Goal: Task Accomplishment & Management: Use online tool/utility

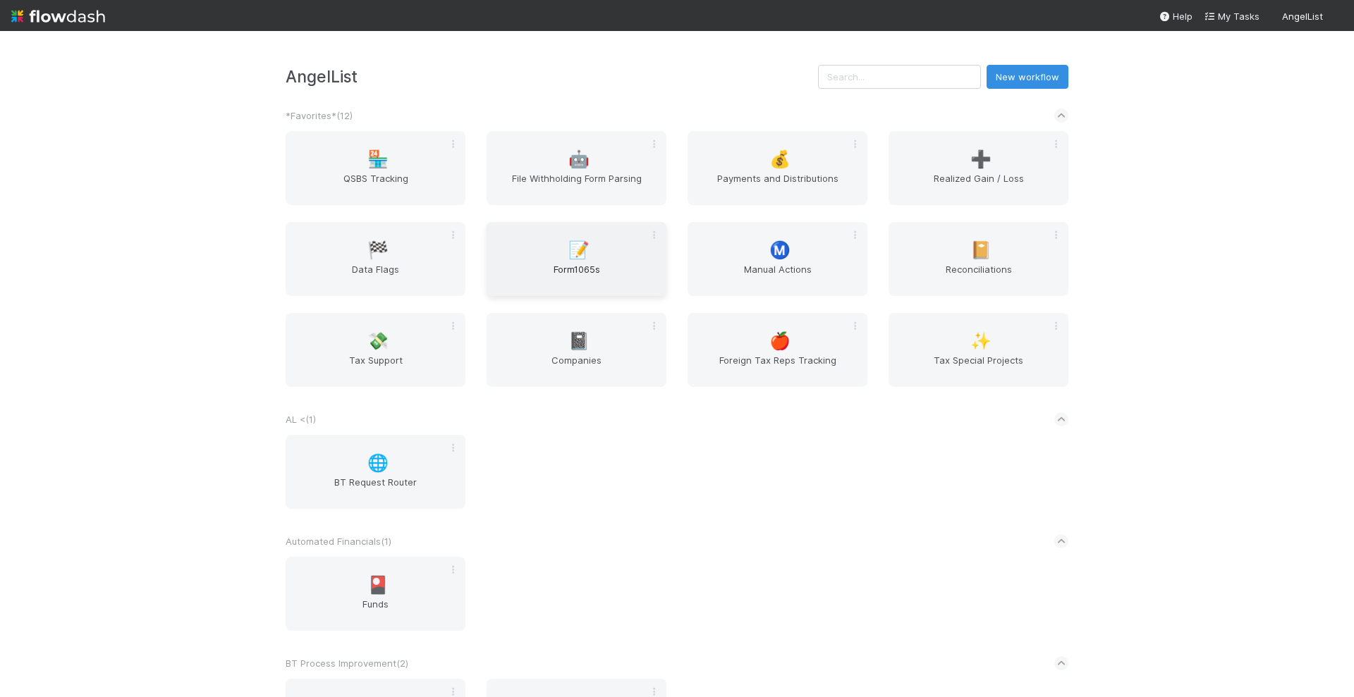
click at [584, 269] on span "Form1065s" at bounding box center [576, 276] width 169 height 28
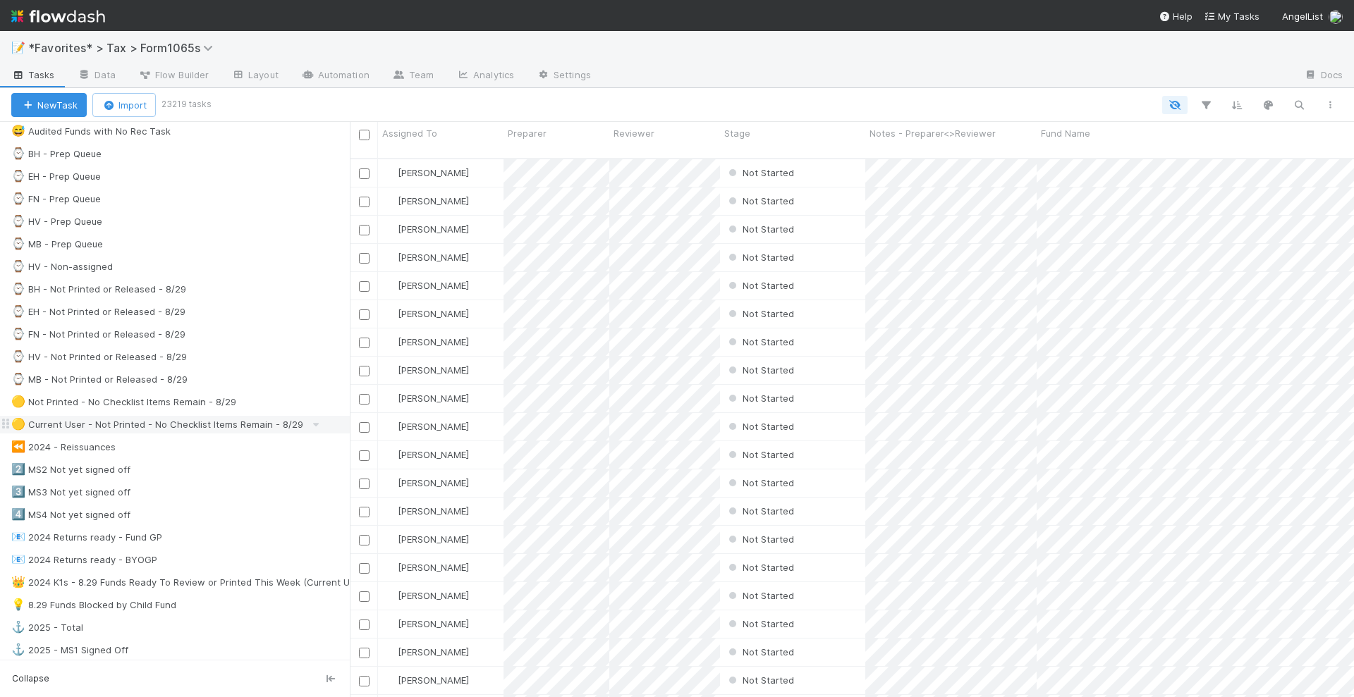
scroll to position [353, 0]
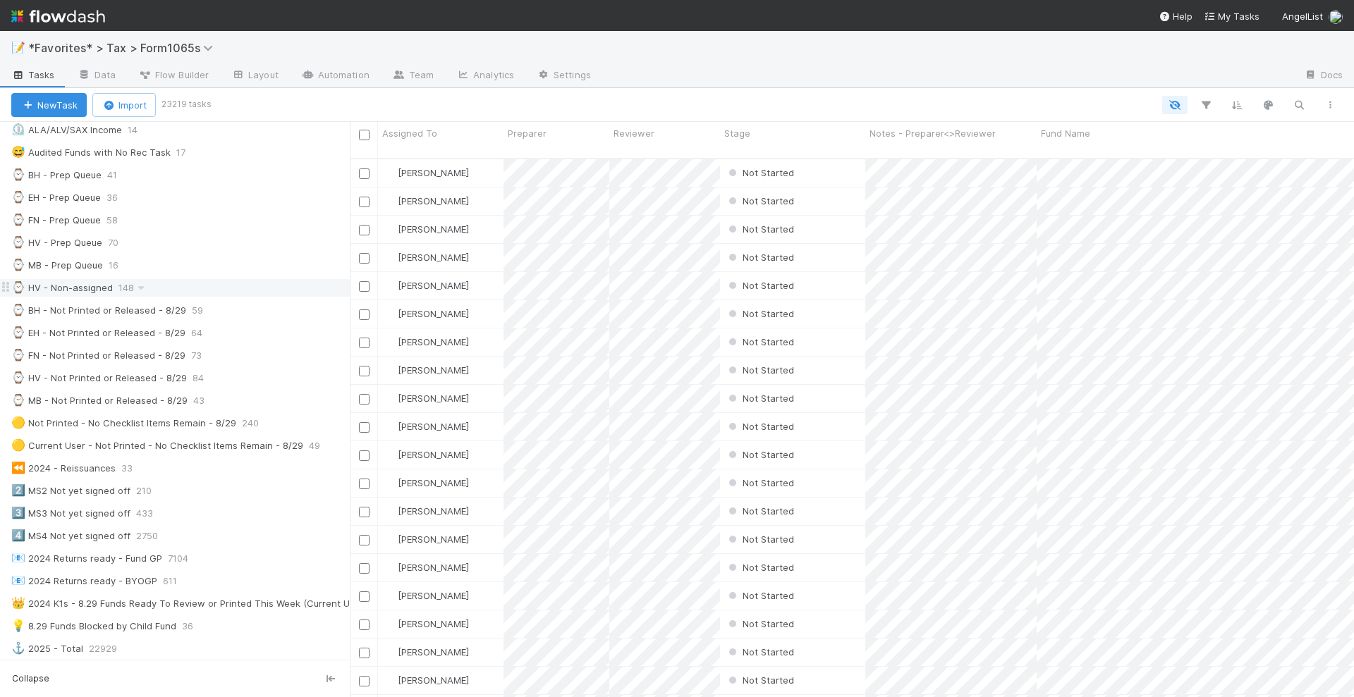
click at [91, 279] on div "⌚ HV - Non-assigned" at bounding box center [62, 288] width 102 height 18
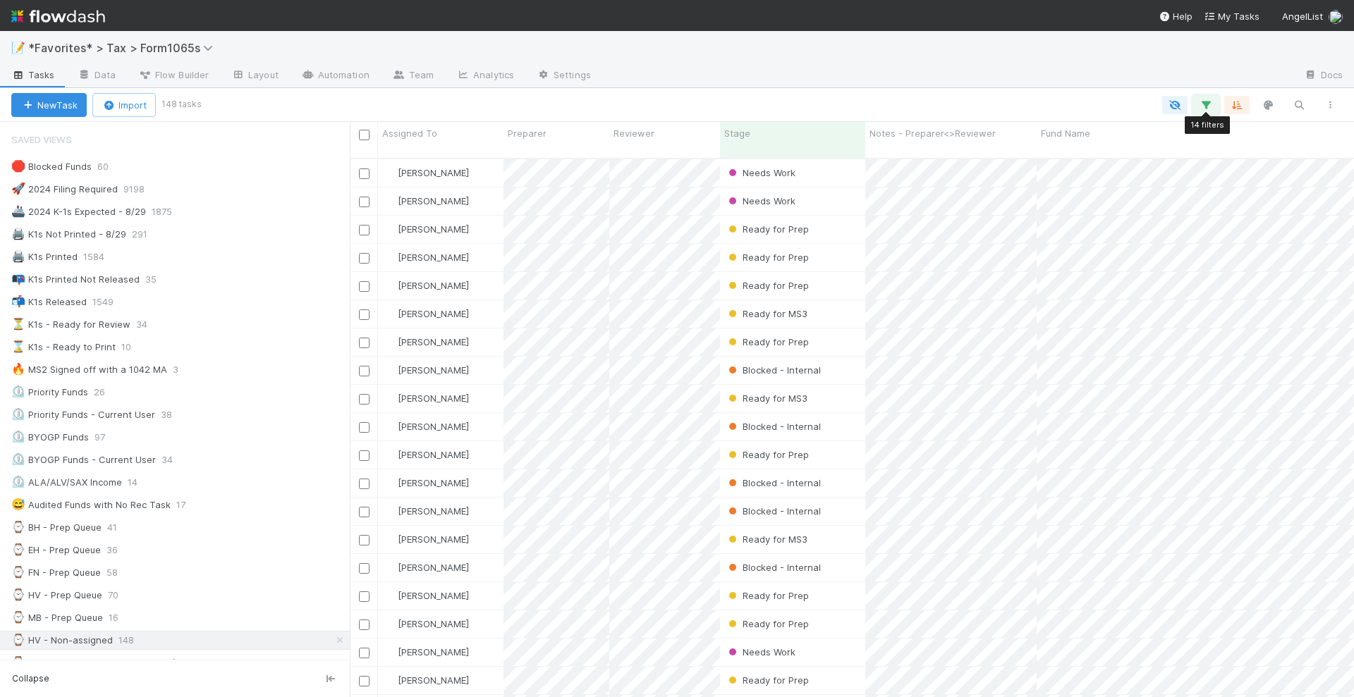
click at [1209, 103] on icon "button" at bounding box center [1206, 105] width 14 height 13
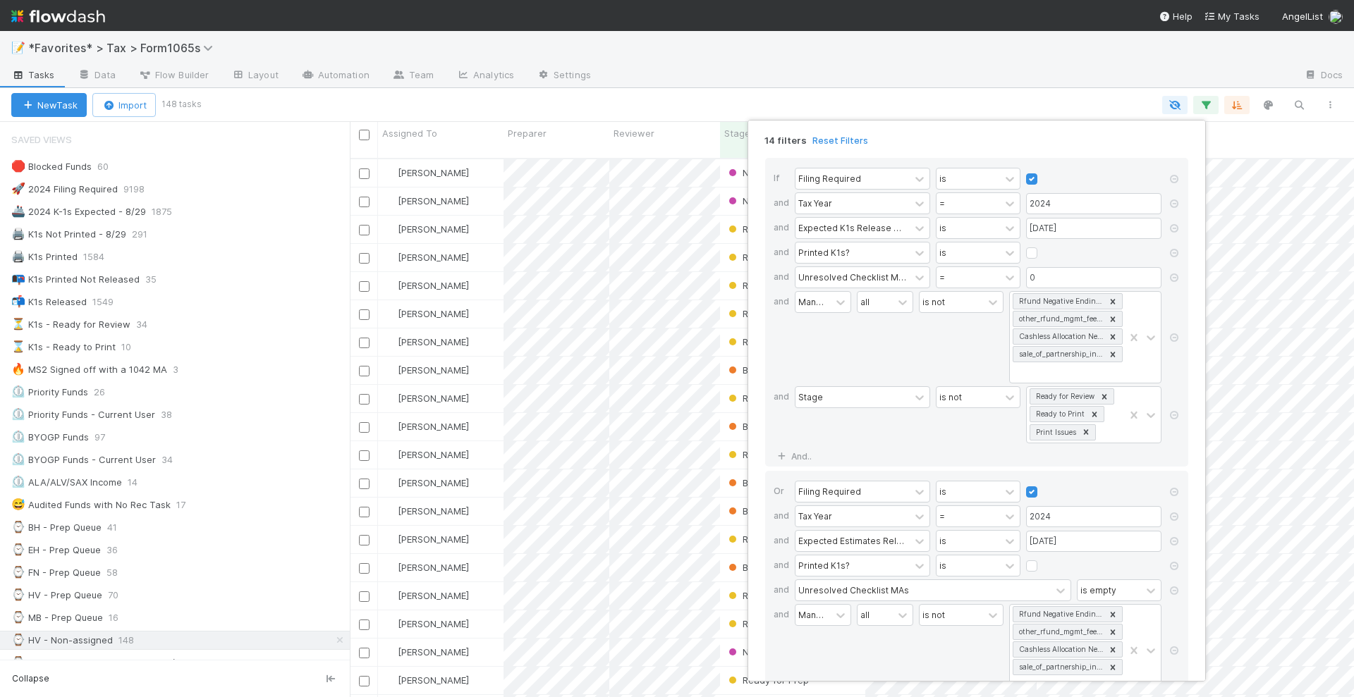
click at [1174, 269] on div at bounding box center [1174, 278] width 14 height 25
click at [1176, 274] on icon at bounding box center [1174, 278] width 14 height 8
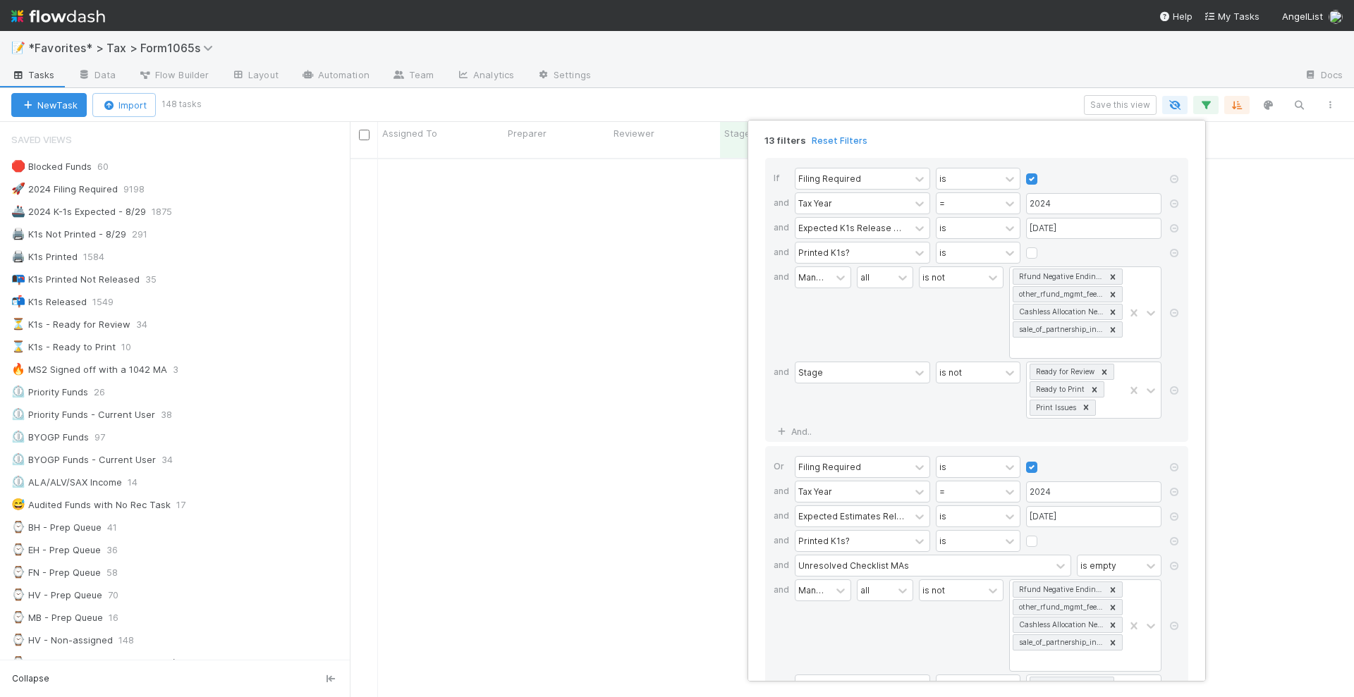
click at [1177, 274] on div at bounding box center [1174, 313] width 14 height 95
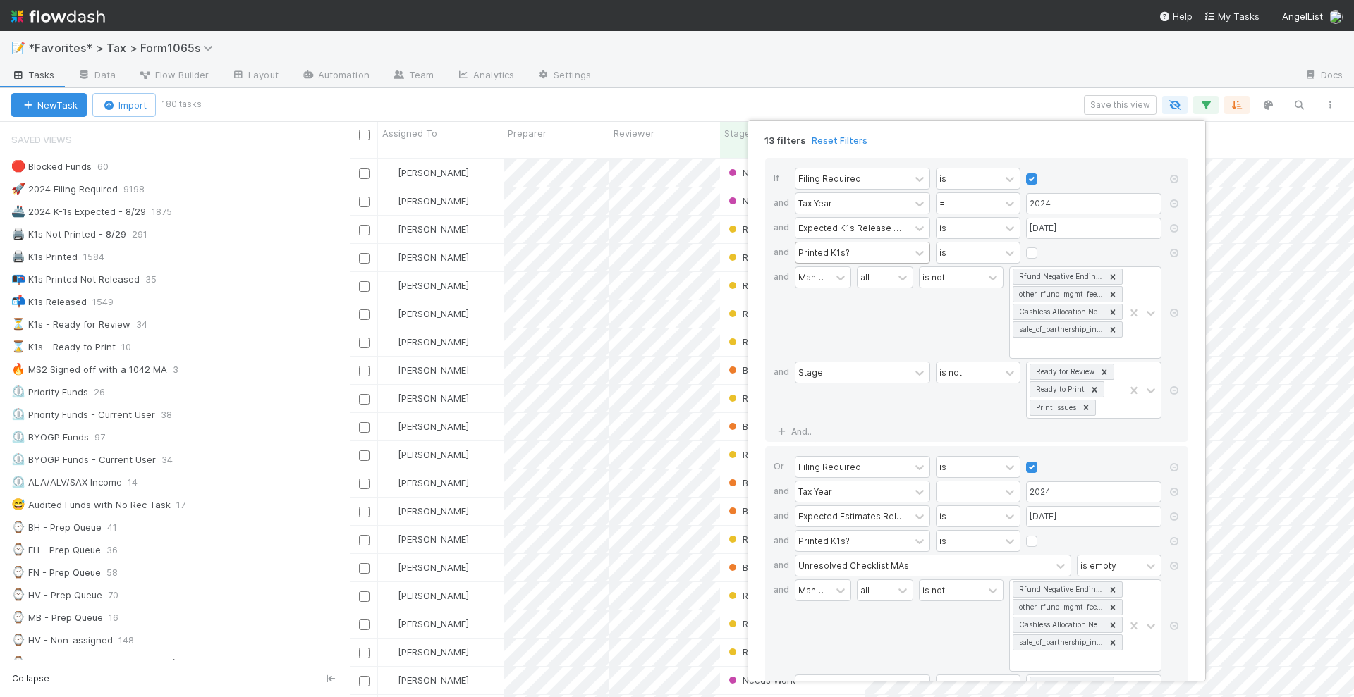
scroll to position [537, 991]
click at [909, 251] on div "Printed K1s?" at bounding box center [852, 253] width 114 height 20
type input "k1s rele"
click at [896, 300] on div "K1s Released?" at bounding box center [862, 306] width 135 height 24
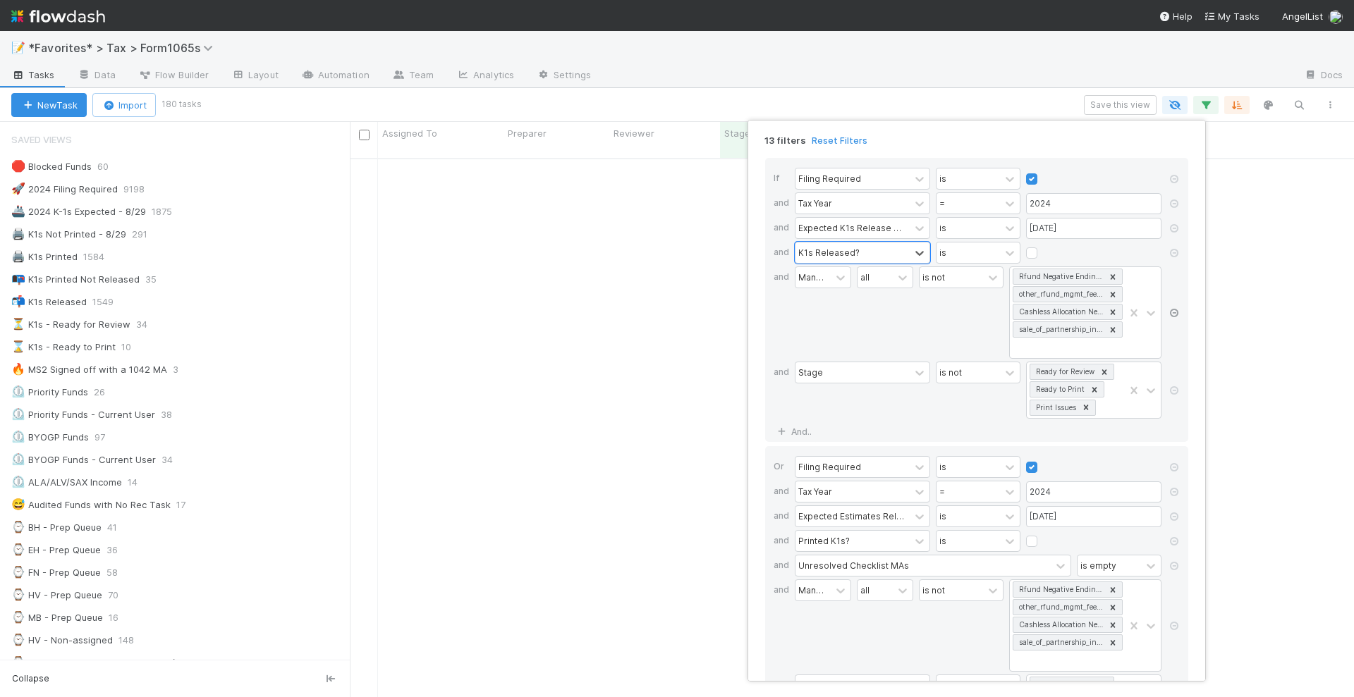
click at [1175, 309] on icon at bounding box center [1174, 313] width 14 height 8
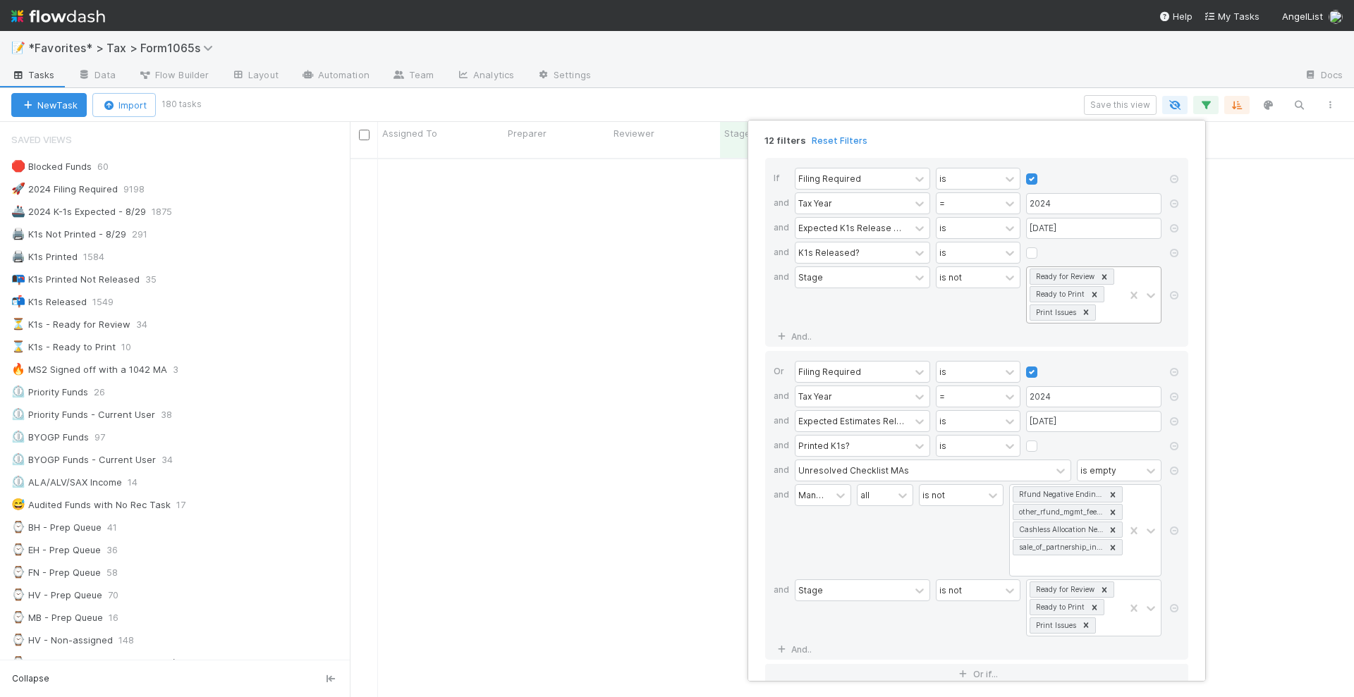
click at [1113, 316] on div "Ready for Review Ready to Print Print Issues" at bounding box center [1075, 295] width 97 height 56
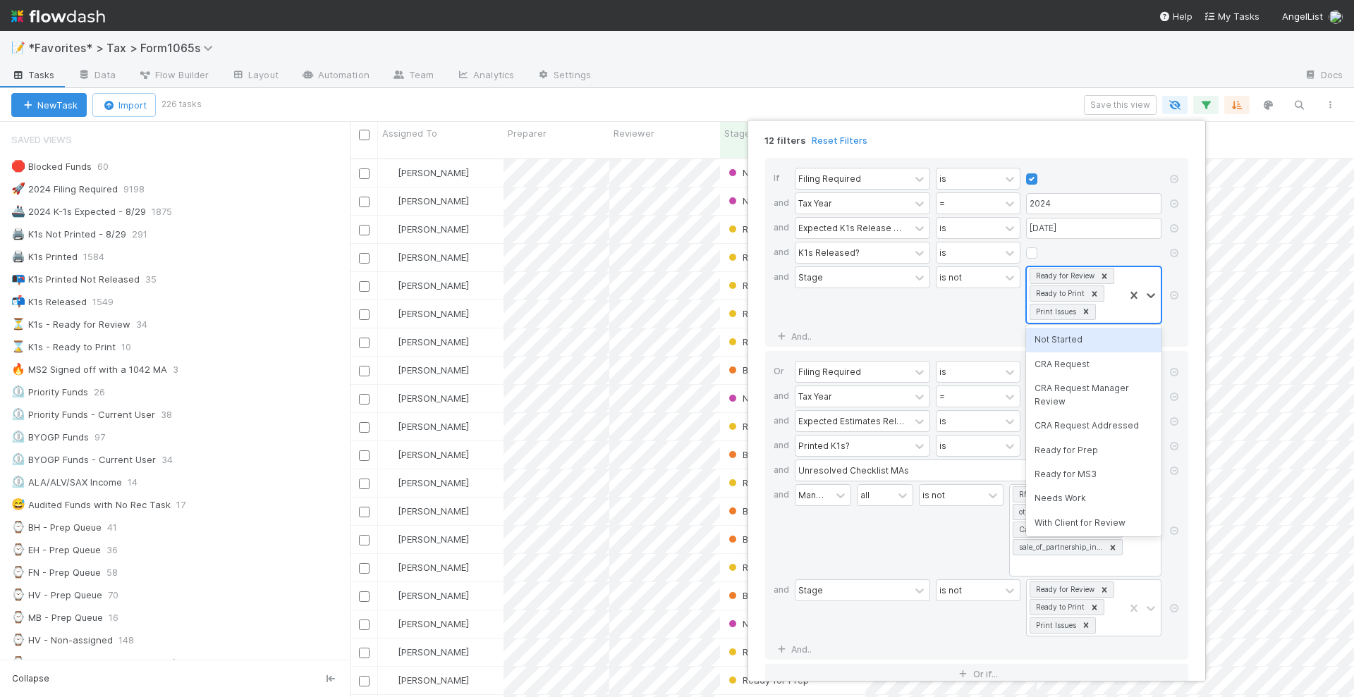
scroll to position [537, 991]
type input "k1s"
click at [1099, 341] on div "K1s Released" at bounding box center [1093, 340] width 135 height 24
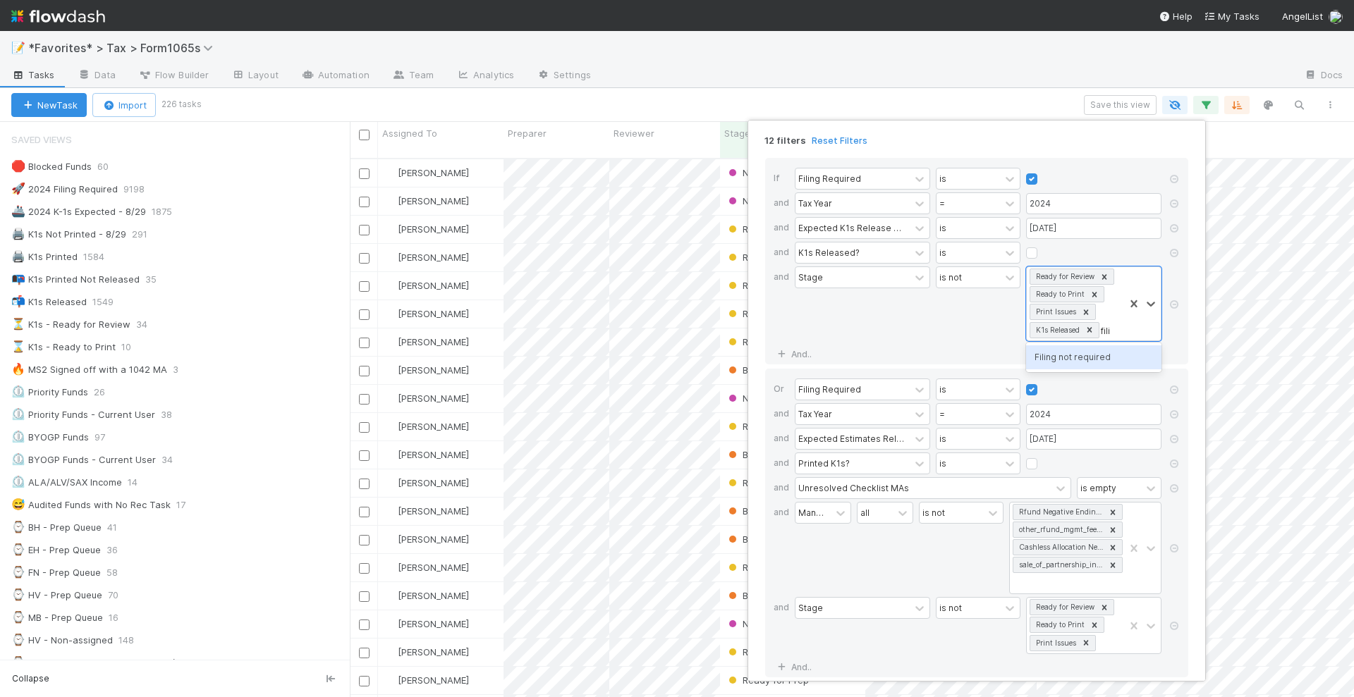
type input "filing"
click at [1091, 350] on div "Filing not required" at bounding box center [1093, 357] width 135 height 24
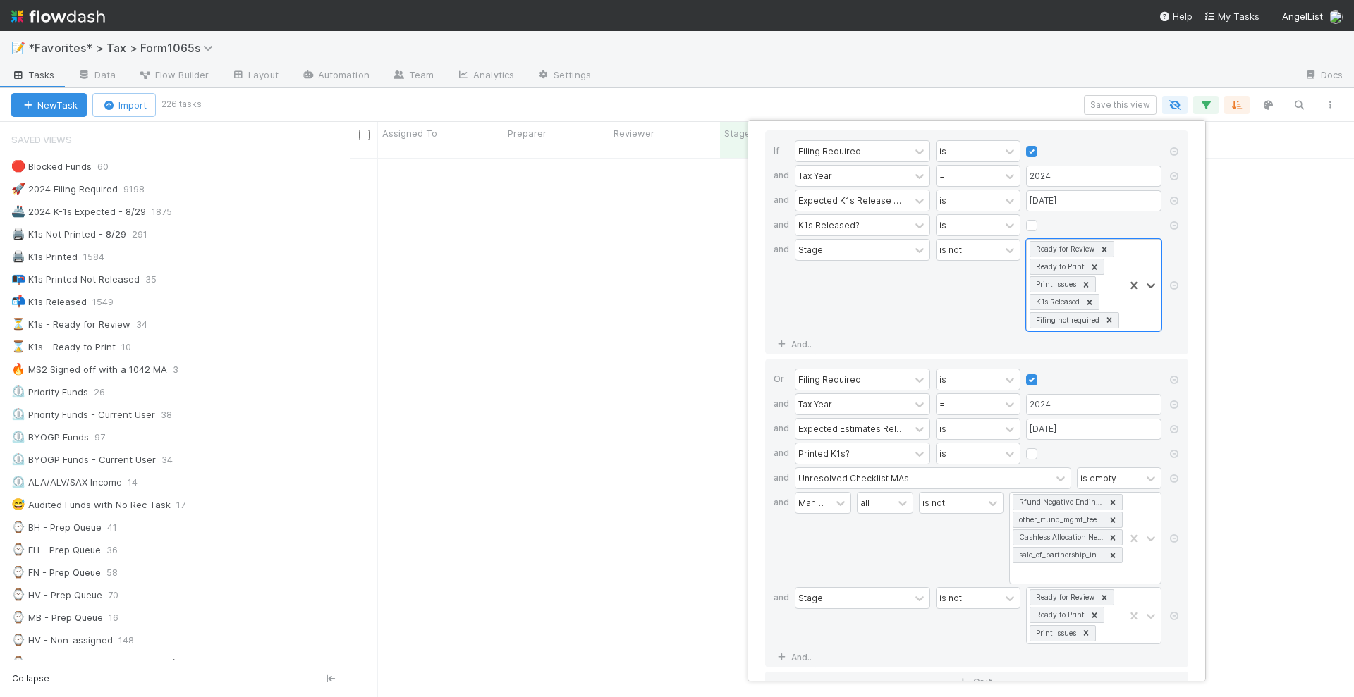
scroll to position [42, 0]
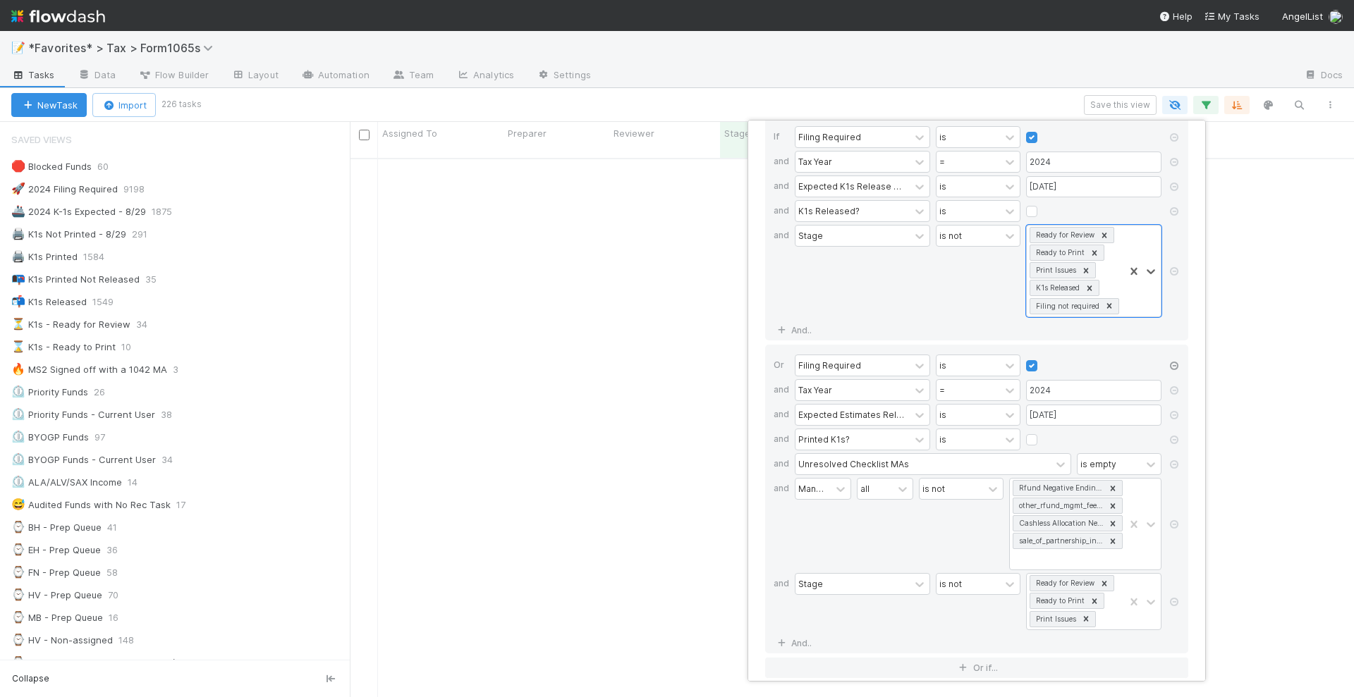
click at [1176, 362] on icon at bounding box center [1174, 366] width 14 height 8
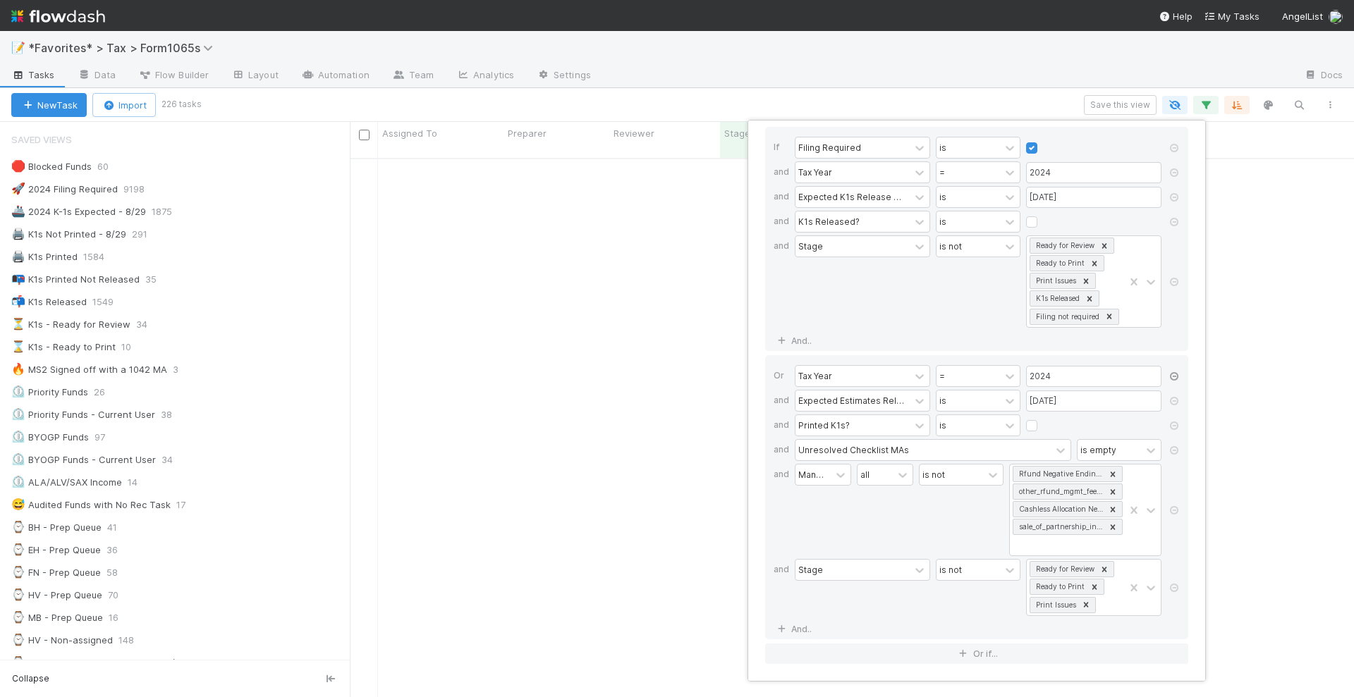
scroll to position [18, 0]
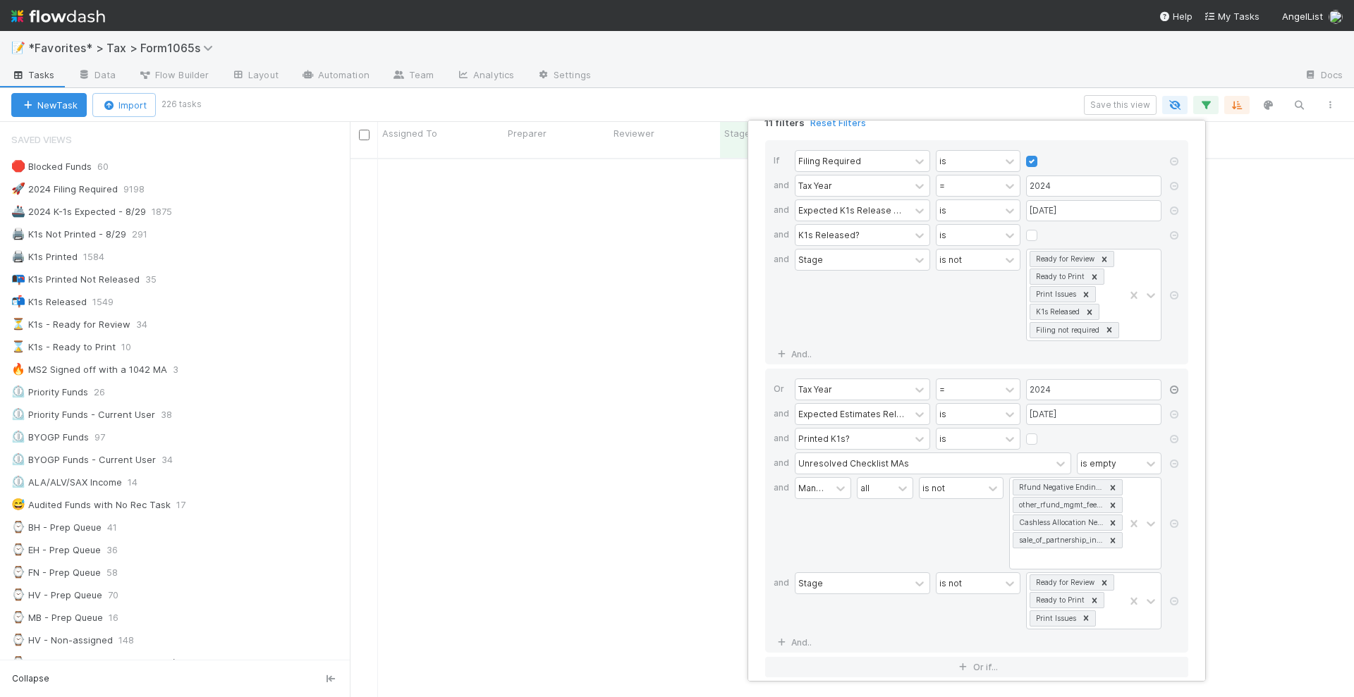
click at [1176, 386] on icon at bounding box center [1174, 390] width 14 height 8
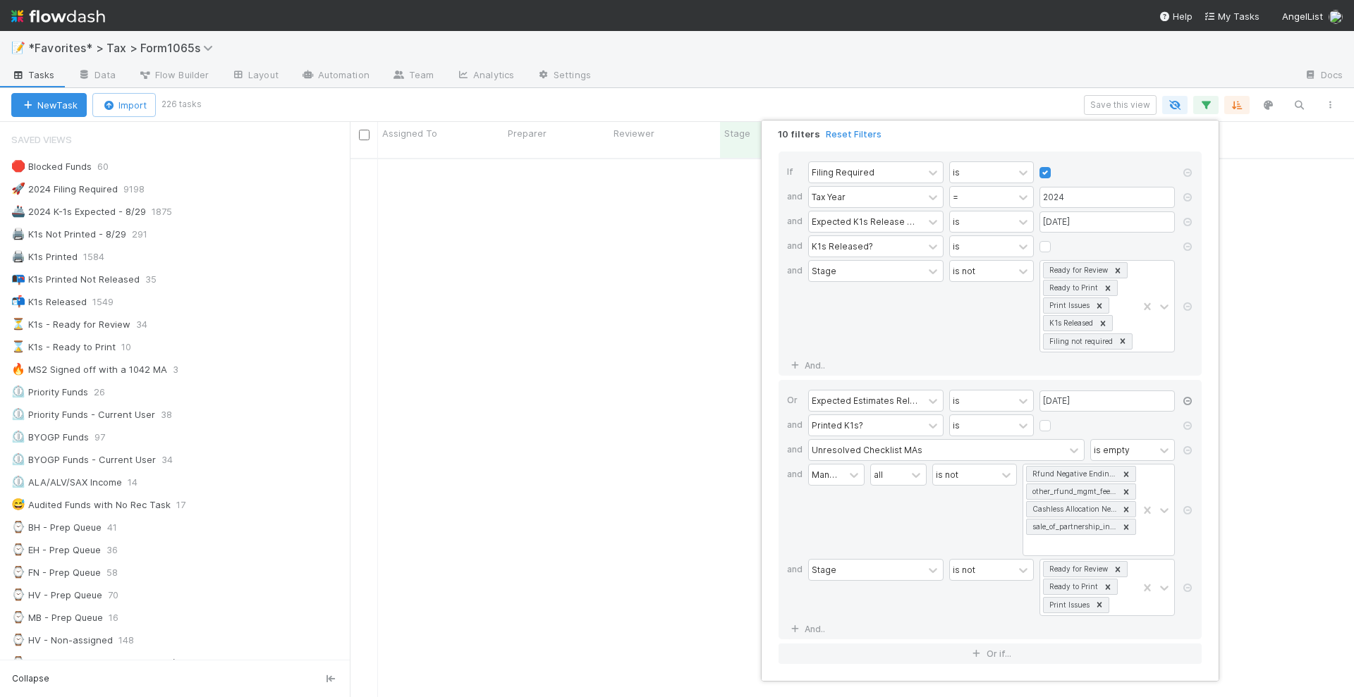
scroll to position [0, 0]
click at [1186, 403] on icon at bounding box center [1187, 407] width 14 height 8
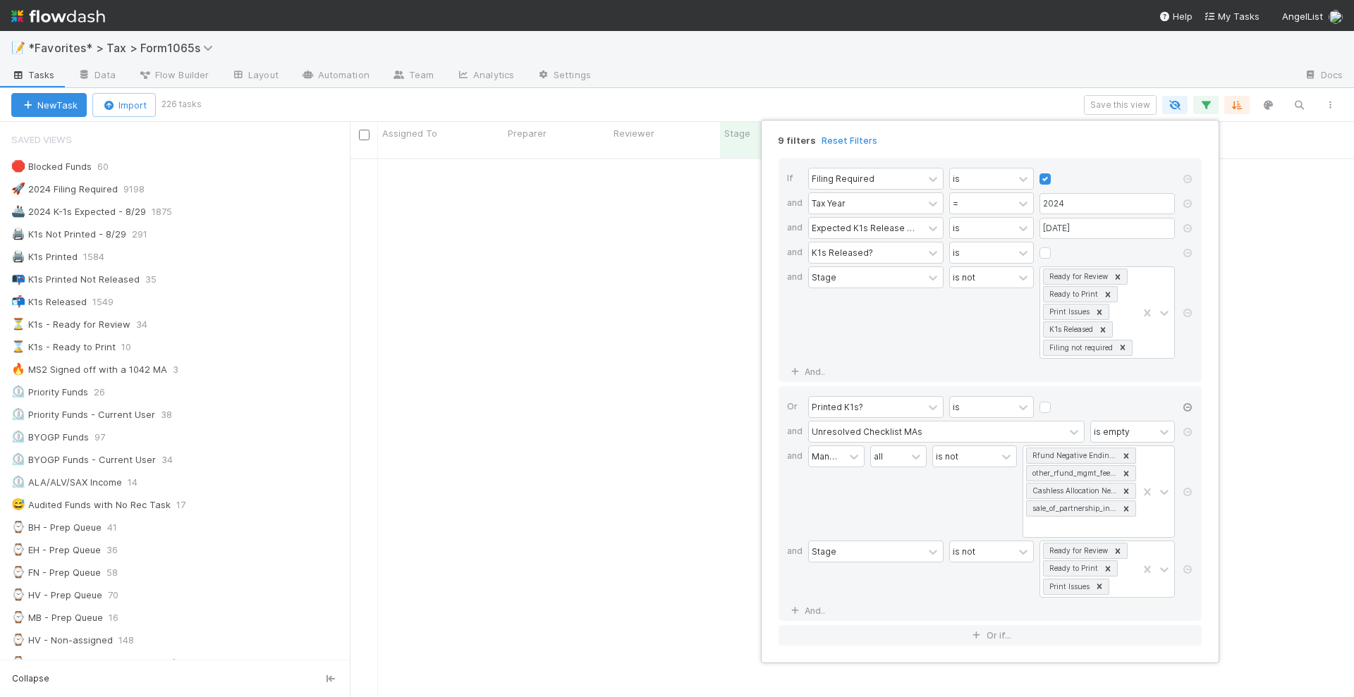
click at [1186, 403] on icon at bounding box center [1187, 407] width 14 height 8
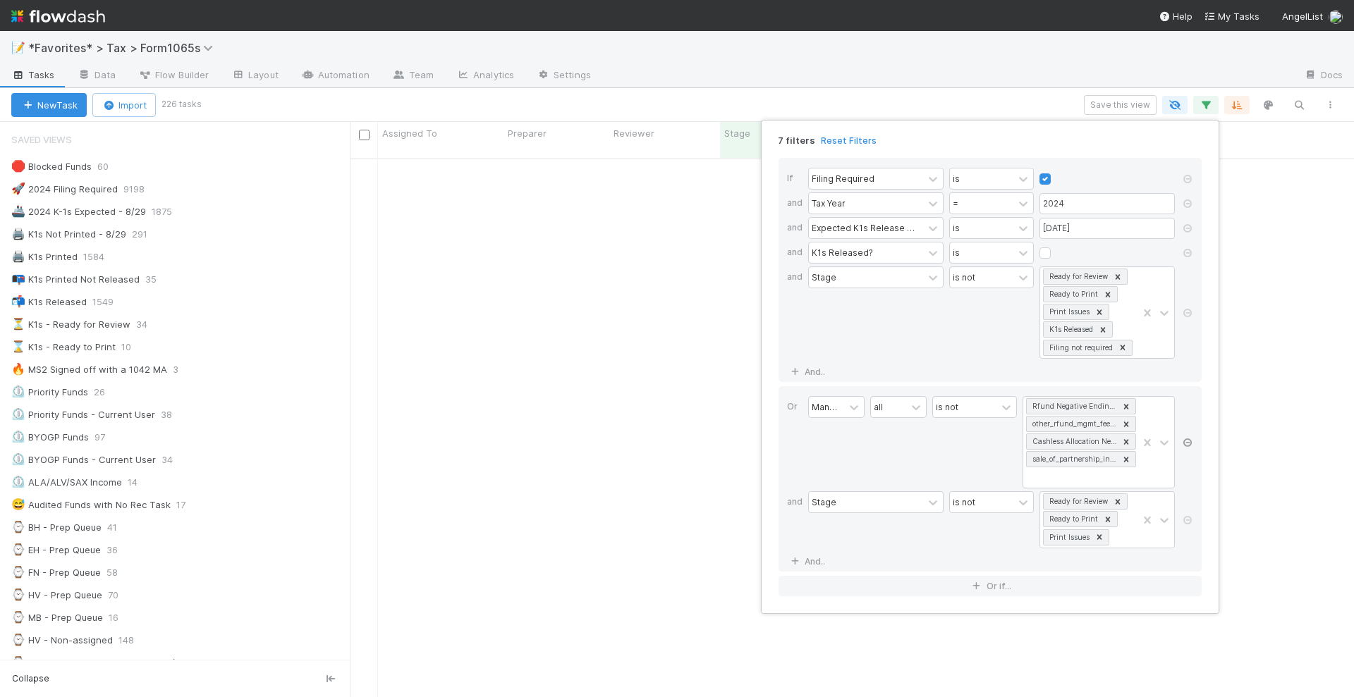
click at [1186, 403] on div at bounding box center [1187, 443] width 14 height 95
click at [1192, 439] on icon at bounding box center [1187, 443] width 14 height 8
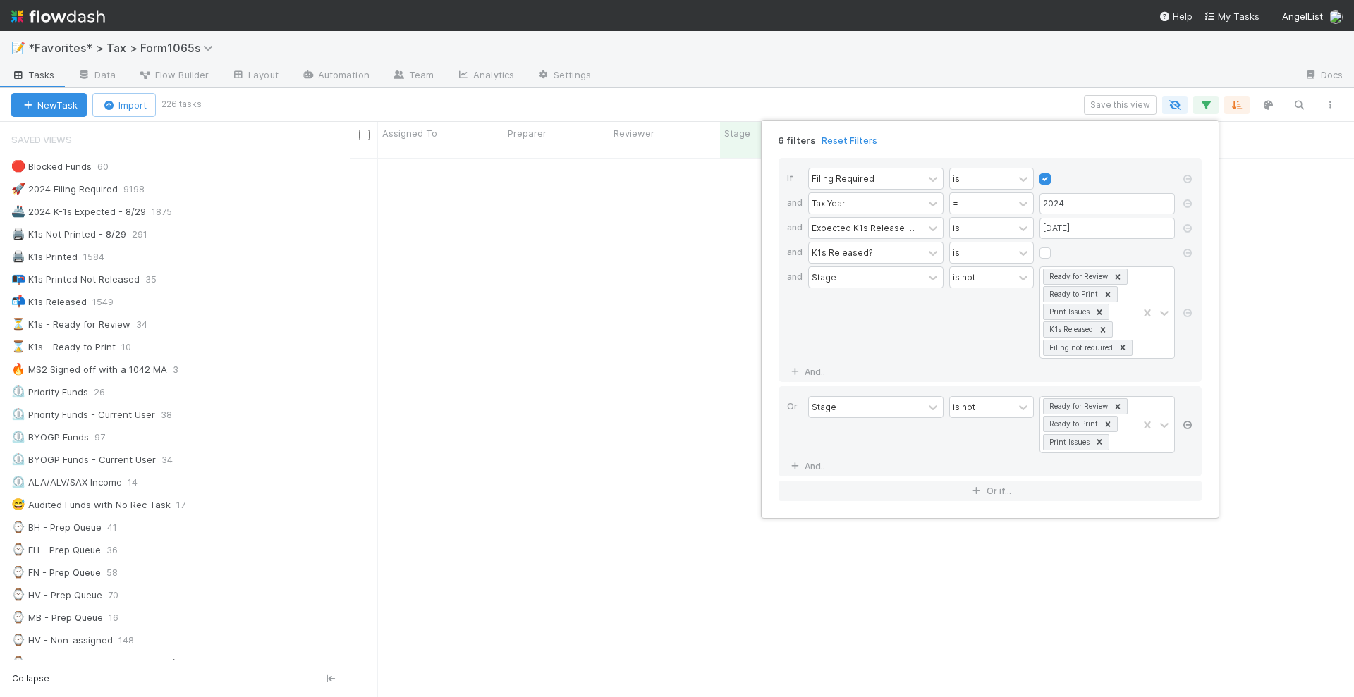
click at [1187, 421] on icon at bounding box center [1187, 425] width 14 height 8
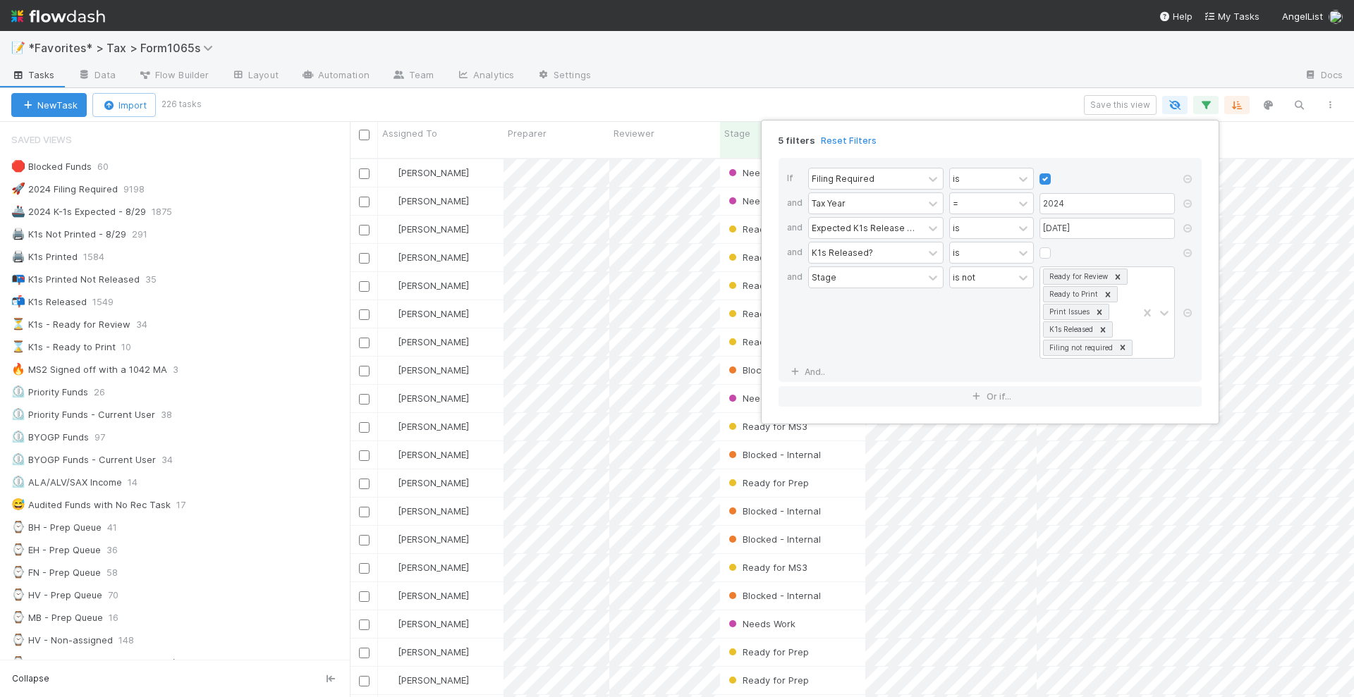
scroll to position [537, 991]
click at [1017, 228] on icon at bounding box center [1023, 228] width 14 height 14
click at [986, 283] on div "is on or before" at bounding box center [991, 293] width 85 height 24
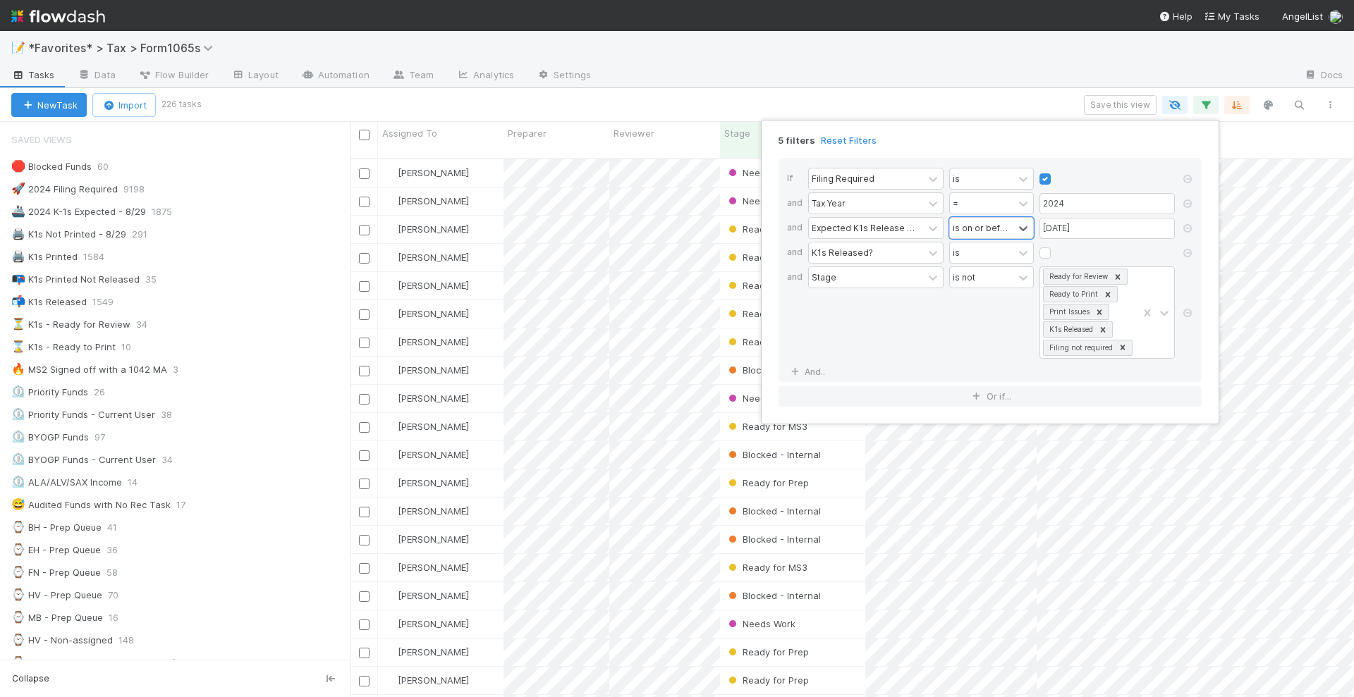
click at [982, 95] on div "5 filters Reset Filters If Filing Required is and Tax Year = 2024 and Expected …" at bounding box center [677, 348] width 1354 height 697
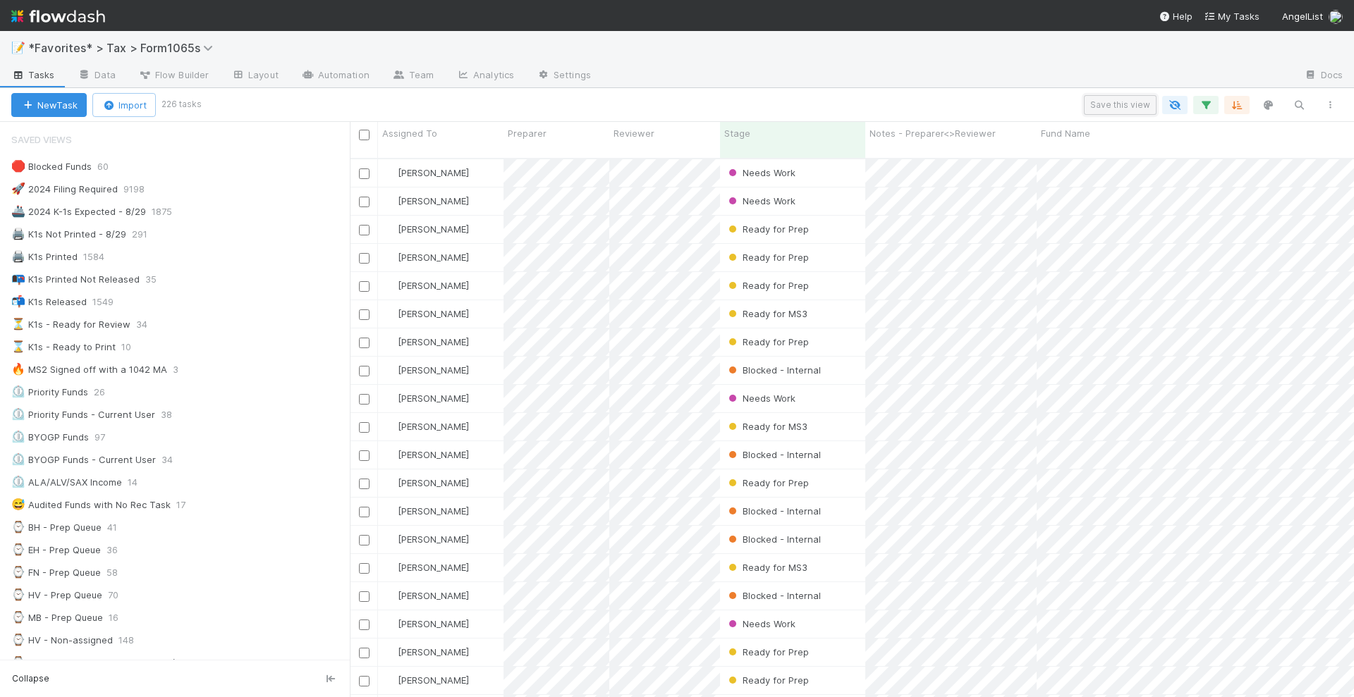
click at [1102, 101] on button "Save this view" at bounding box center [1120, 105] width 73 height 20
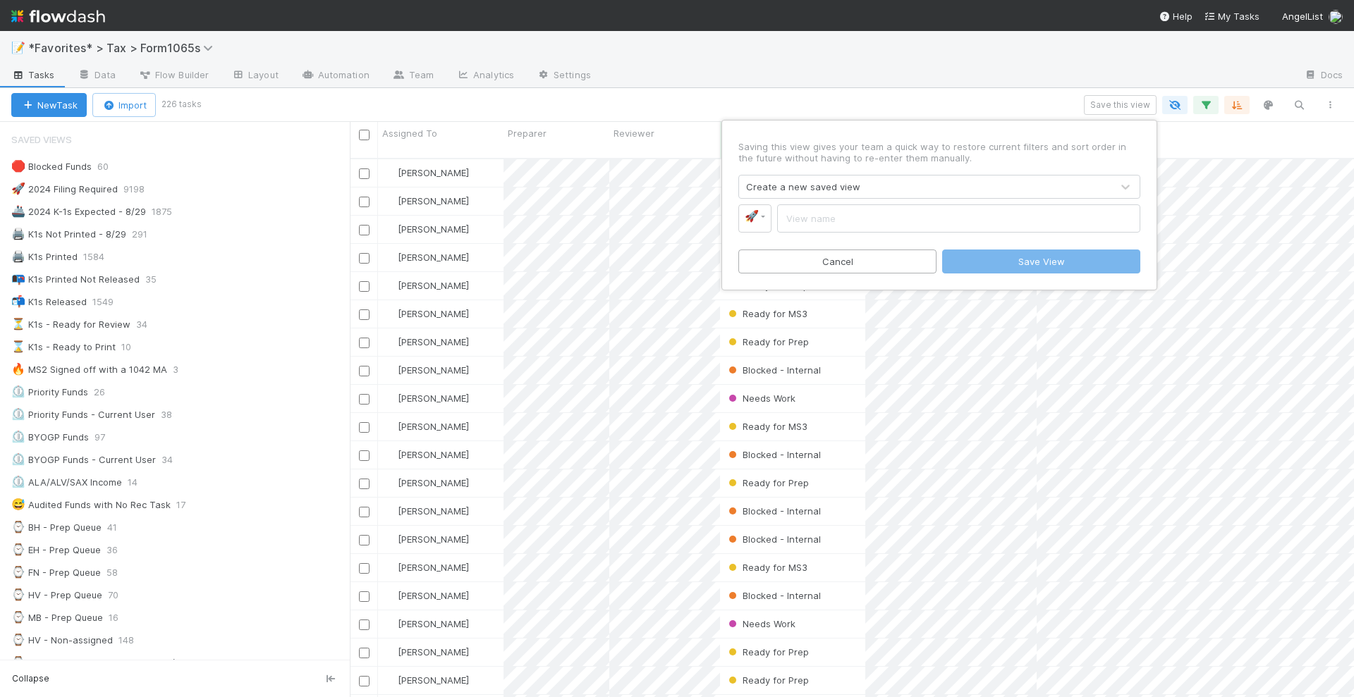
click at [885, 191] on div "Create a new saved view" at bounding box center [925, 187] width 372 height 23
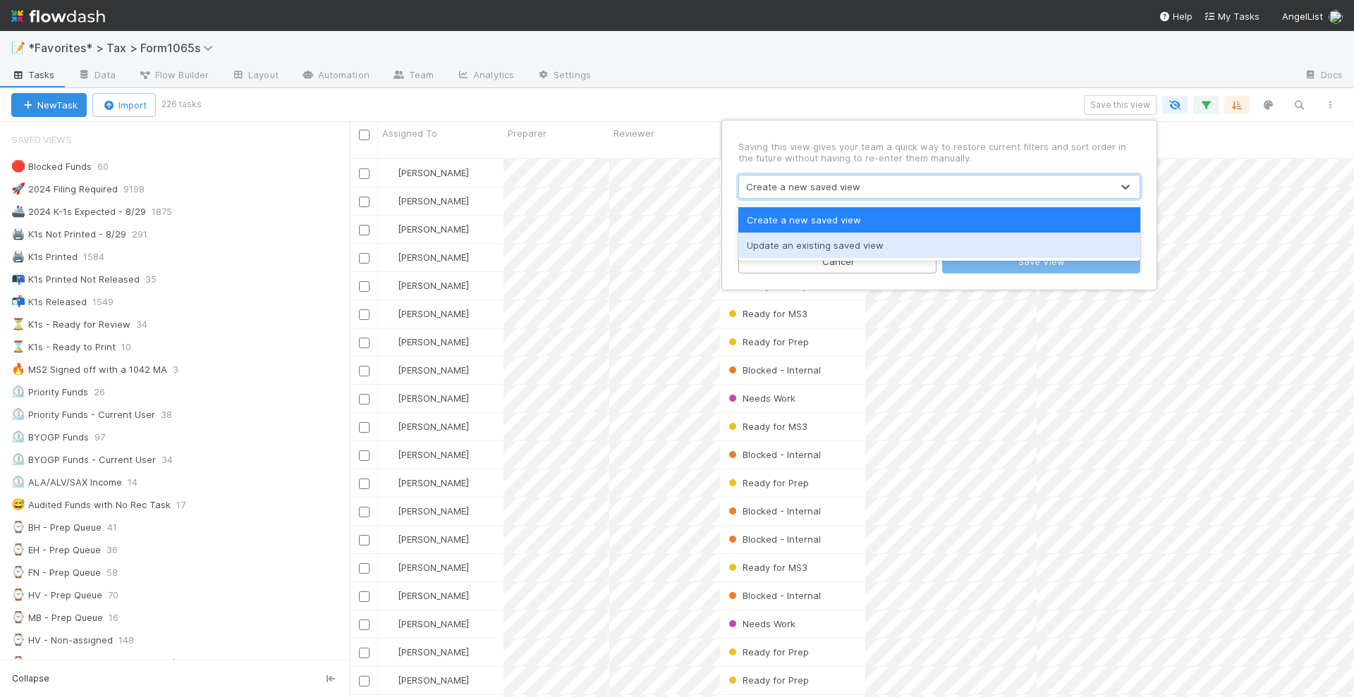
click at [833, 248] on div "Update an existing saved view" at bounding box center [939, 245] width 402 height 25
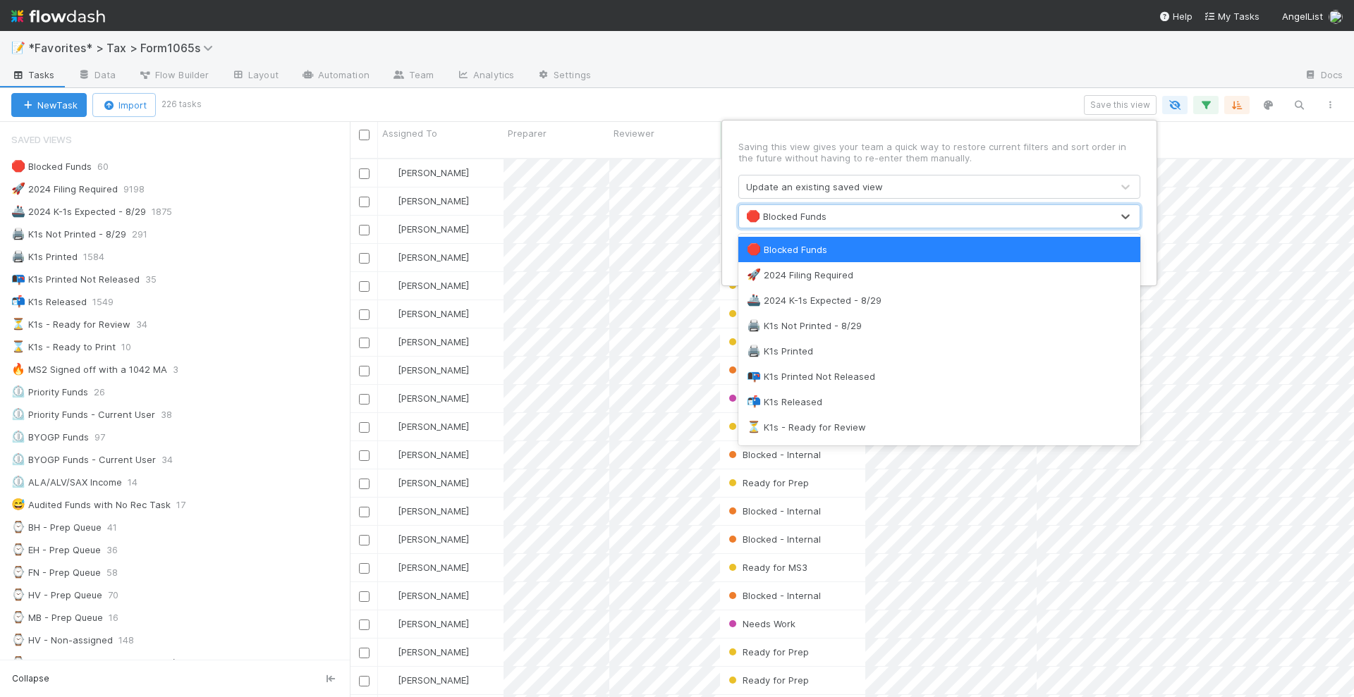
click at [796, 223] on div "🛑 Blocked Funds" at bounding box center [925, 216] width 372 height 23
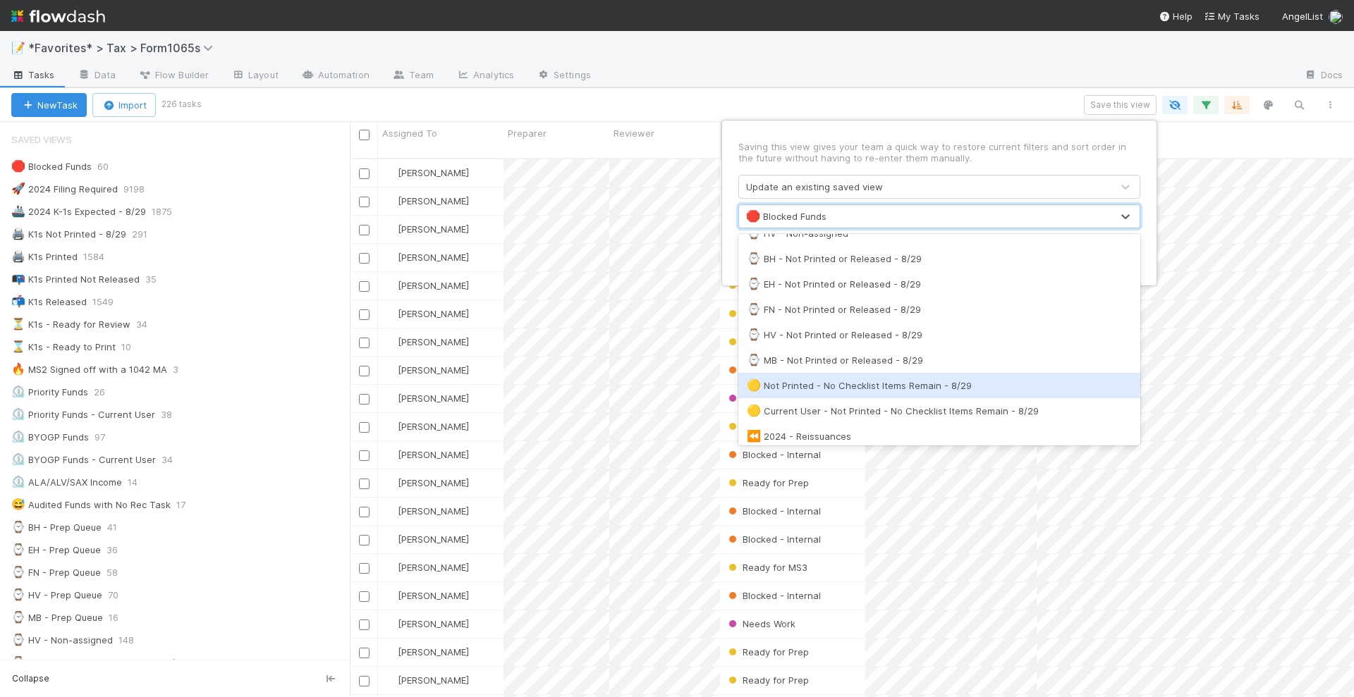
scroll to position [529, 0]
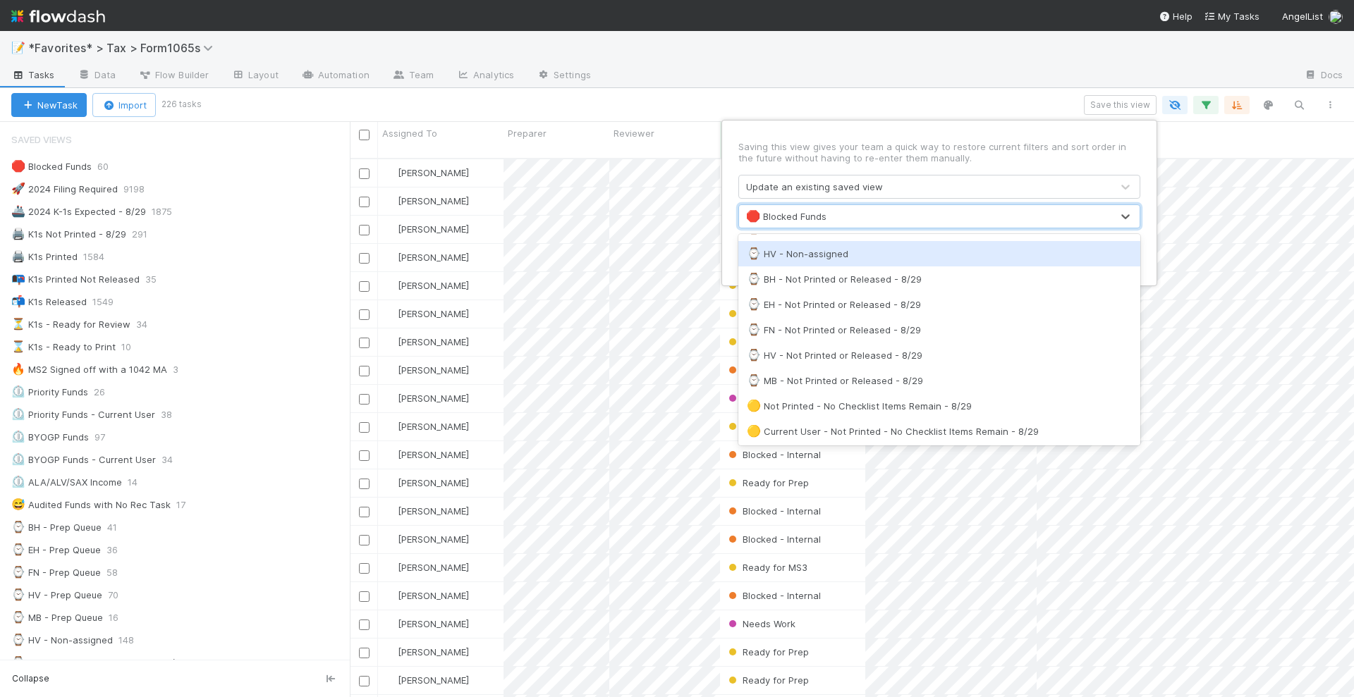
click at [881, 249] on div "⌚ HV - Non-assigned" at bounding box center [939, 254] width 385 height 14
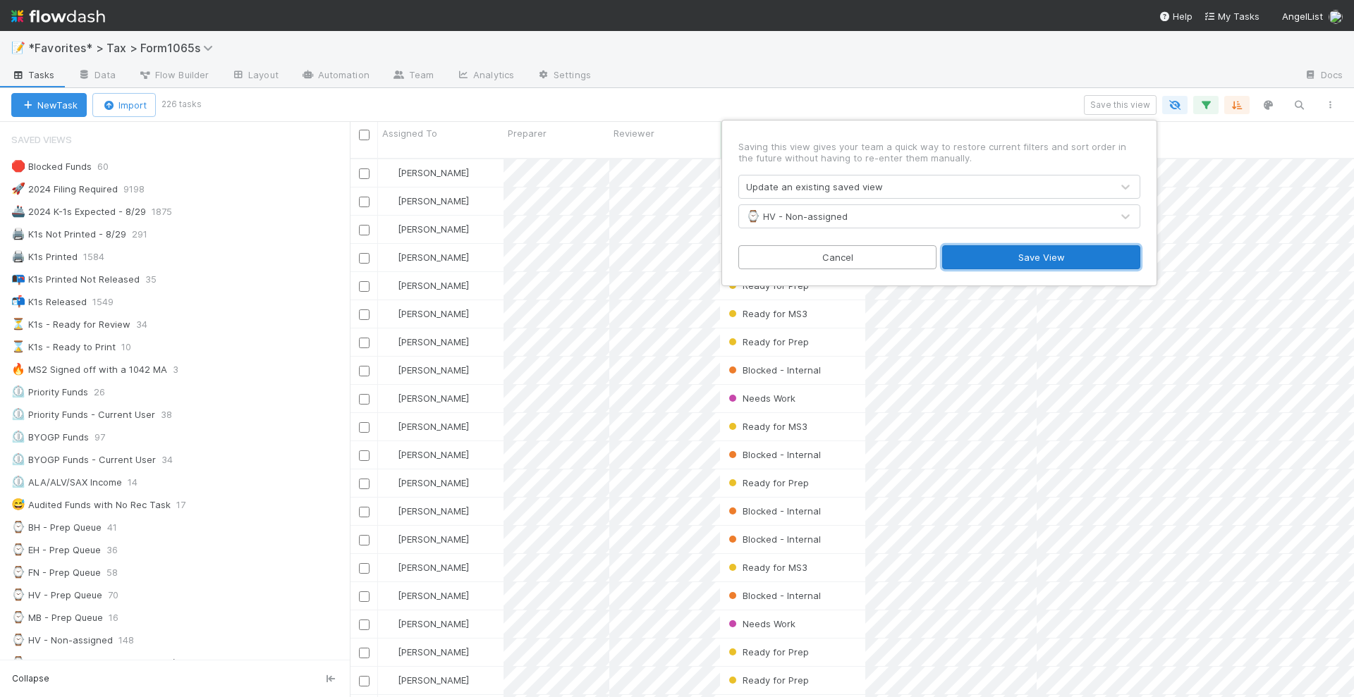
click at [1053, 252] on button "Save View" at bounding box center [1041, 257] width 198 height 24
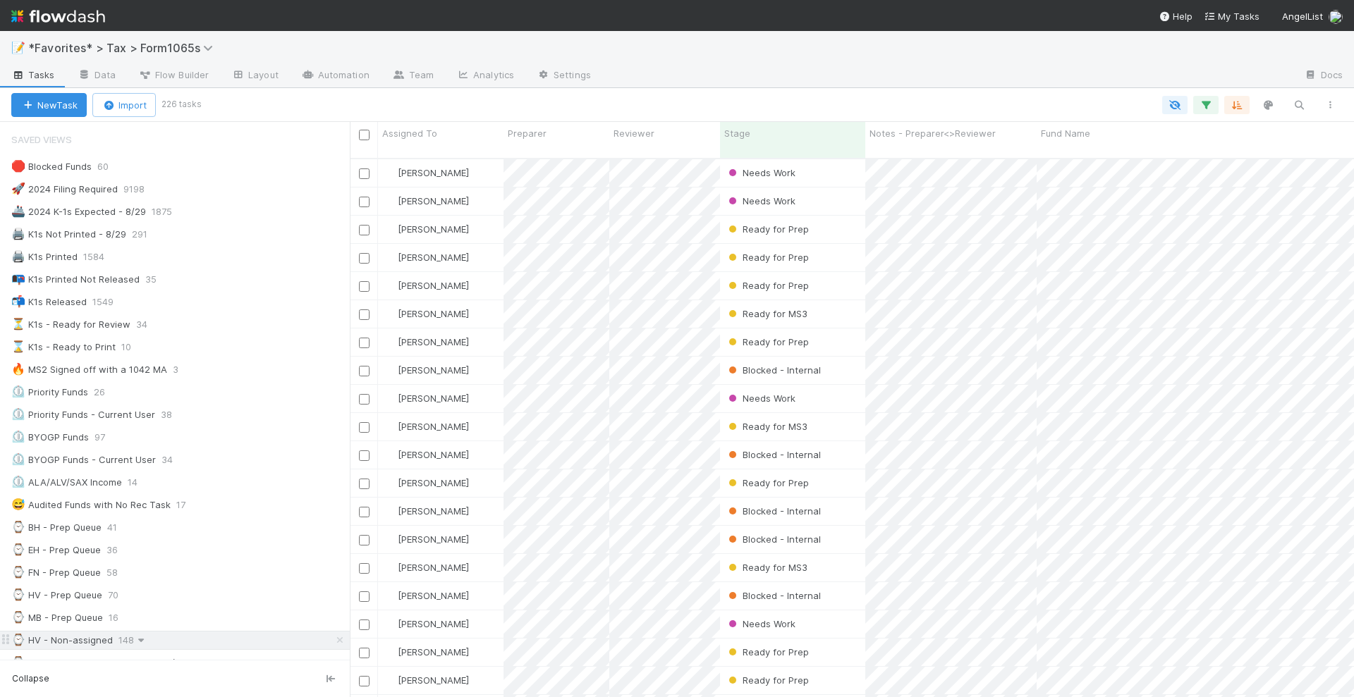
click at [143, 636] on icon at bounding box center [141, 640] width 14 height 9
click at [192, 581] on div "Rename this view" at bounding box center [204, 580] width 143 height 21
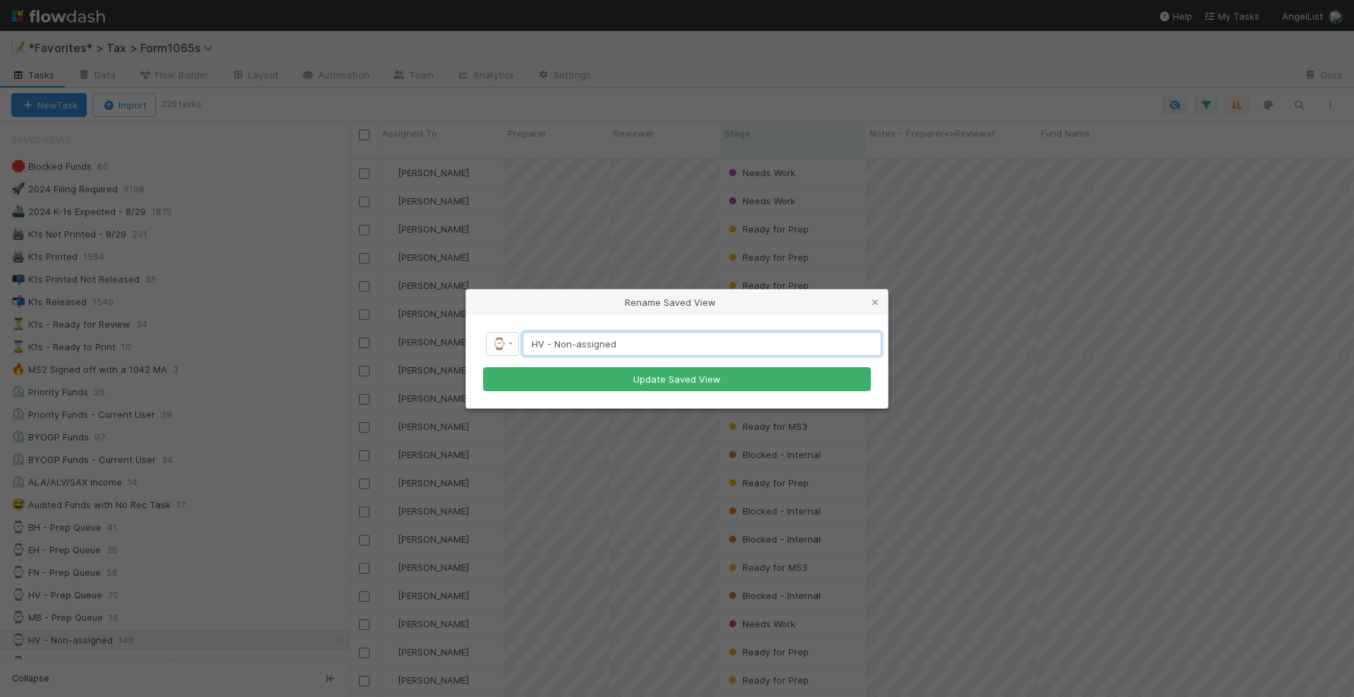
click at [586, 348] on input "HV - Non-assigned" at bounding box center [701, 344] width 359 height 24
type input "Total Prep Queue"
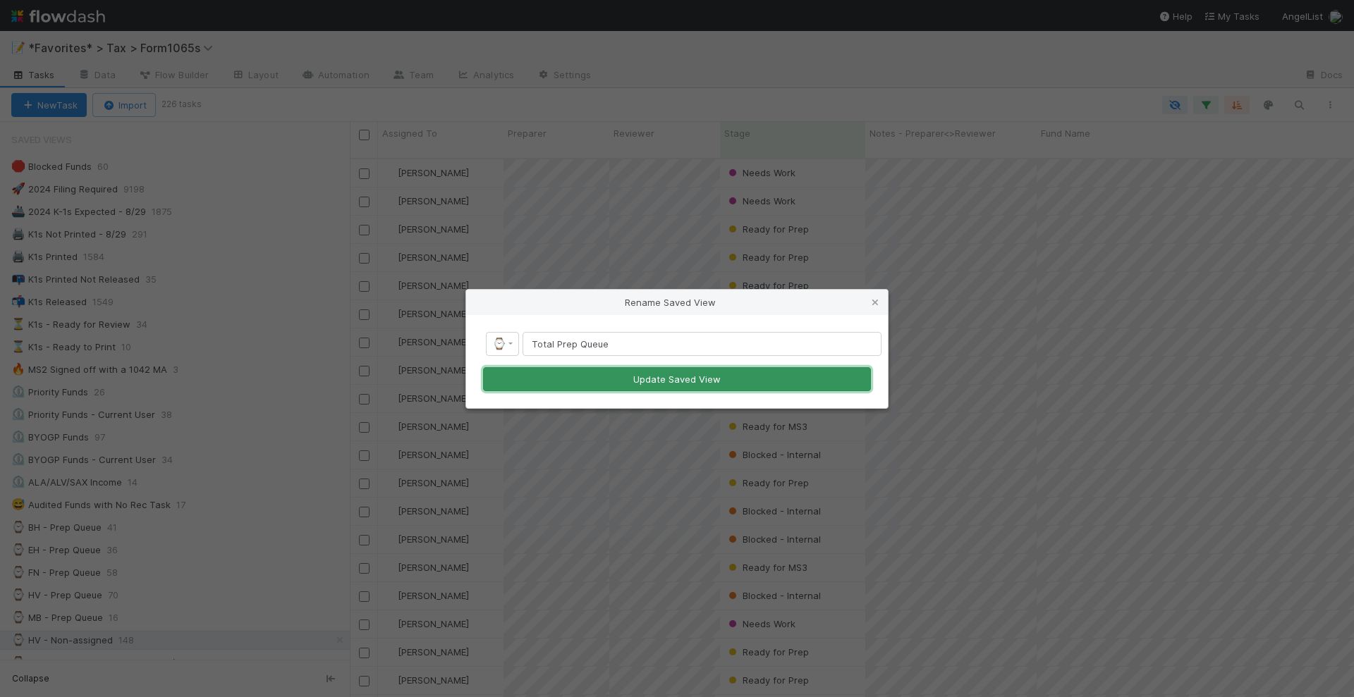
drag, startPoint x: 592, startPoint y: 376, endPoint x: 630, endPoint y: 376, distance: 38.1
click at [630, 376] on button "Update Saved View" at bounding box center [677, 379] width 388 height 24
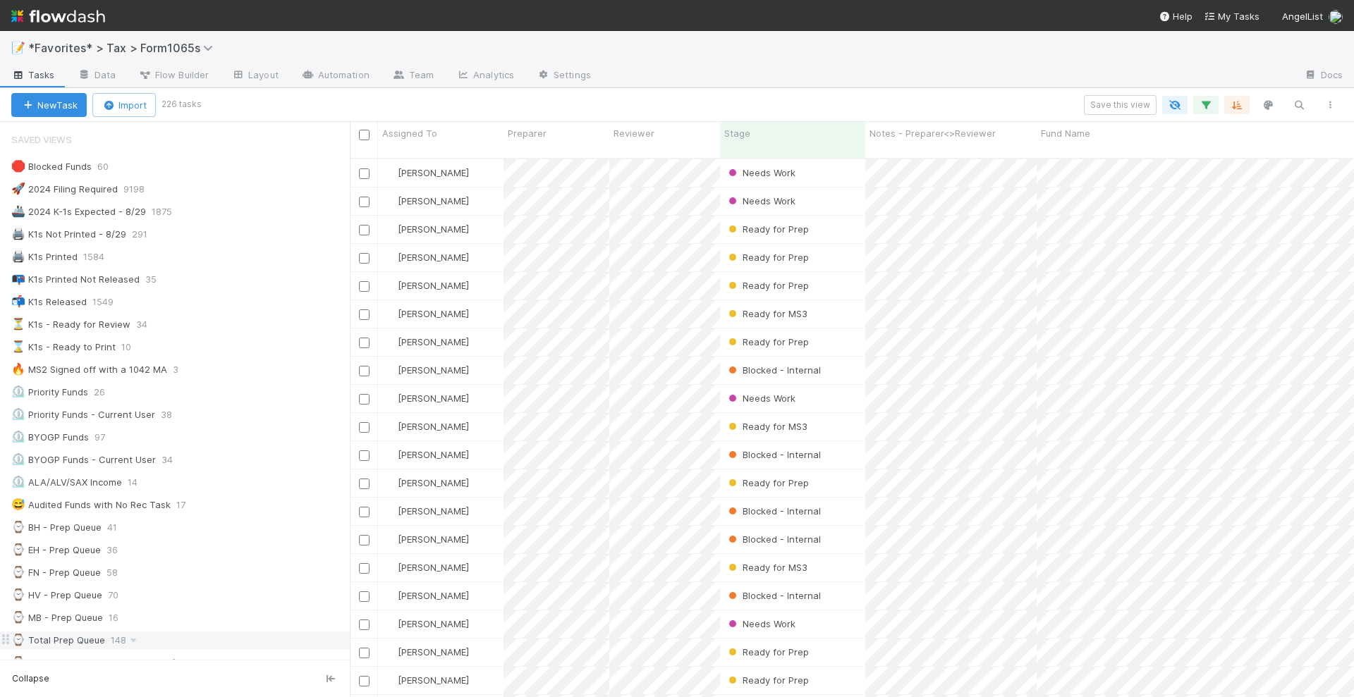
click at [154, 632] on div "⌚ Total Prep Queue 148" at bounding box center [180, 641] width 338 height 18
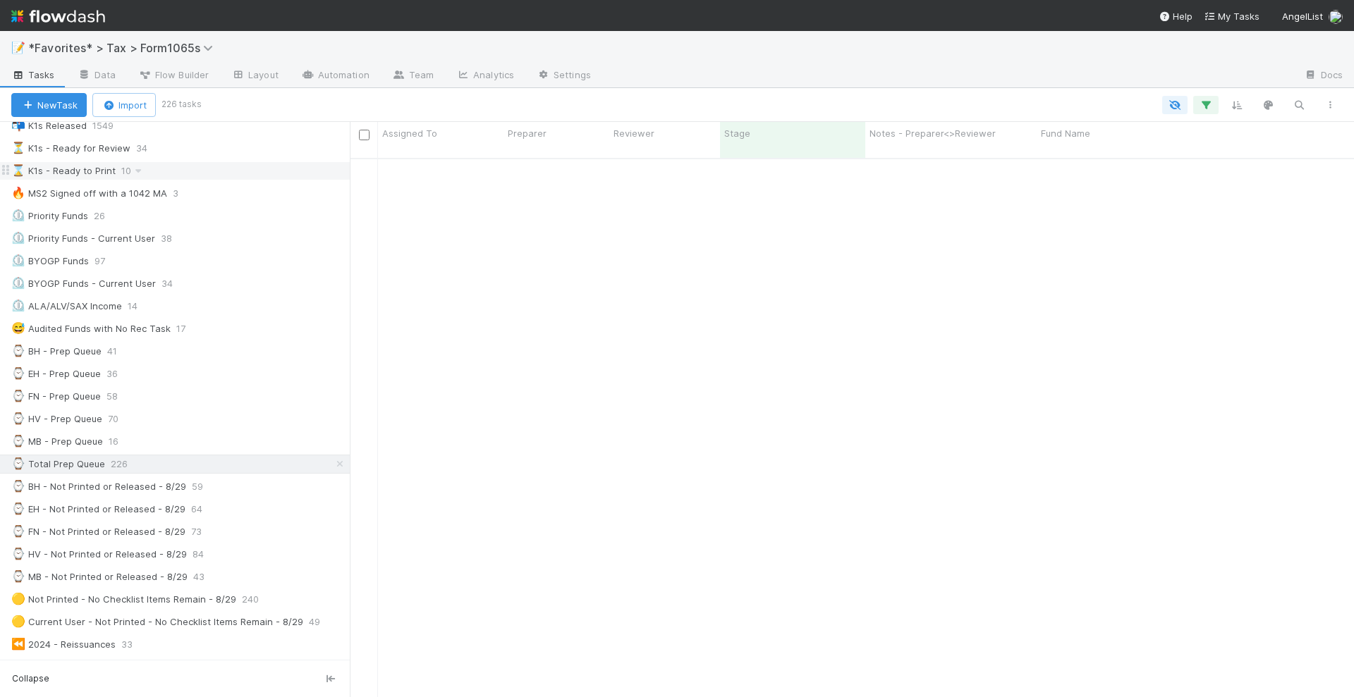
scroll to position [2311, 0]
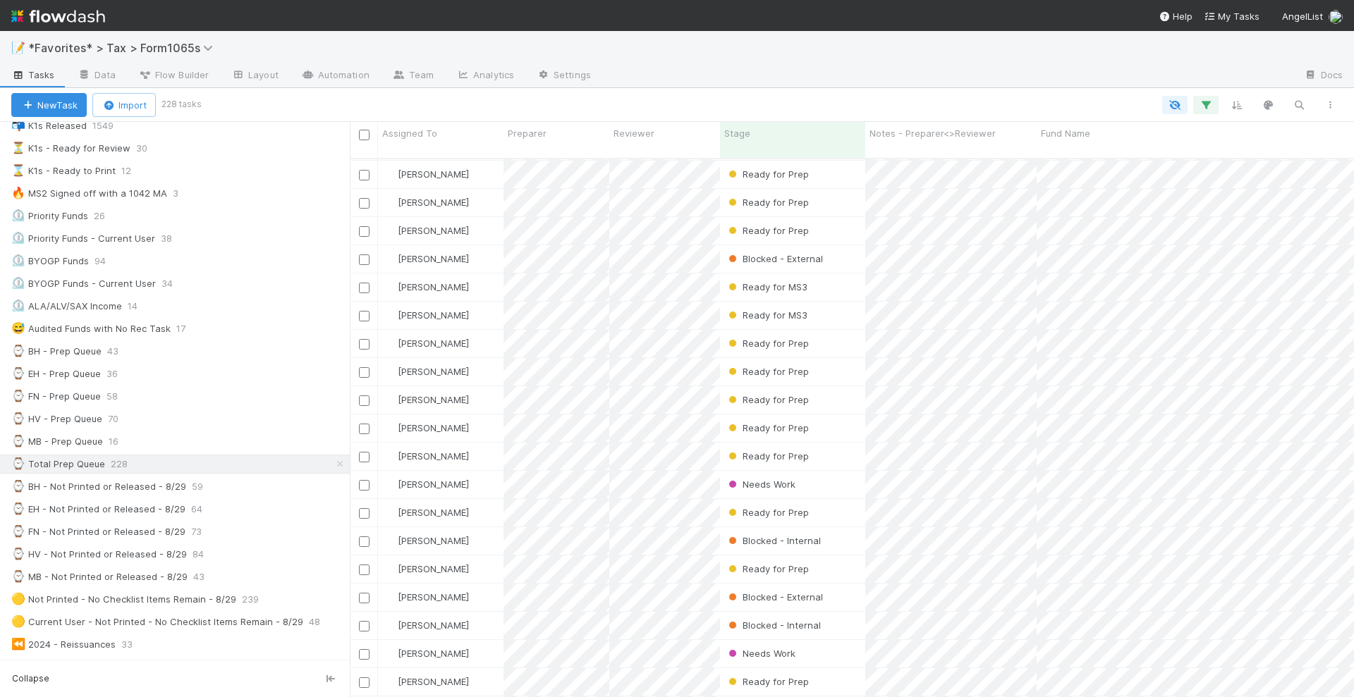
click at [740, 55] on div "📝 *Favorites* > Tax > Form1065s" at bounding box center [677, 48] width 1354 height 34
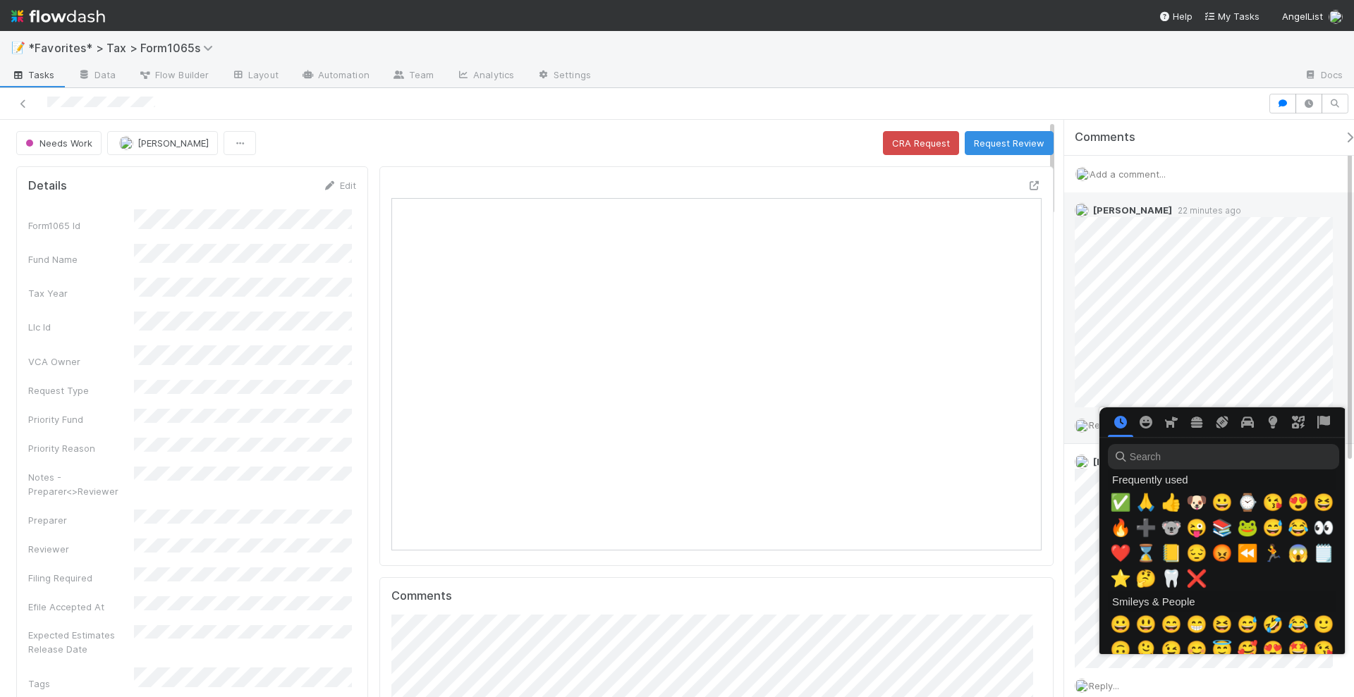
scroll to position [0, 7]
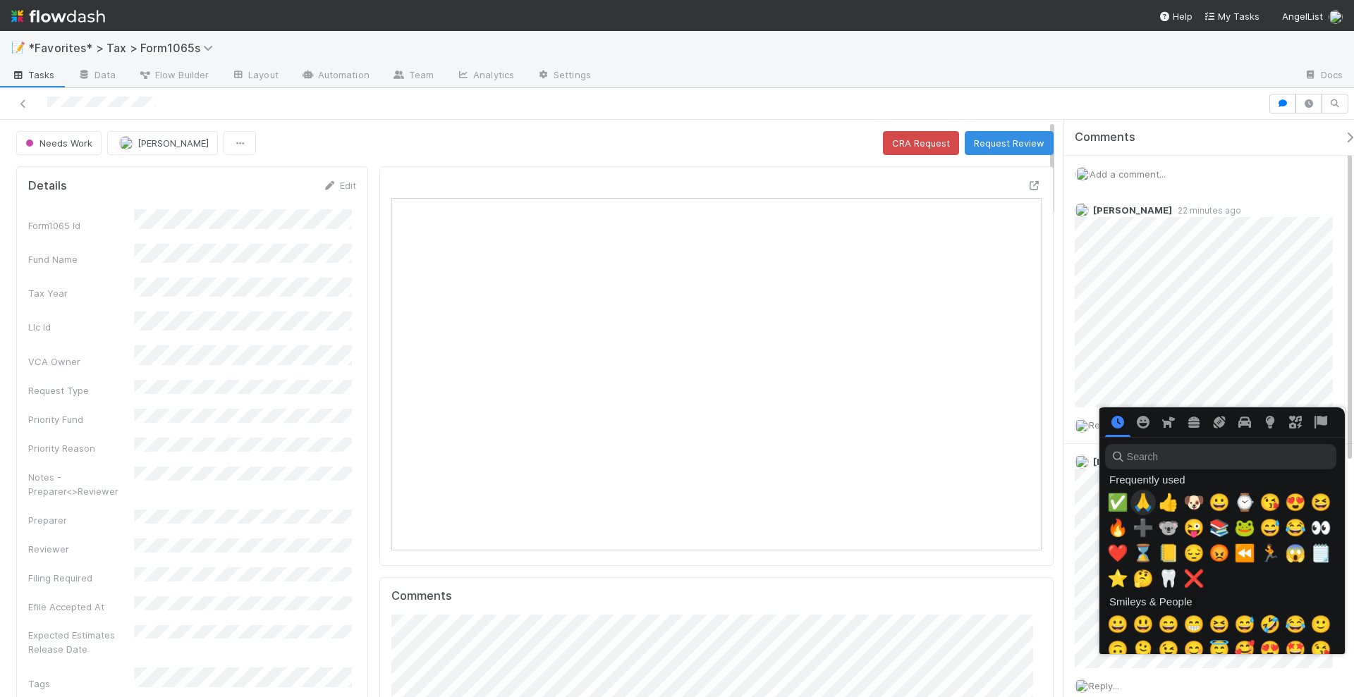
click at [1137, 498] on span "🙏" at bounding box center [1142, 503] width 21 height 20
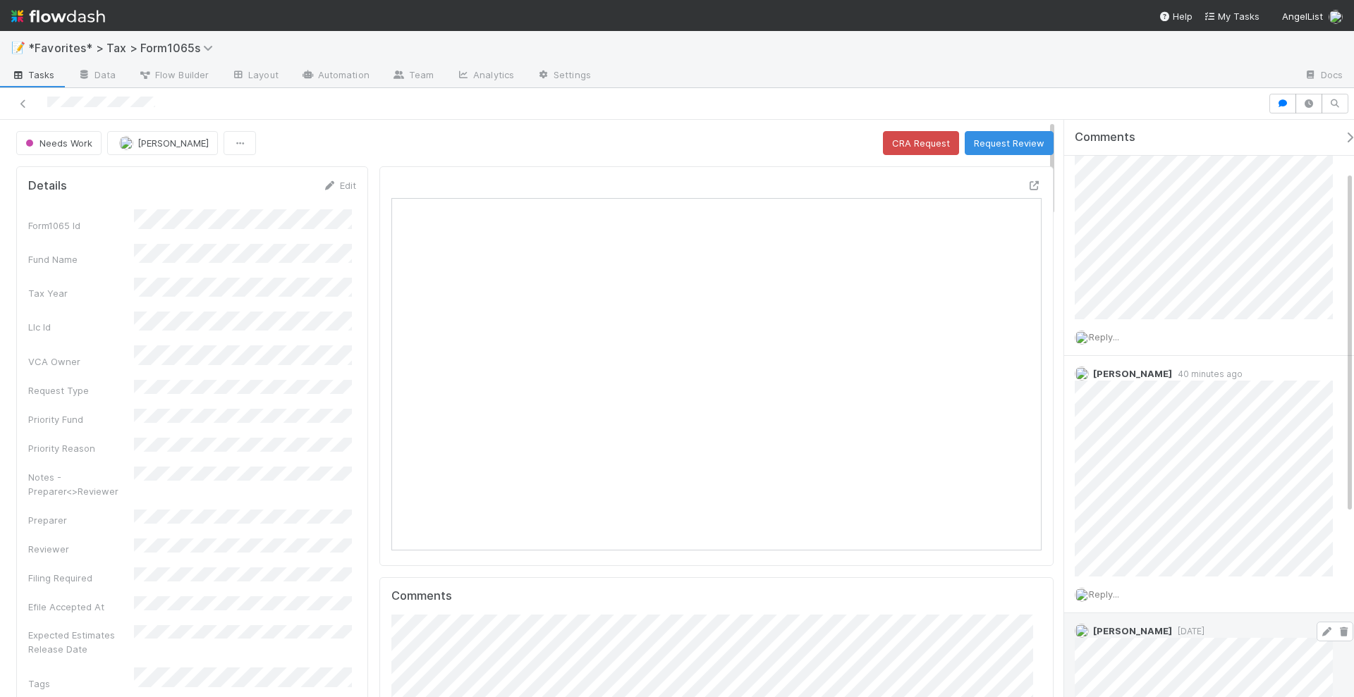
scroll to position [0, 0]
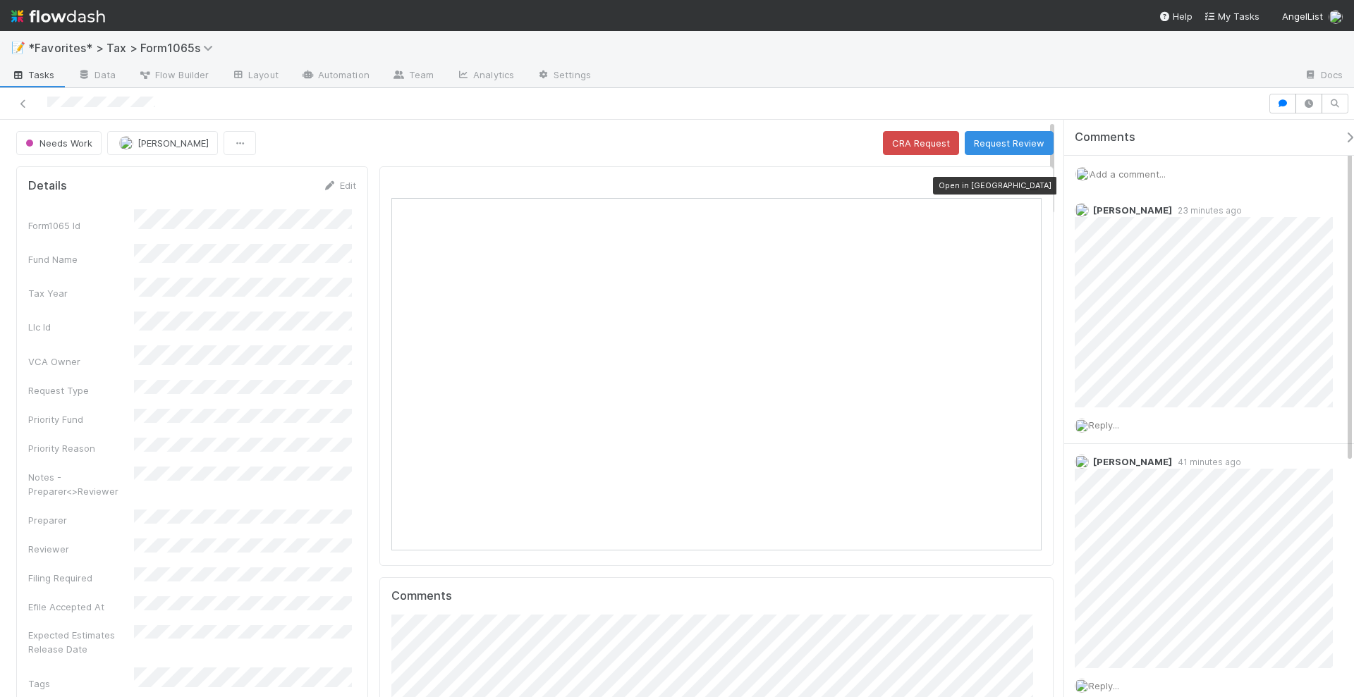
click at [1027, 182] on icon at bounding box center [1034, 185] width 14 height 9
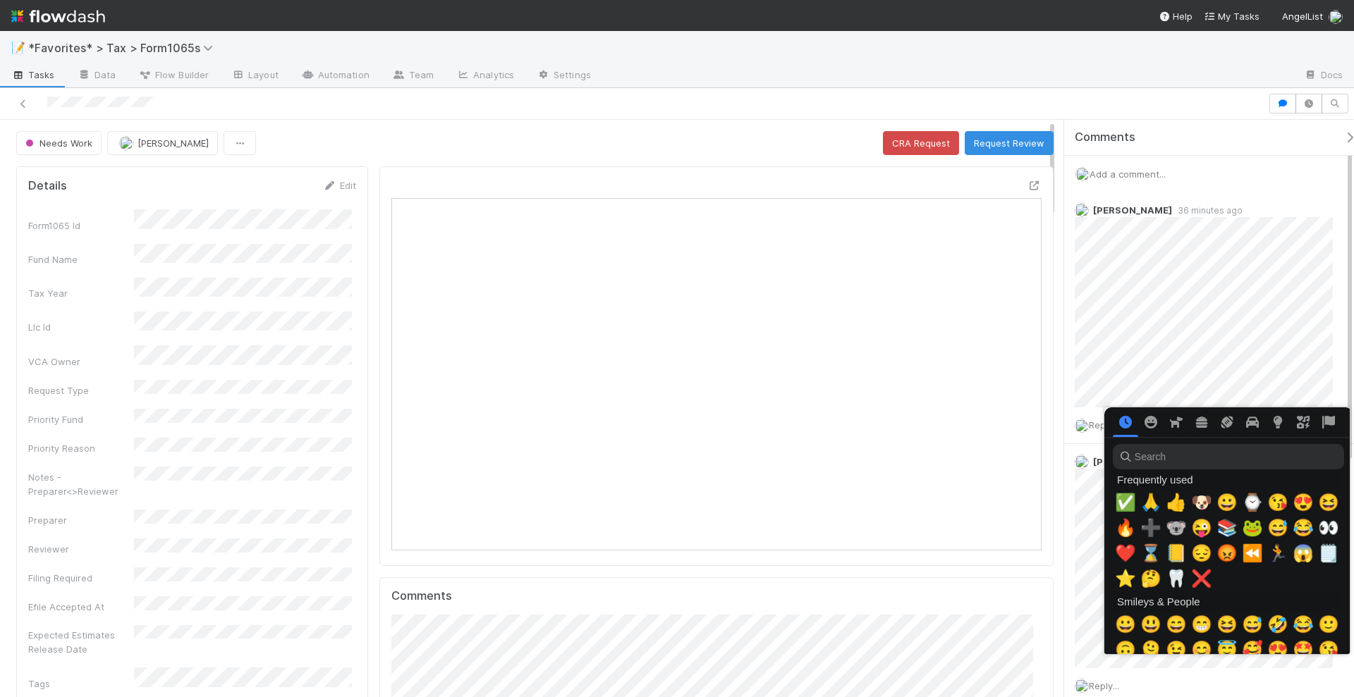
scroll to position [0, 7]
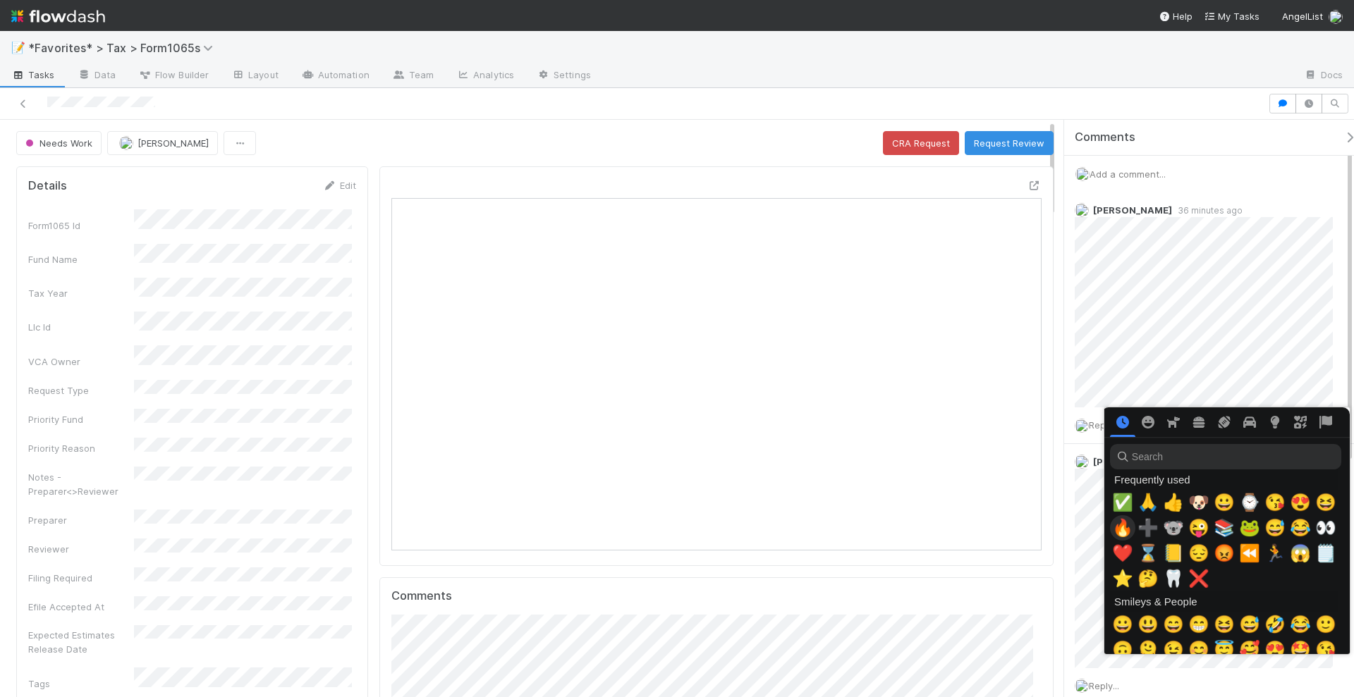
drag, startPoint x: 1118, startPoint y: 551, endPoint x: 1117, endPoint y: 529, distance: 22.6
click at [1117, 529] on div "✅ 🙏 👍 🐶 😀 ⌚ 😘 😍 😆 🔥 ➕ 🐨 😜 📚 🐸 😅 😂 👀 ❤️ ⌛ 📒 😔 😡 ⏪ 🏃 😱 🗒️ ⭐ 🤔 🦷 ❌" at bounding box center [1224, 541] width 228 height 102
click at [1117, 529] on span "🔥" at bounding box center [1122, 528] width 21 height 20
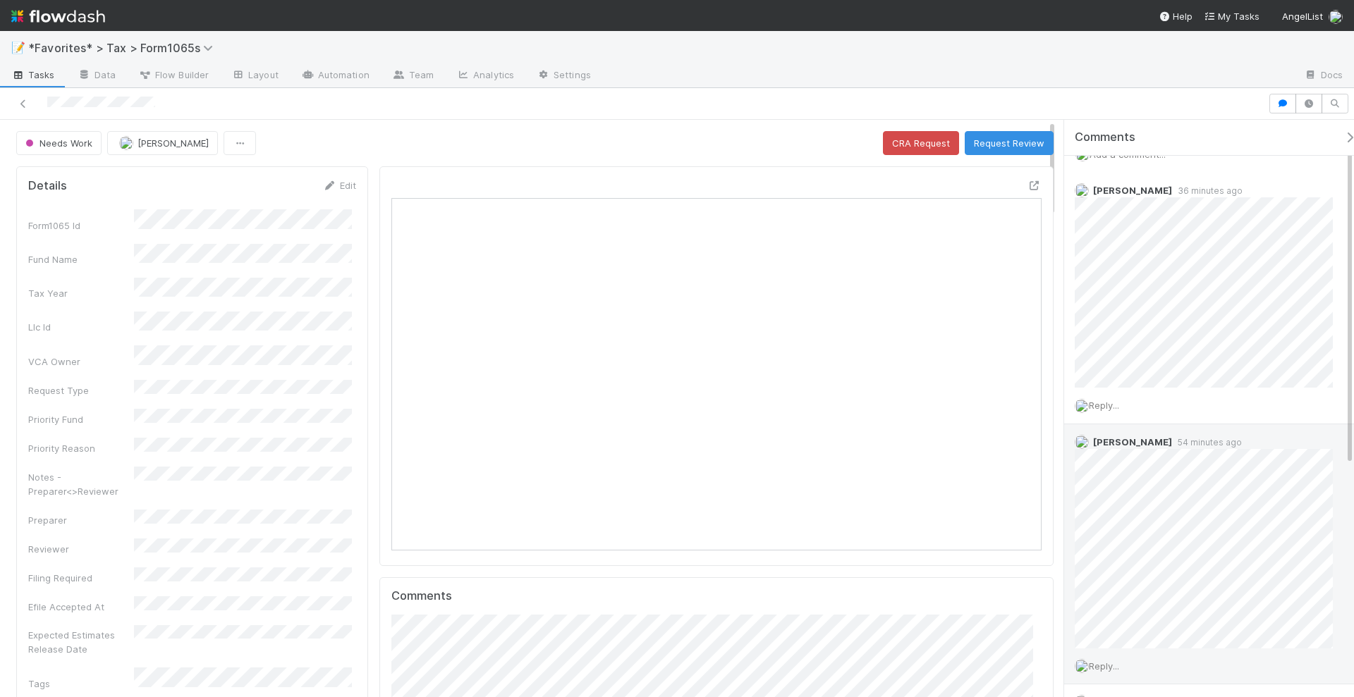
scroll to position [0, 0]
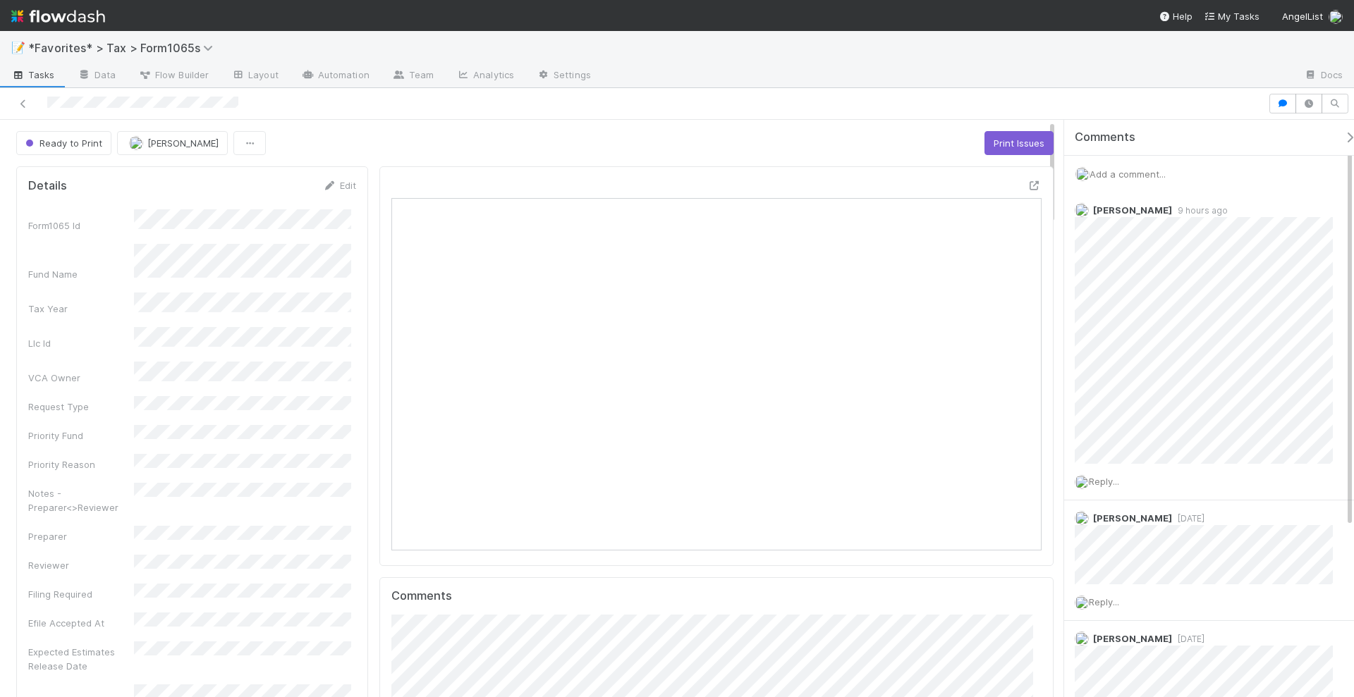
scroll to position [274, 628]
click at [1119, 480] on span "Reply..." at bounding box center [1104, 481] width 30 height 11
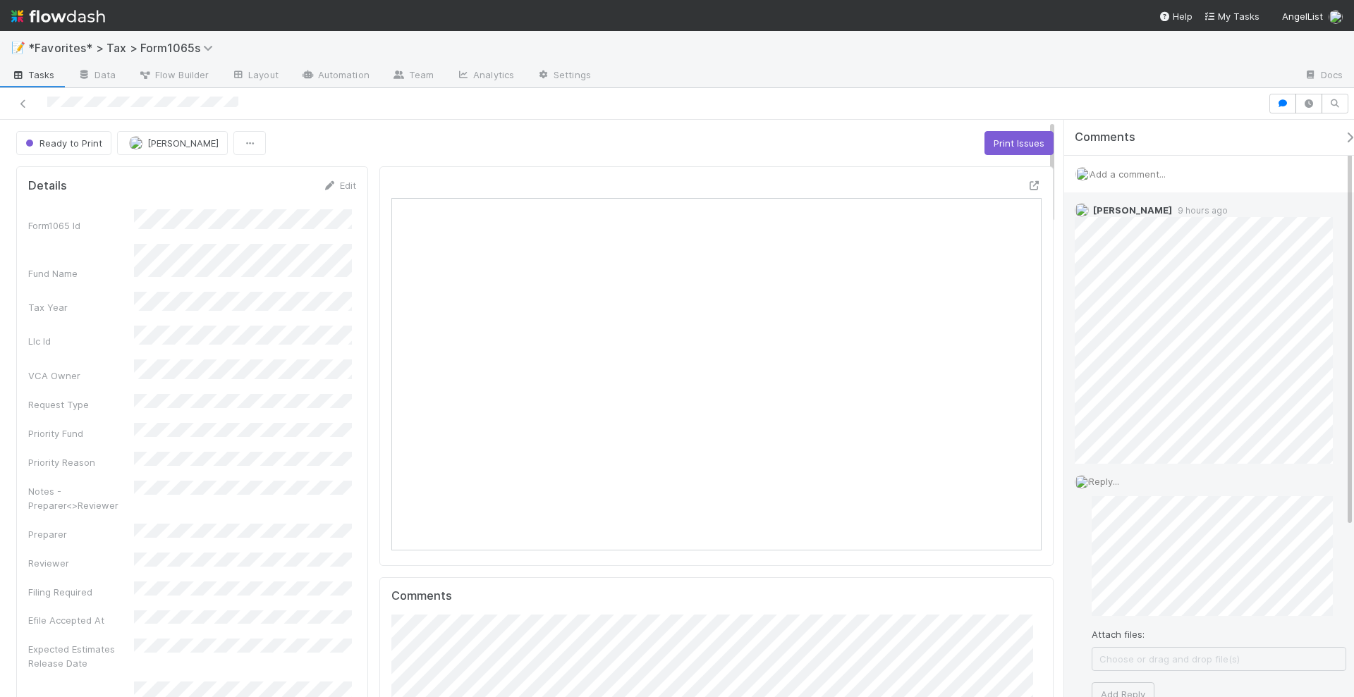
scroll to position [88, 0]
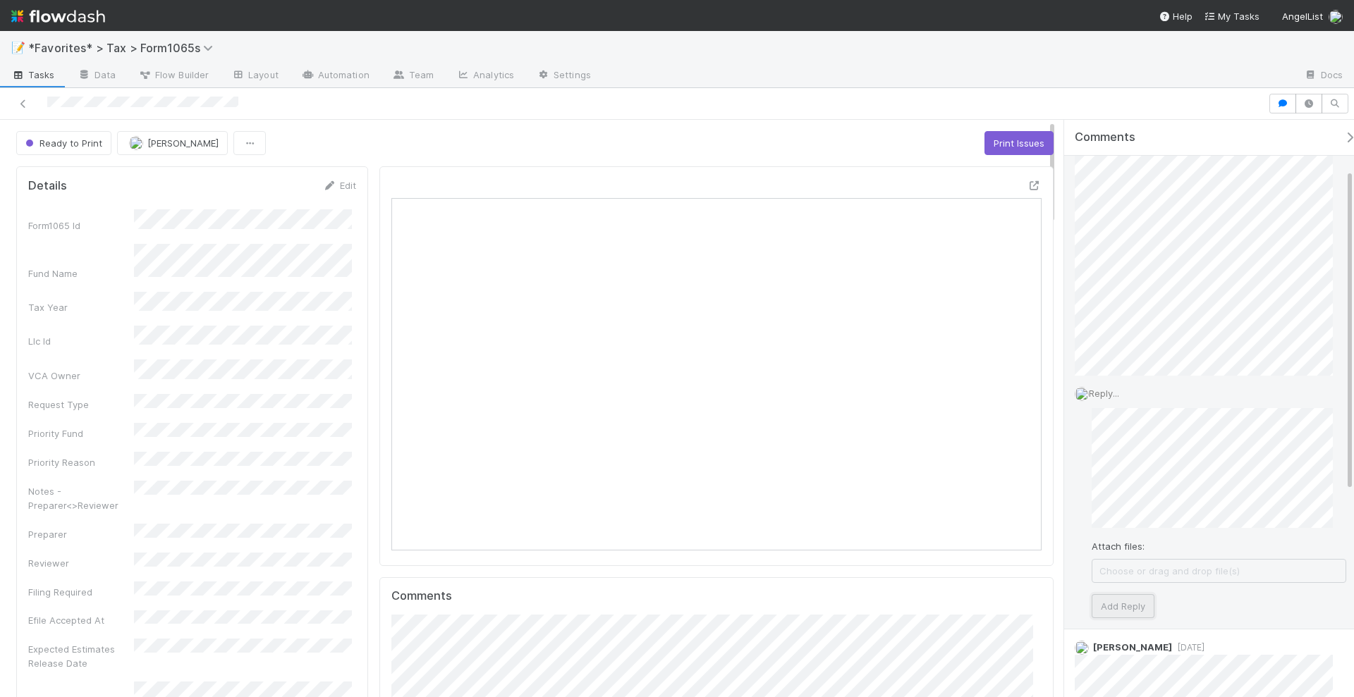
click at [1128, 600] on button "Add Reply" at bounding box center [1122, 606] width 63 height 24
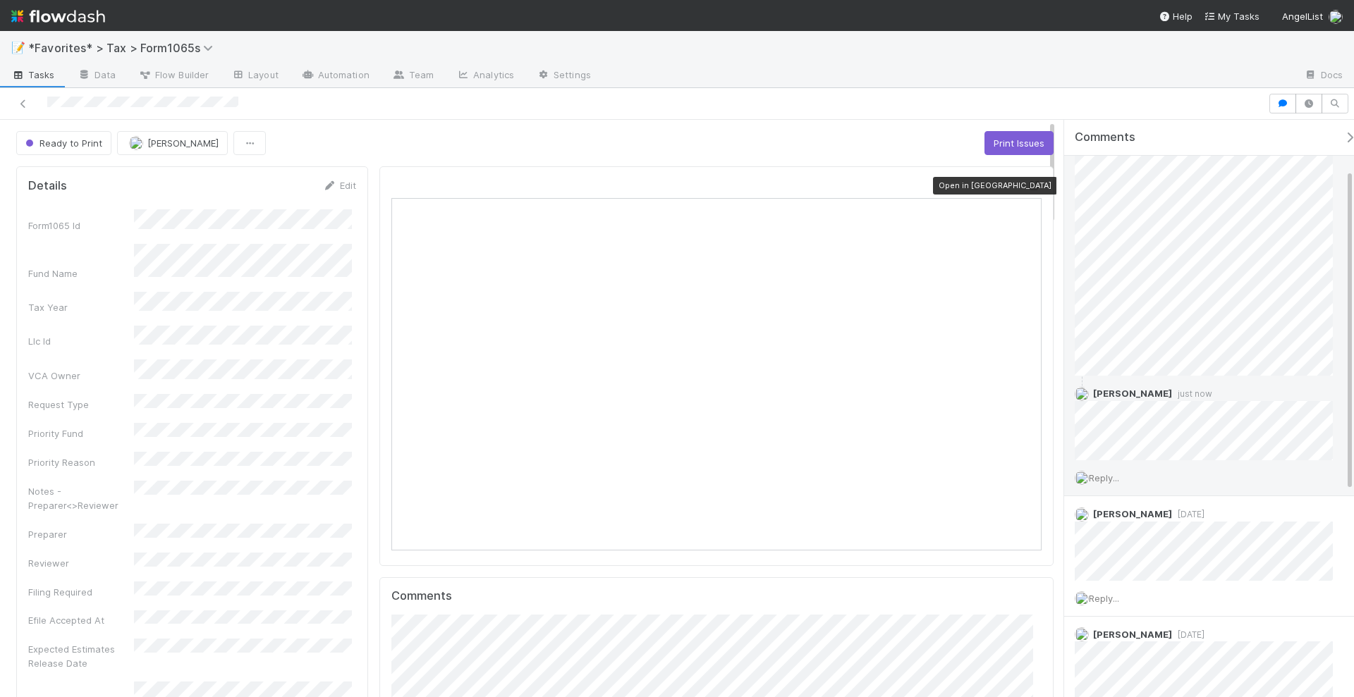
click at [1027, 183] on icon at bounding box center [1034, 185] width 14 height 9
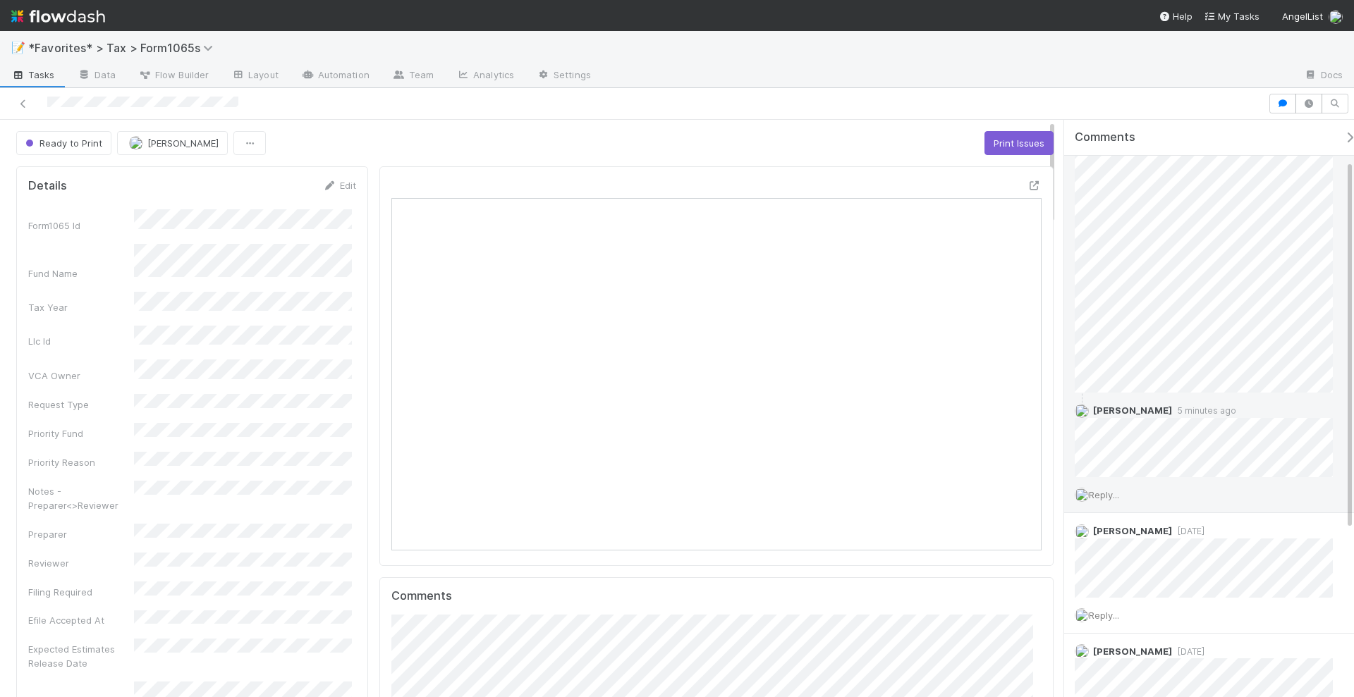
scroll to position [63, 0]
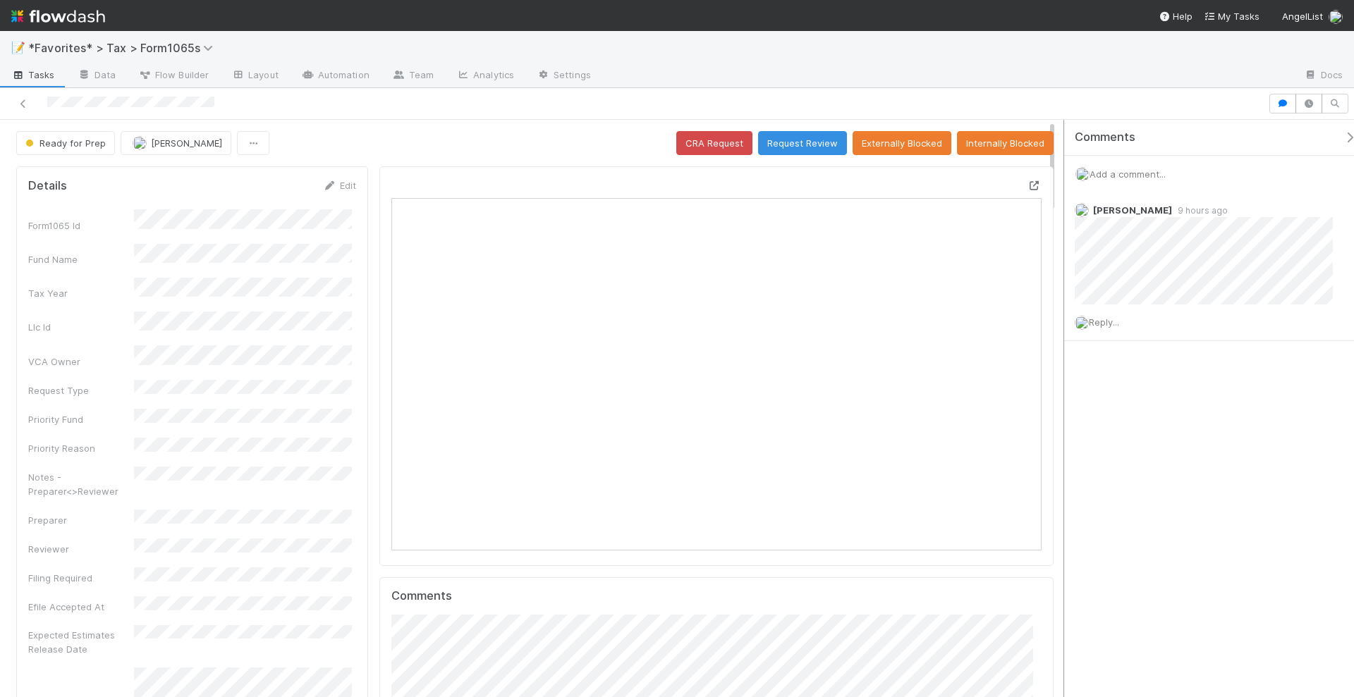
click at [1027, 183] on icon at bounding box center [1034, 185] width 14 height 9
click at [804, 139] on button "Request Review" at bounding box center [802, 143] width 89 height 24
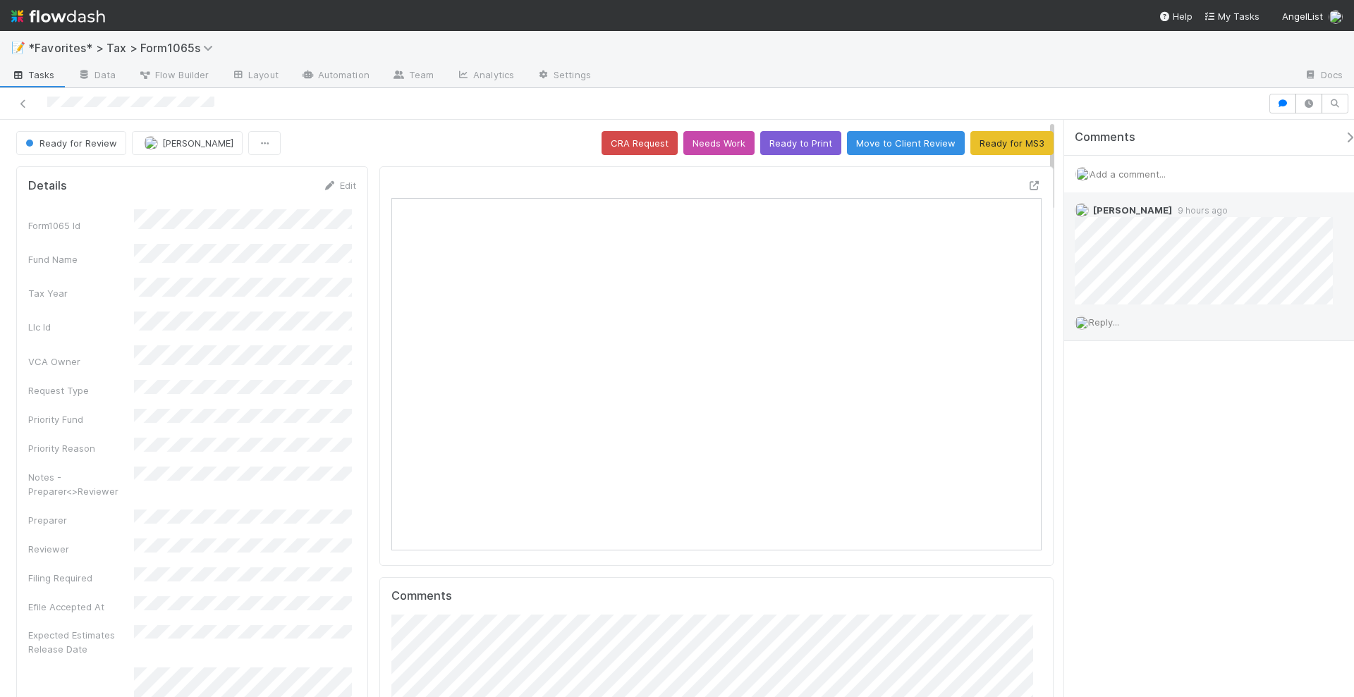
click at [1114, 321] on span "Reply..." at bounding box center [1104, 322] width 30 height 11
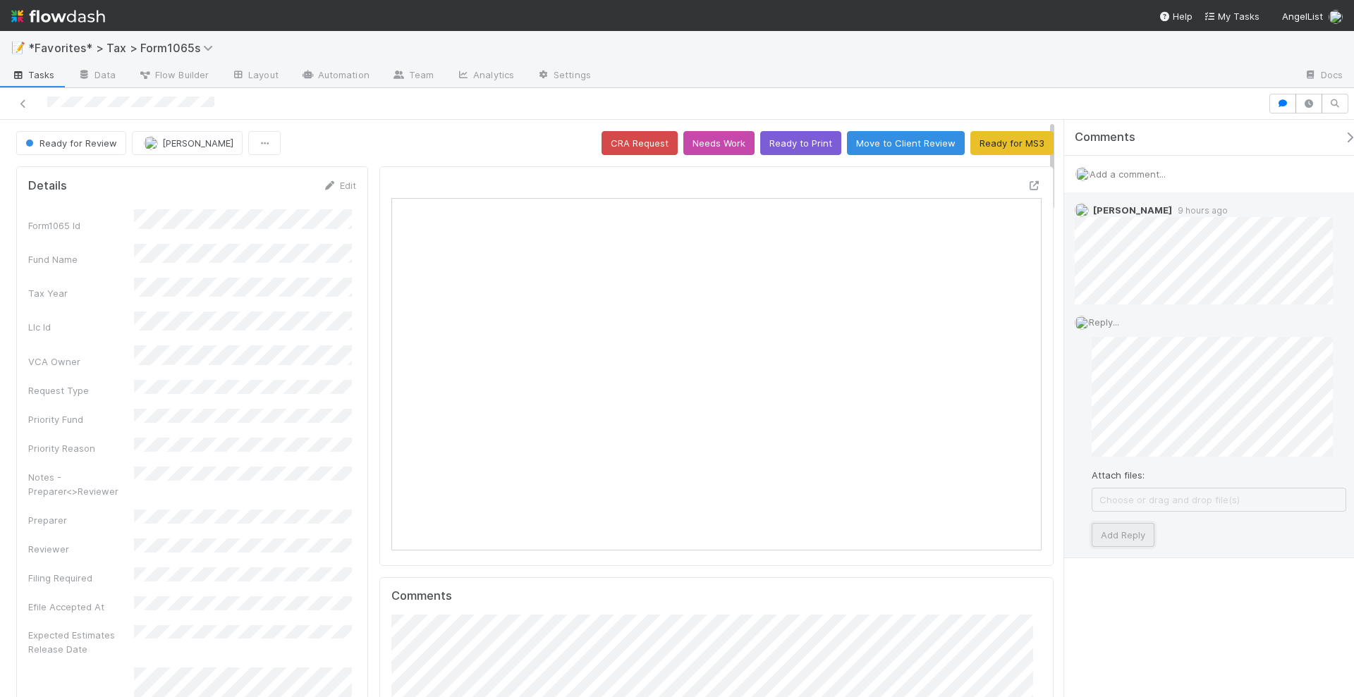
click at [1120, 537] on button "Add Reply" at bounding box center [1122, 535] width 63 height 24
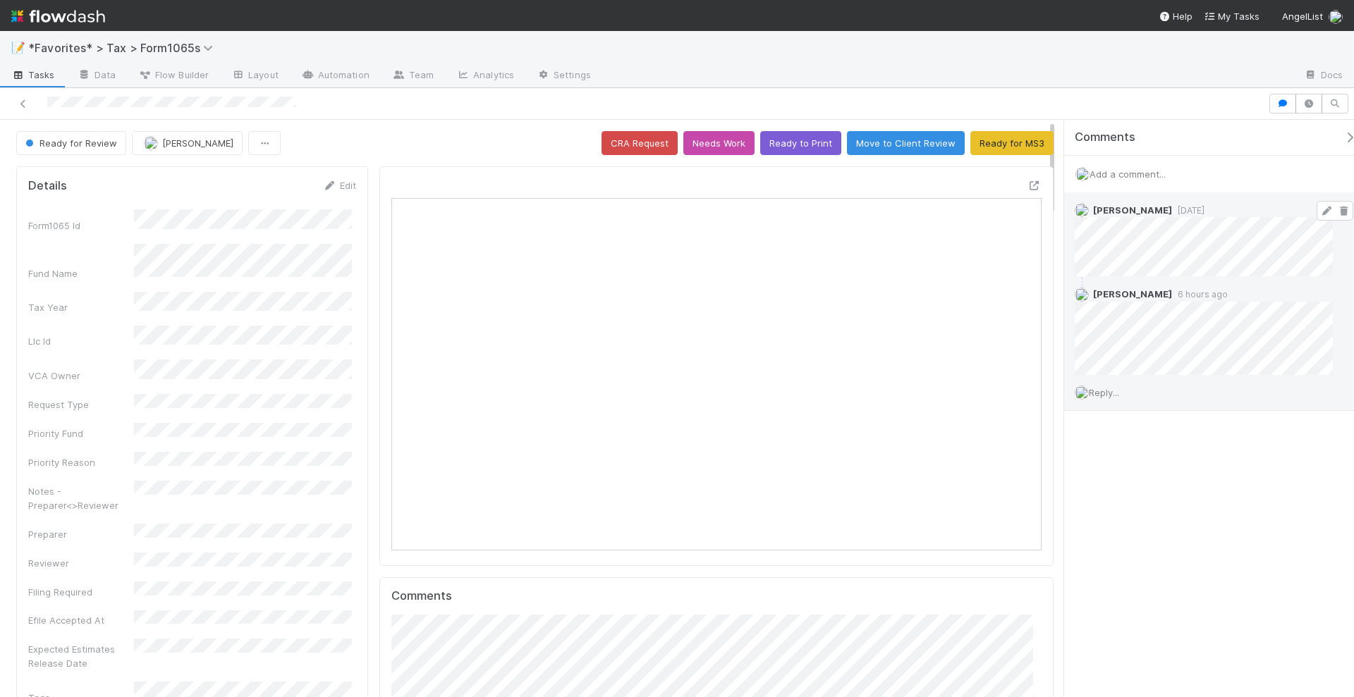
scroll to position [274, 628]
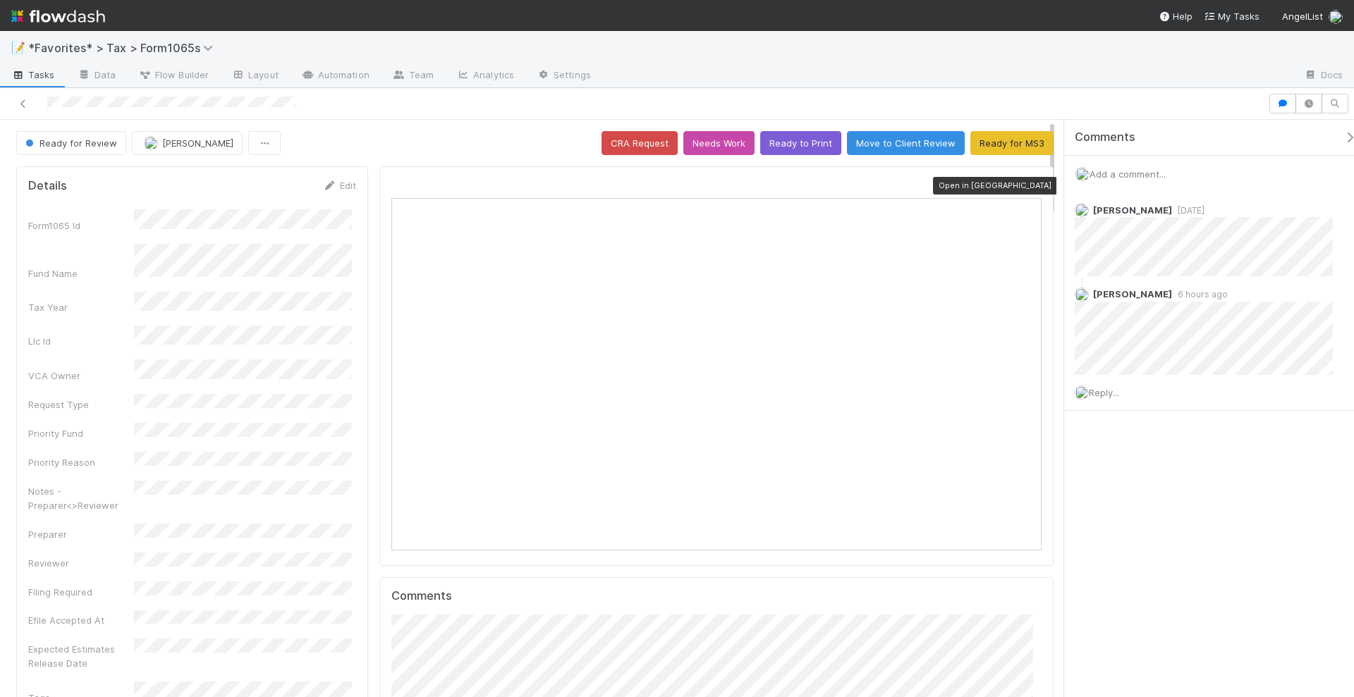
click at [1027, 178] on div at bounding box center [1034, 185] width 14 height 14
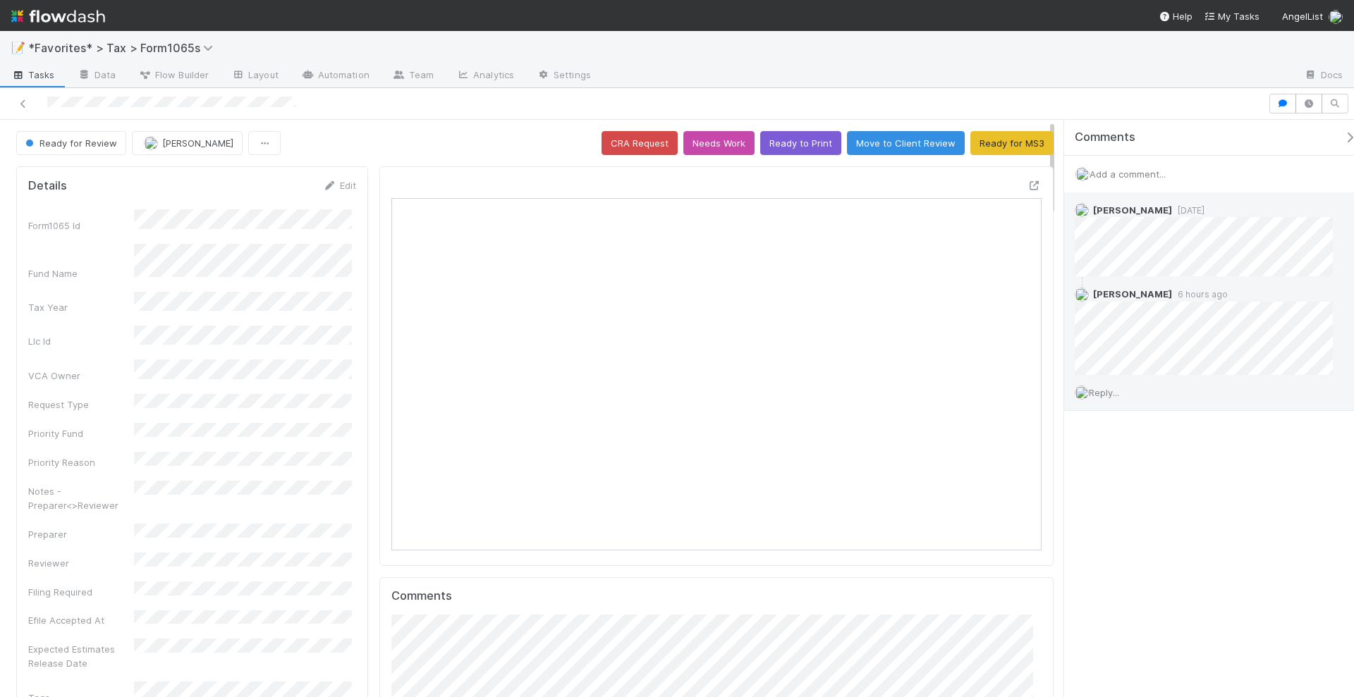
click at [1106, 388] on span "Reply..." at bounding box center [1104, 392] width 30 height 11
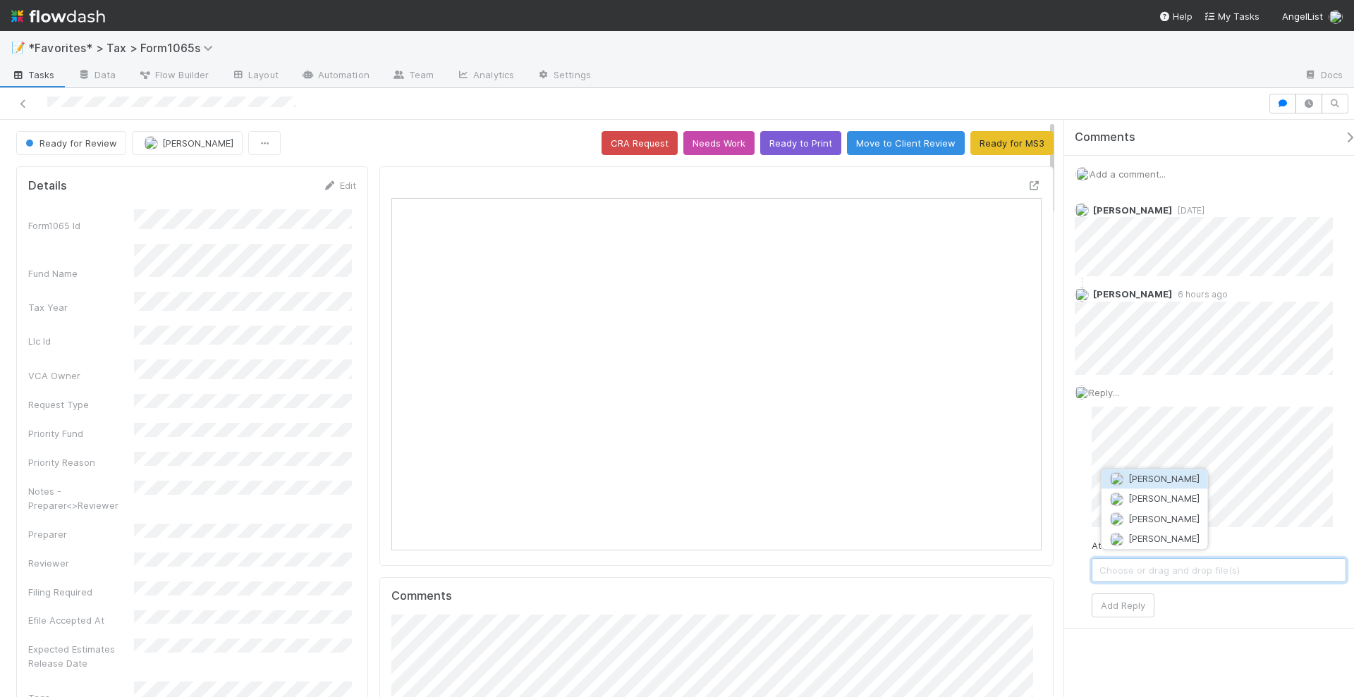
click at [1164, 473] on span "[PERSON_NAME]" at bounding box center [1163, 478] width 71 height 11
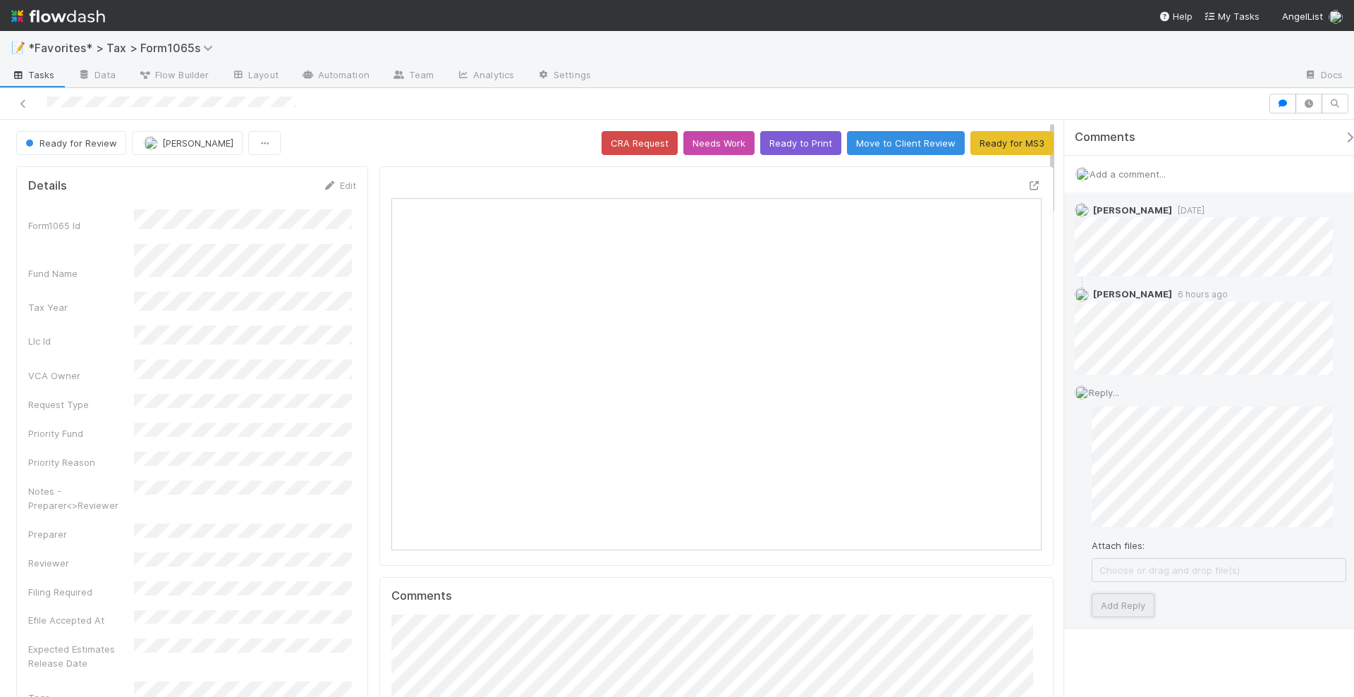
click at [1118, 597] on button "Add Reply" at bounding box center [1122, 606] width 63 height 24
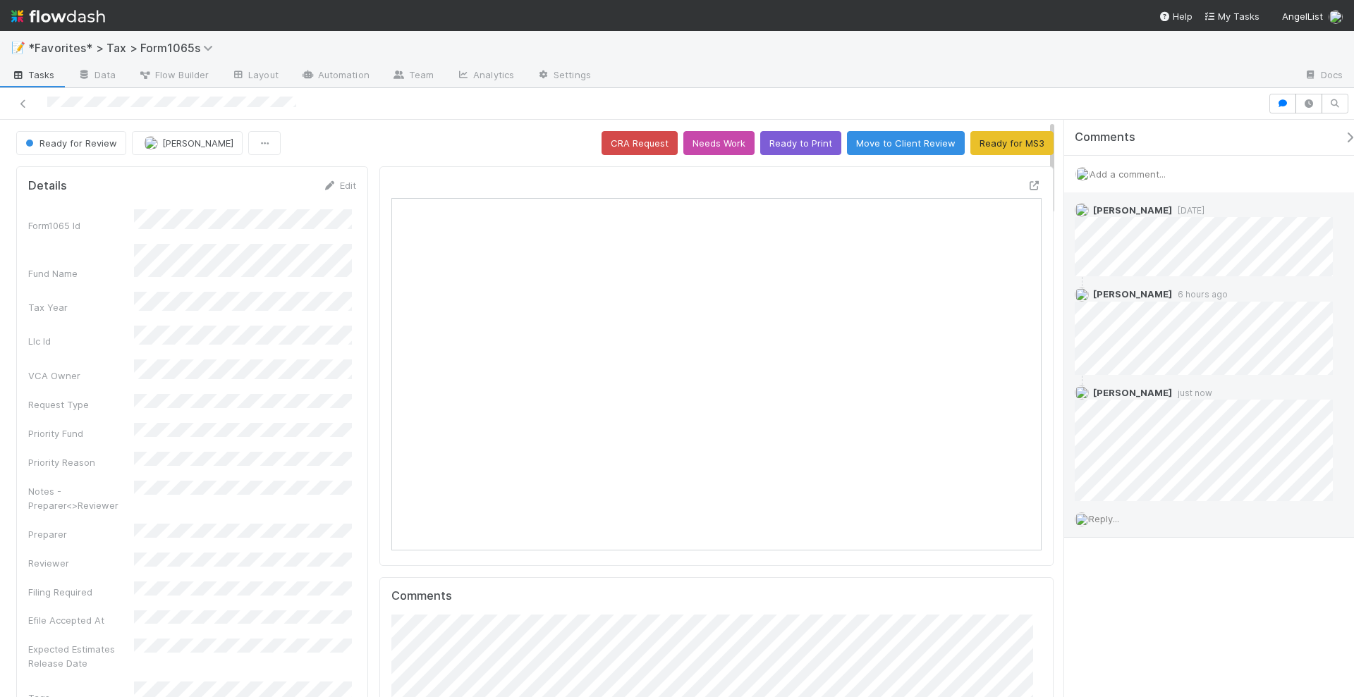
click at [1105, 517] on span "Reply..." at bounding box center [1104, 518] width 30 height 11
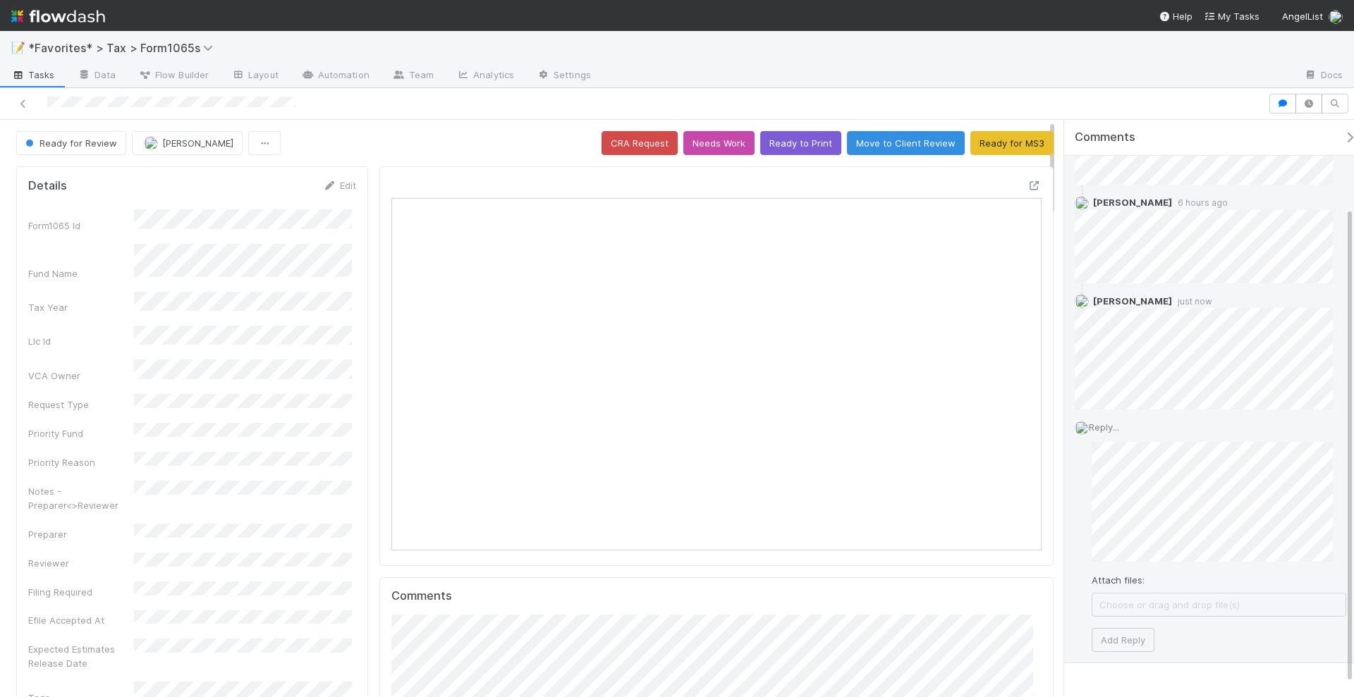
scroll to position [124, 0]
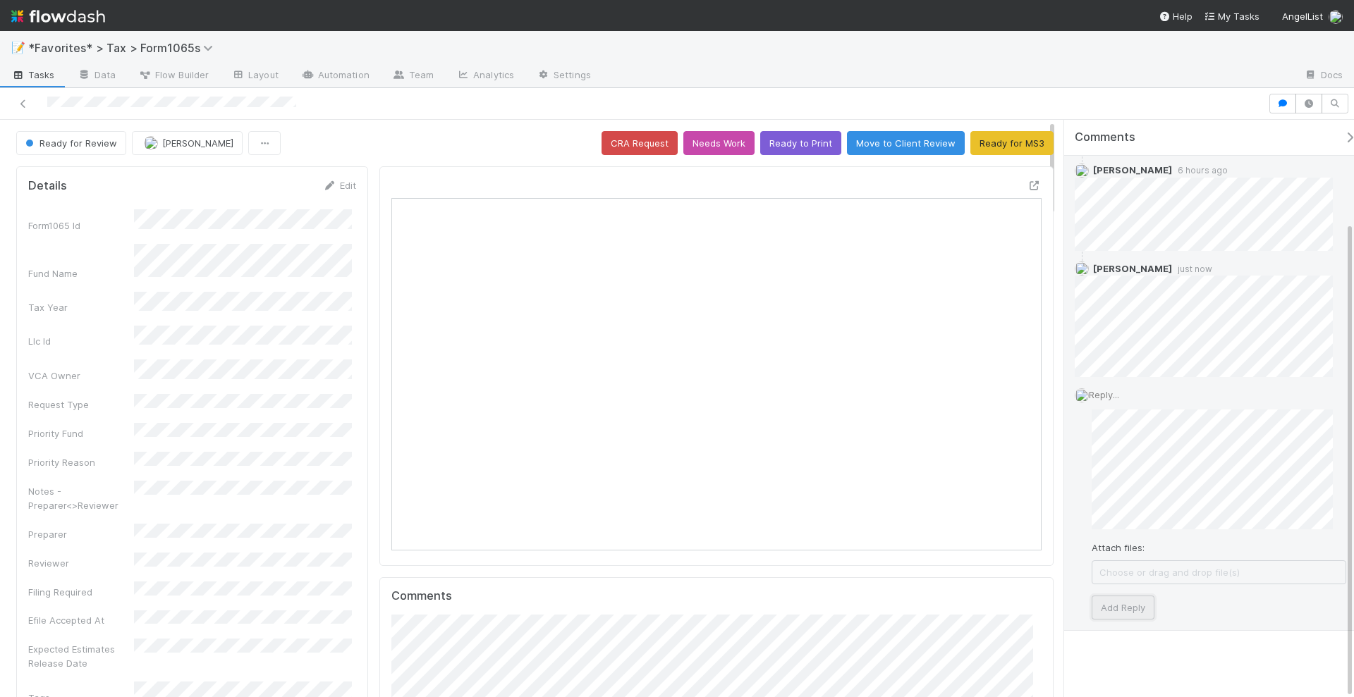
click at [1132, 598] on button "Add Reply" at bounding box center [1122, 608] width 63 height 24
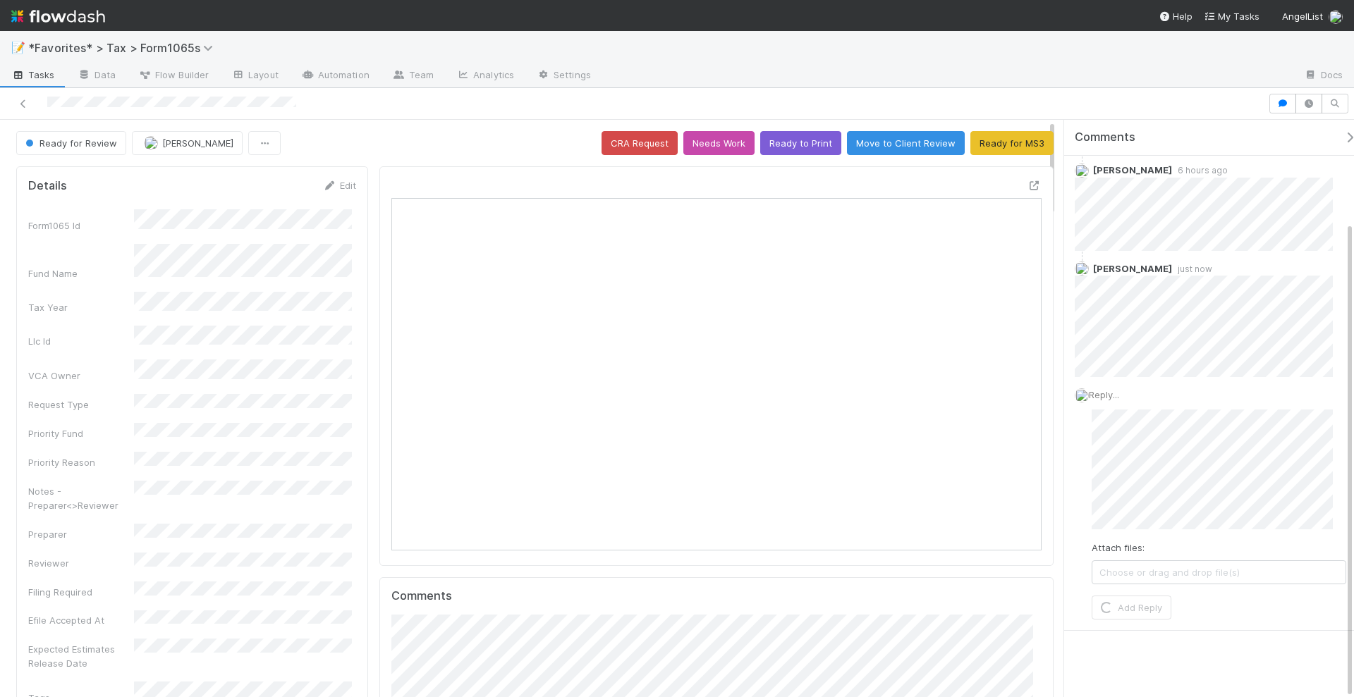
scroll to position [0, 0]
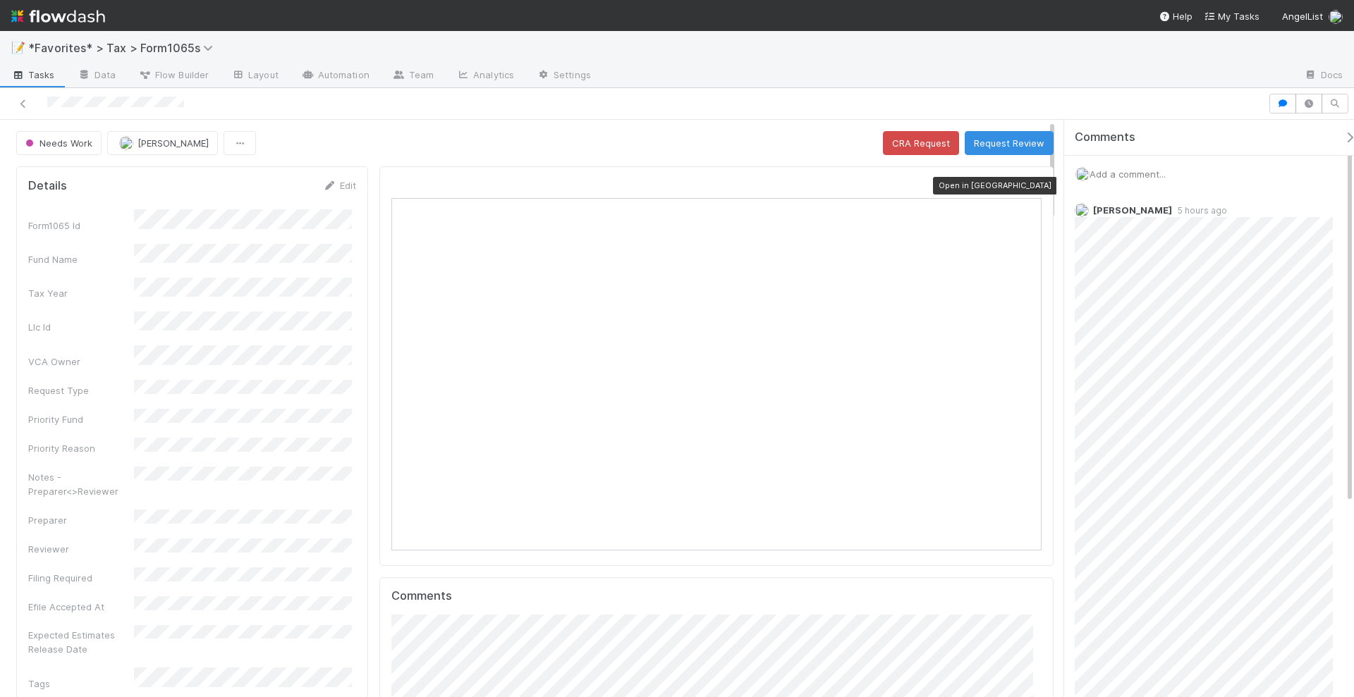
click at [1027, 183] on icon at bounding box center [1034, 185] width 14 height 9
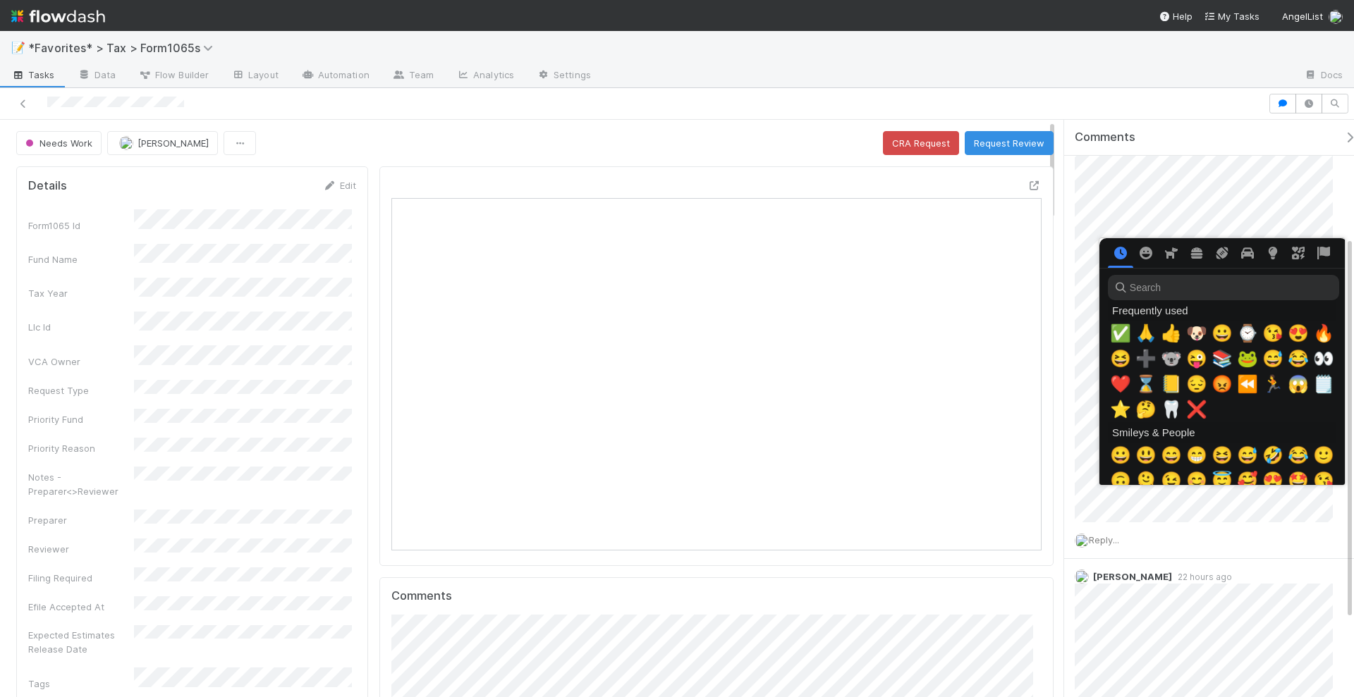
scroll to position [0, 7]
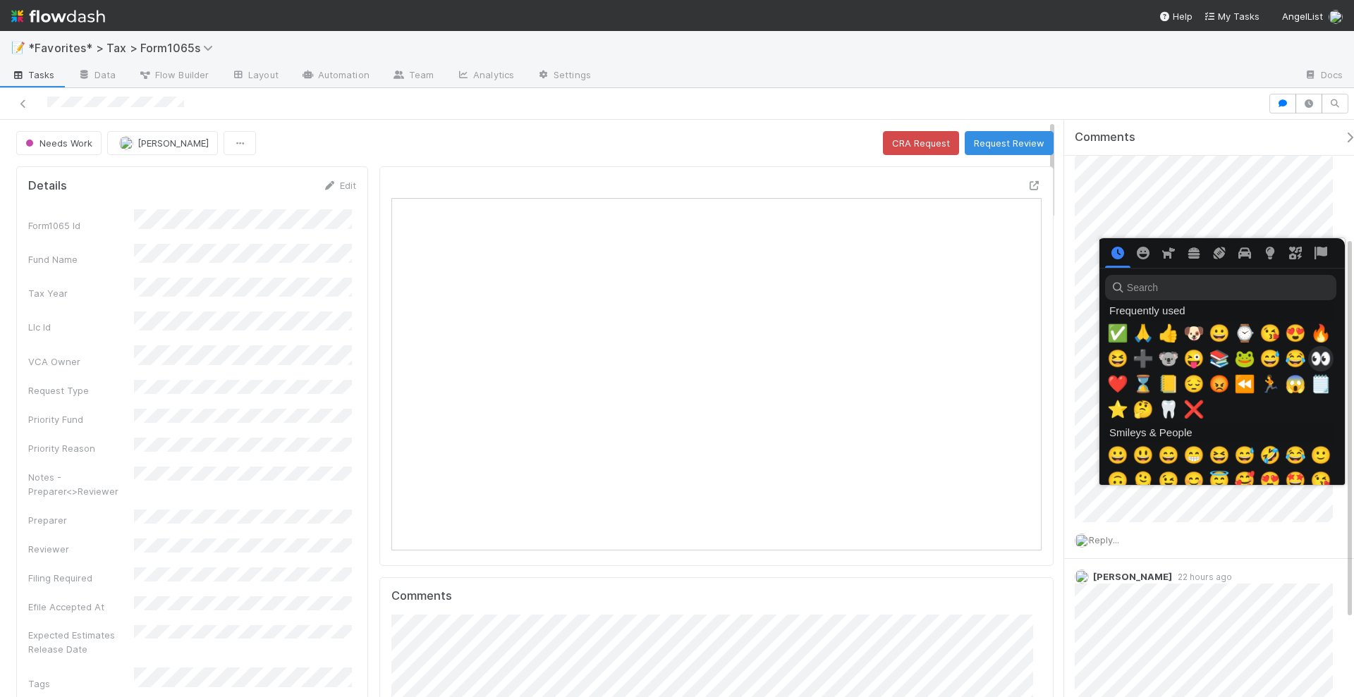
click at [1312, 356] on span "👀" at bounding box center [1320, 359] width 21 height 20
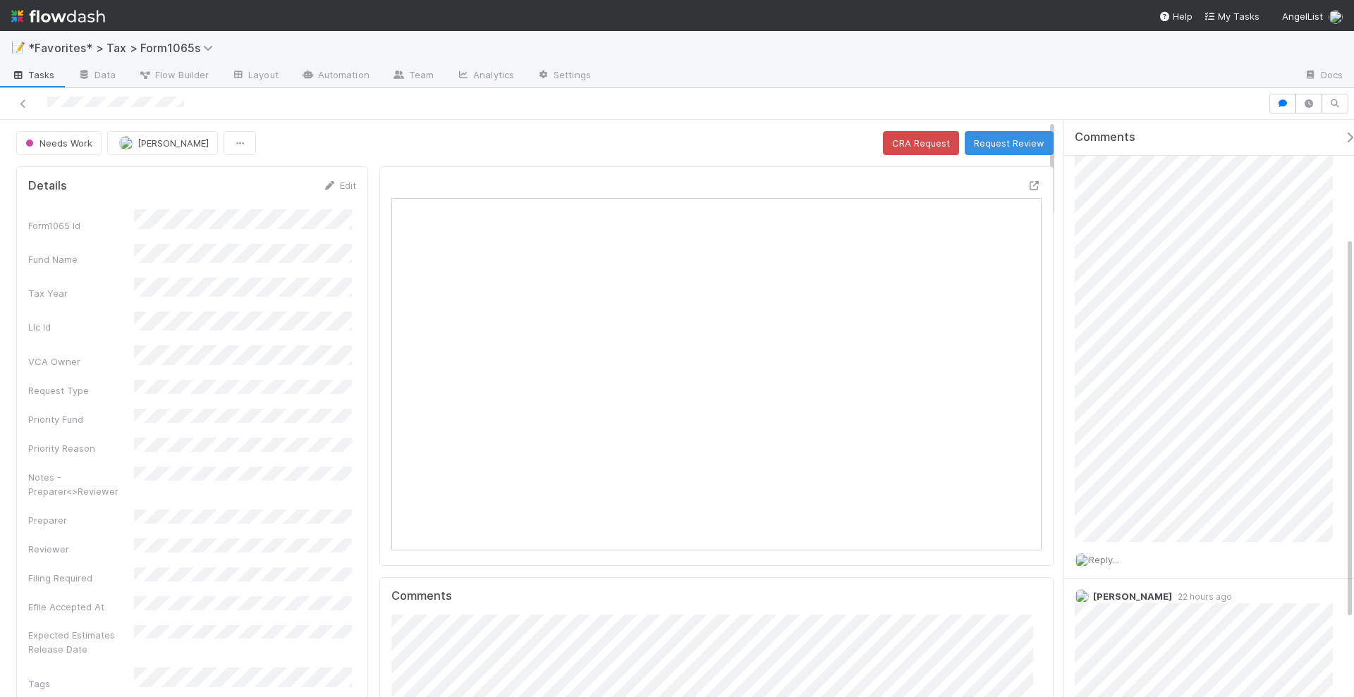
scroll to position [176, 0]
click at [1117, 537] on span "Reply..." at bounding box center [1104, 539] width 30 height 11
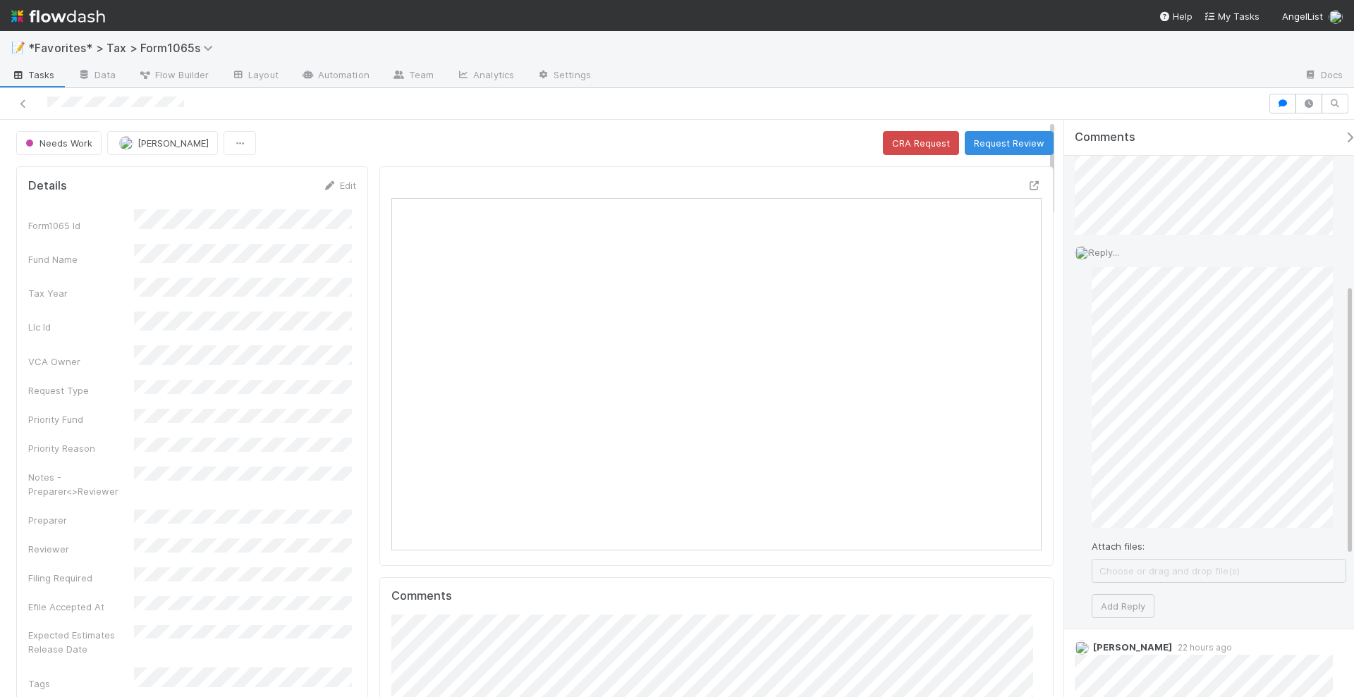
scroll to position [465, 0]
click at [1117, 599] on button "Add Reply" at bounding box center [1122, 605] width 63 height 24
click at [1012, 137] on button "Request Review" at bounding box center [1008, 143] width 89 height 24
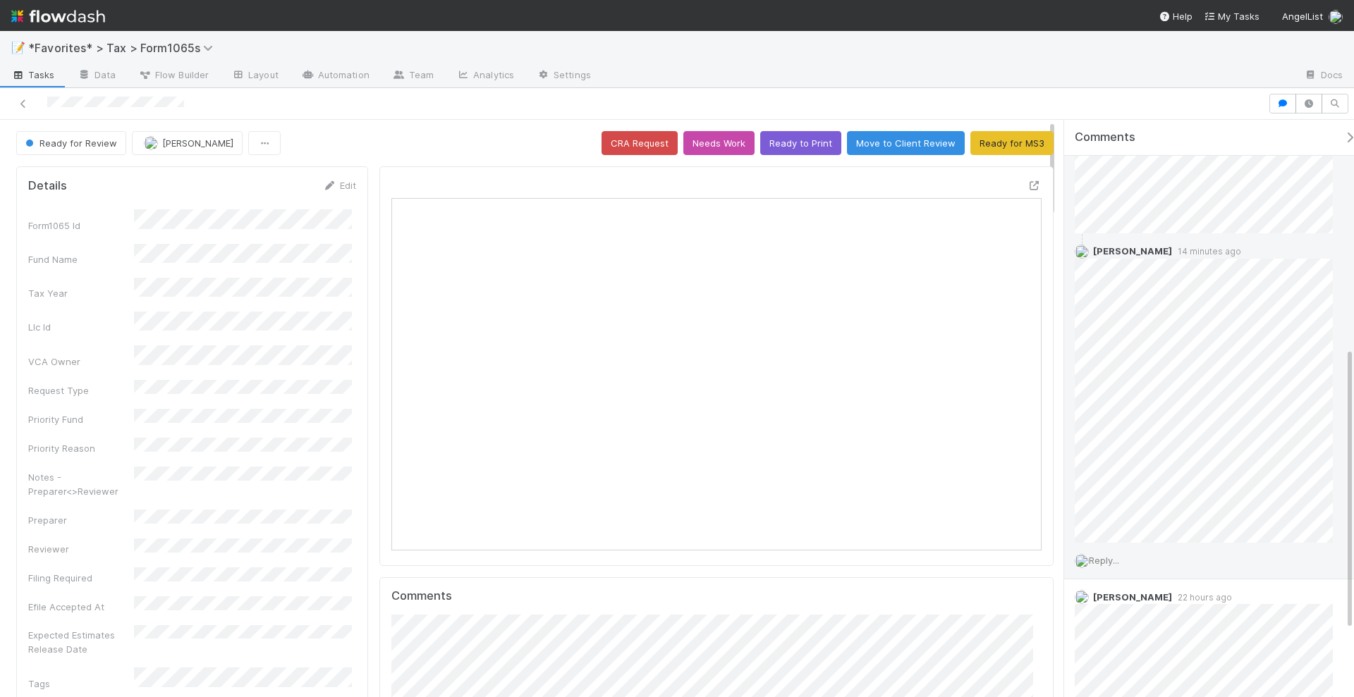
click at [1115, 555] on span "Reply..." at bounding box center [1104, 560] width 30 height 11
click at [1084, 603] on div "Reply... Attach files: Choose or drag and drop file(s) Add Reply" at bounding box center [1210, 669] width 293 height 253
click at [1133, 591] on button "Add Reply" at bounding box center [1122, 597] width 63 height 24
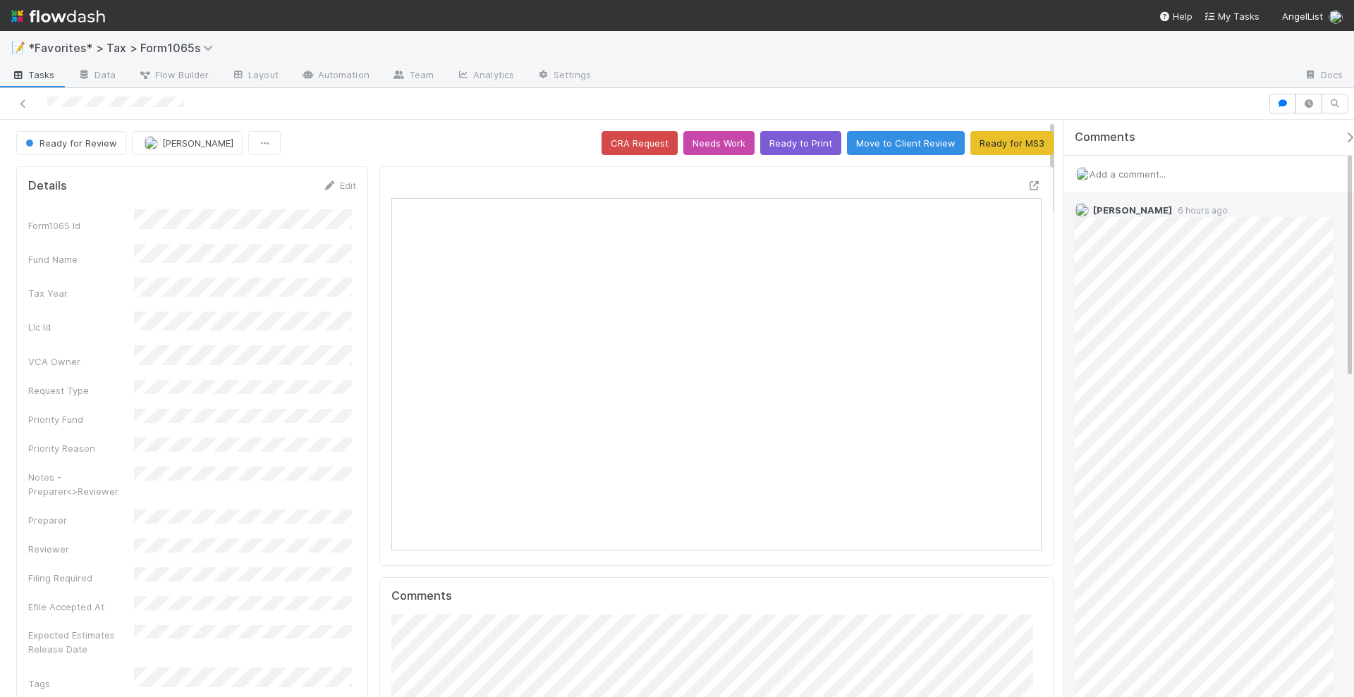
click at [1201, 210] on span "6 hours ago" at bounding box center [1200, 210] width 56 height 11
click at [1191, 209] on span "6 hours ago" at bounding box center [1200, 210] width 56 height 11
click at [987, 56] on div "📝 *Favorites* > Tax > Form1065s" at bounding box center [677, 48] width 1354 height 34
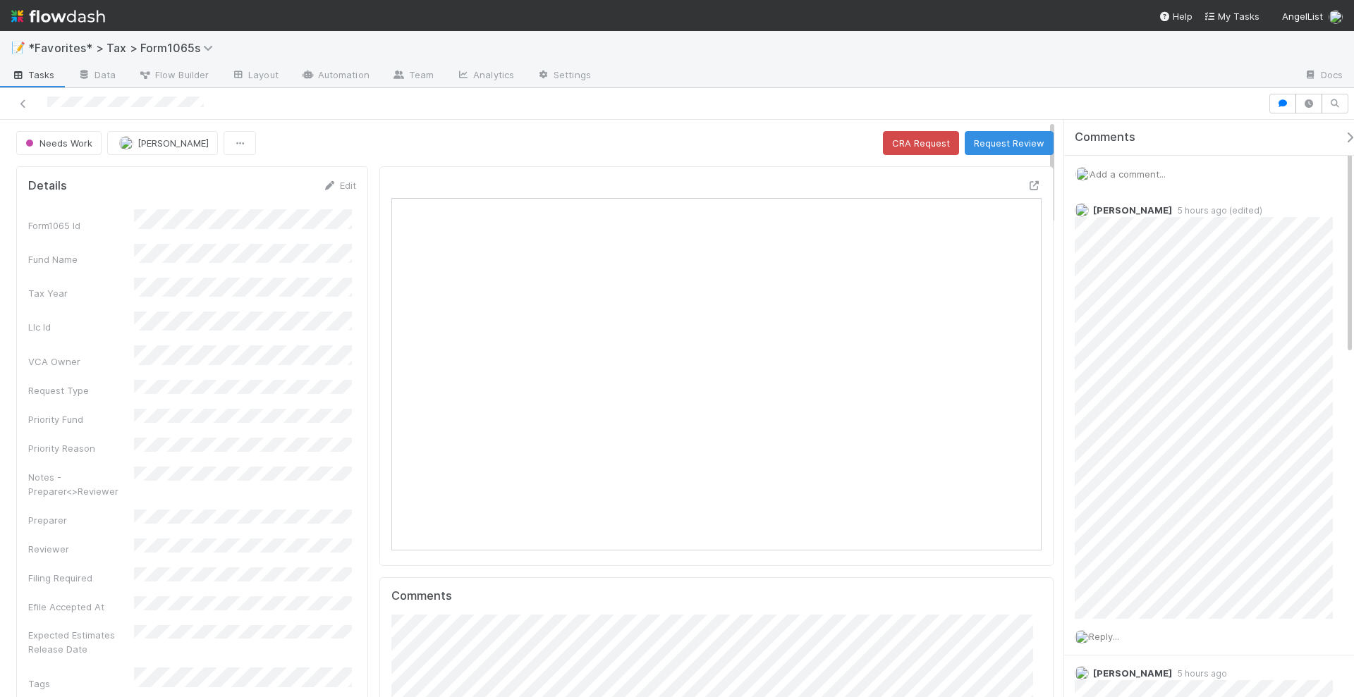
click at [1136, 175] on span "Add a comment..." at bounding box center [1127, 174] width 76 height 11
click at [1135, 388] on button "Add Comment" at bounding box center [1127, 391] width 82 height 24
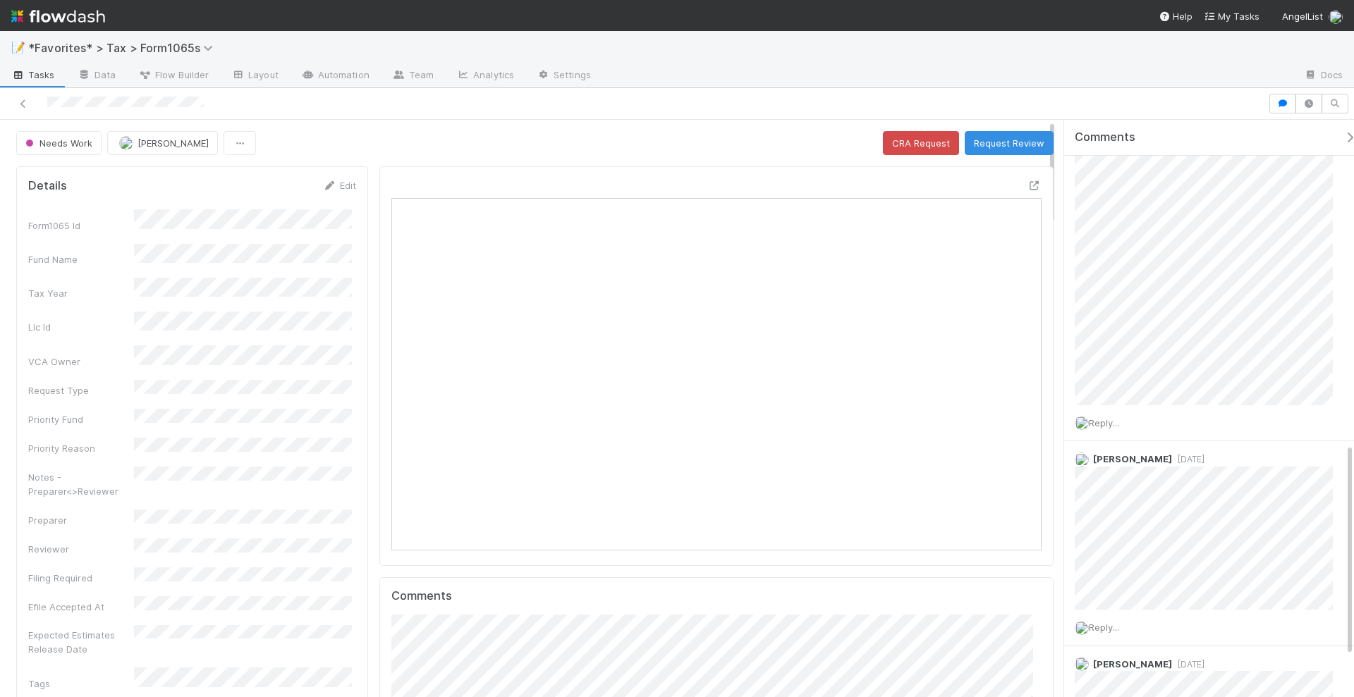
scroll to position [881, 0]
click at [1027, 178] on div at bounding box center [1034, 185] width 14 height 14
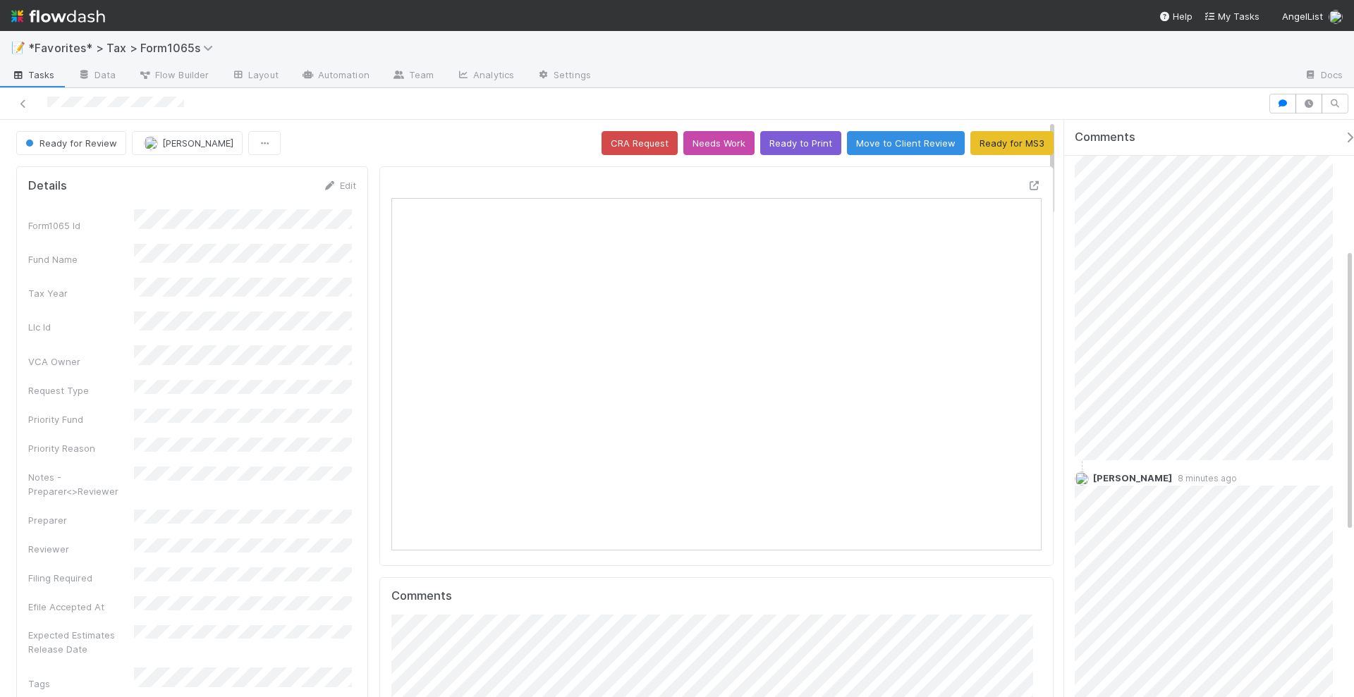
scroll to position [264, 0]
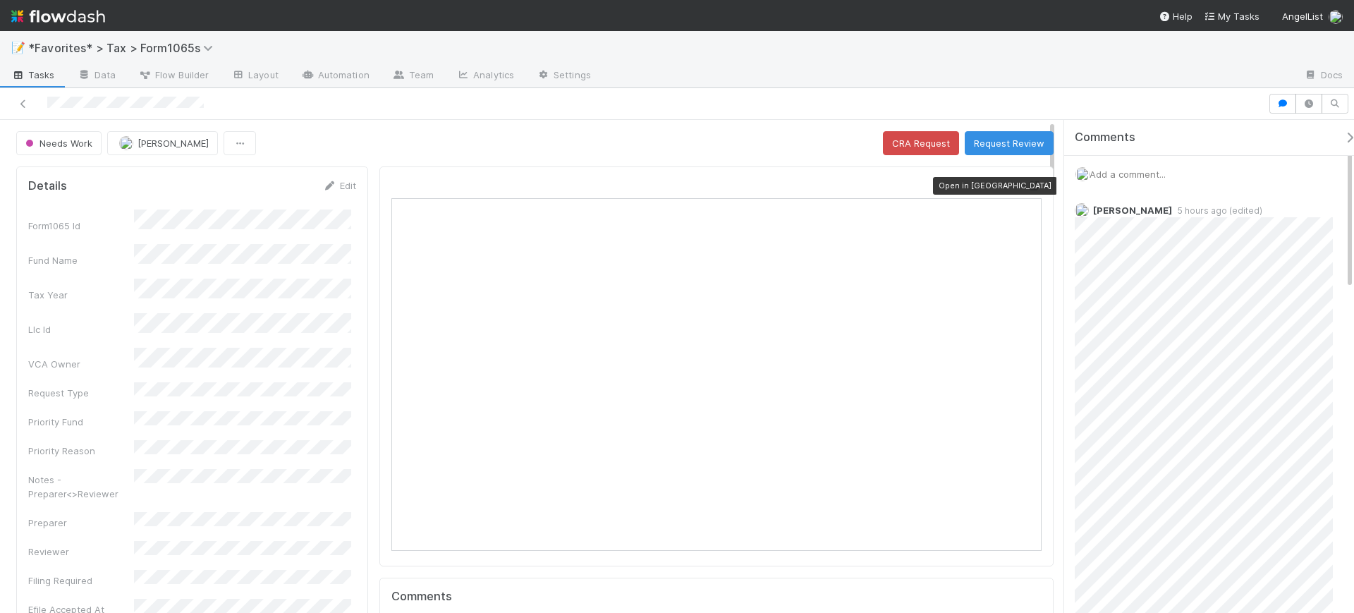
click at [1027, 182] on icon at bounding box center [1034, 185] width 14 height 9
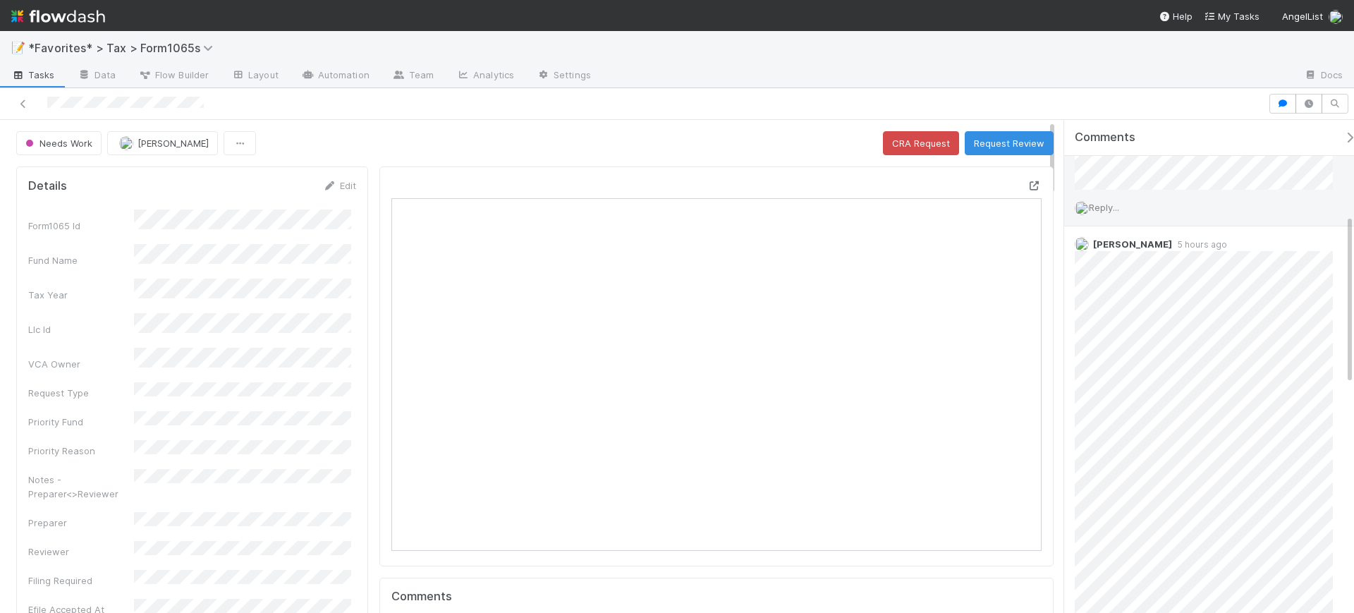
scroll to position [441, 0]
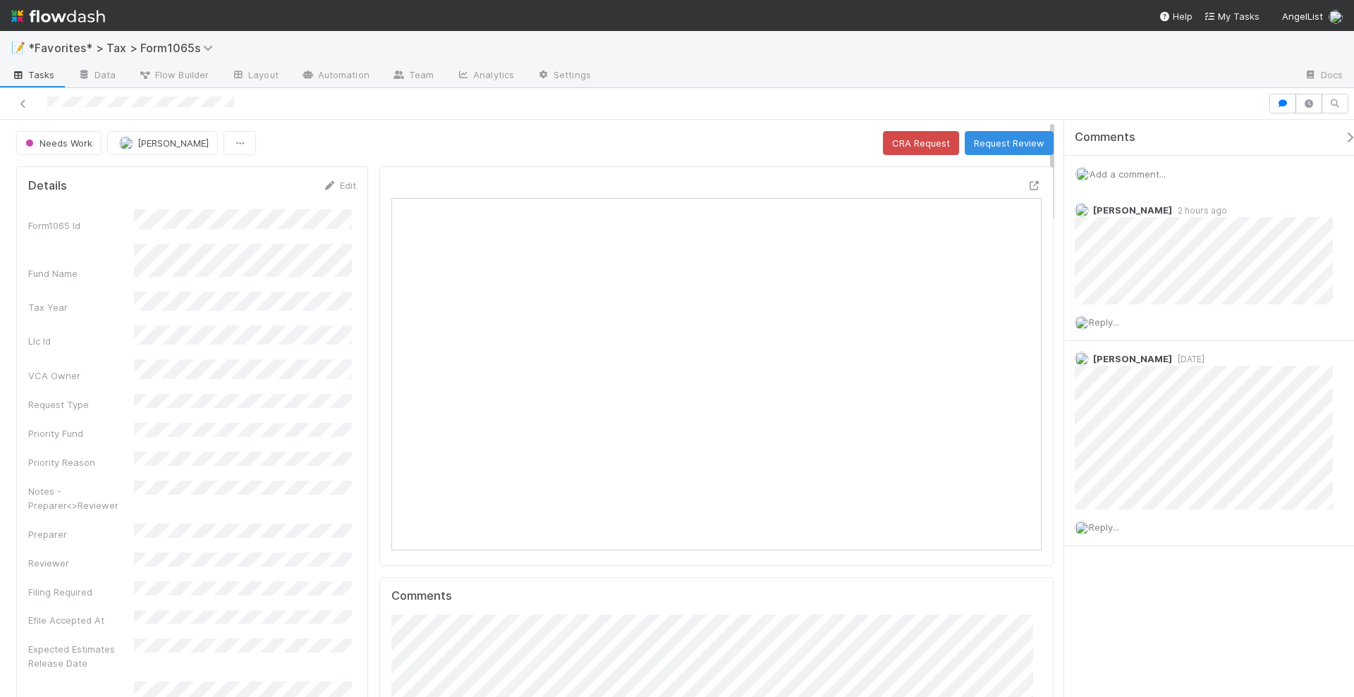
scroll to position [274, 628]
click at [1027, 178] on div at bounding box center [1034, 185] width 14 height 14
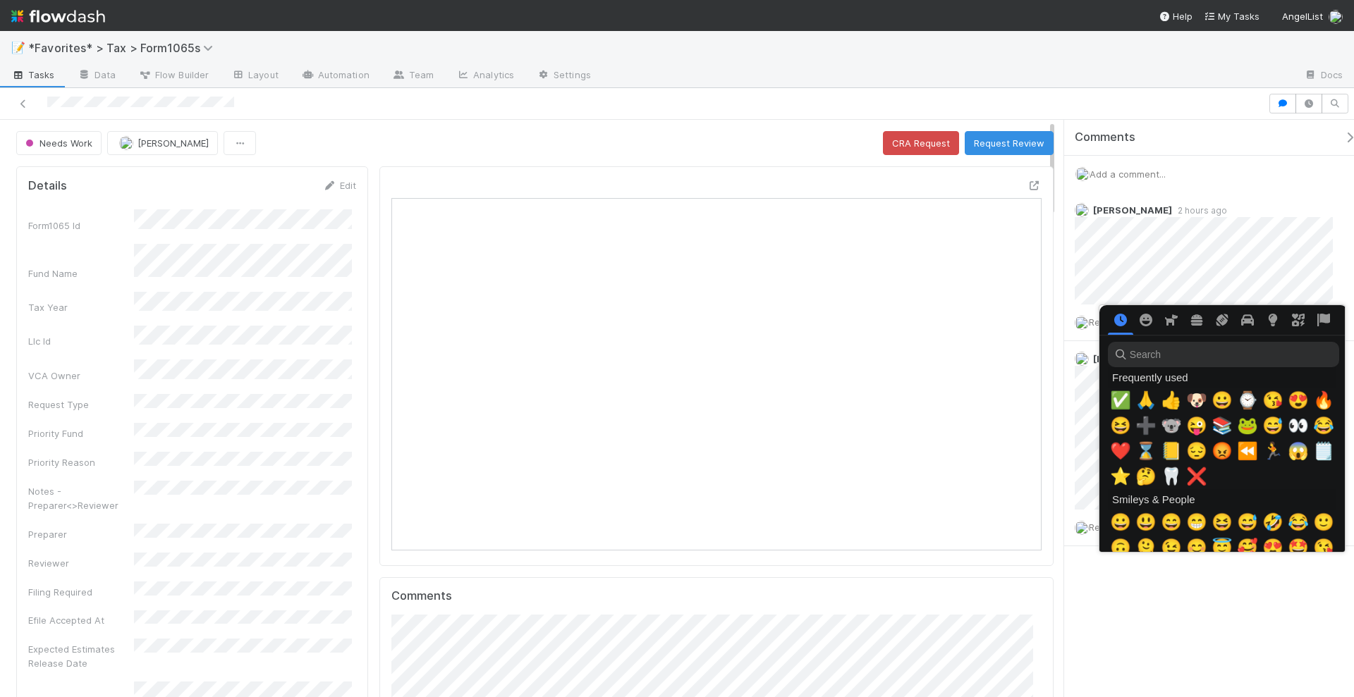
scroll to position [0, 7]
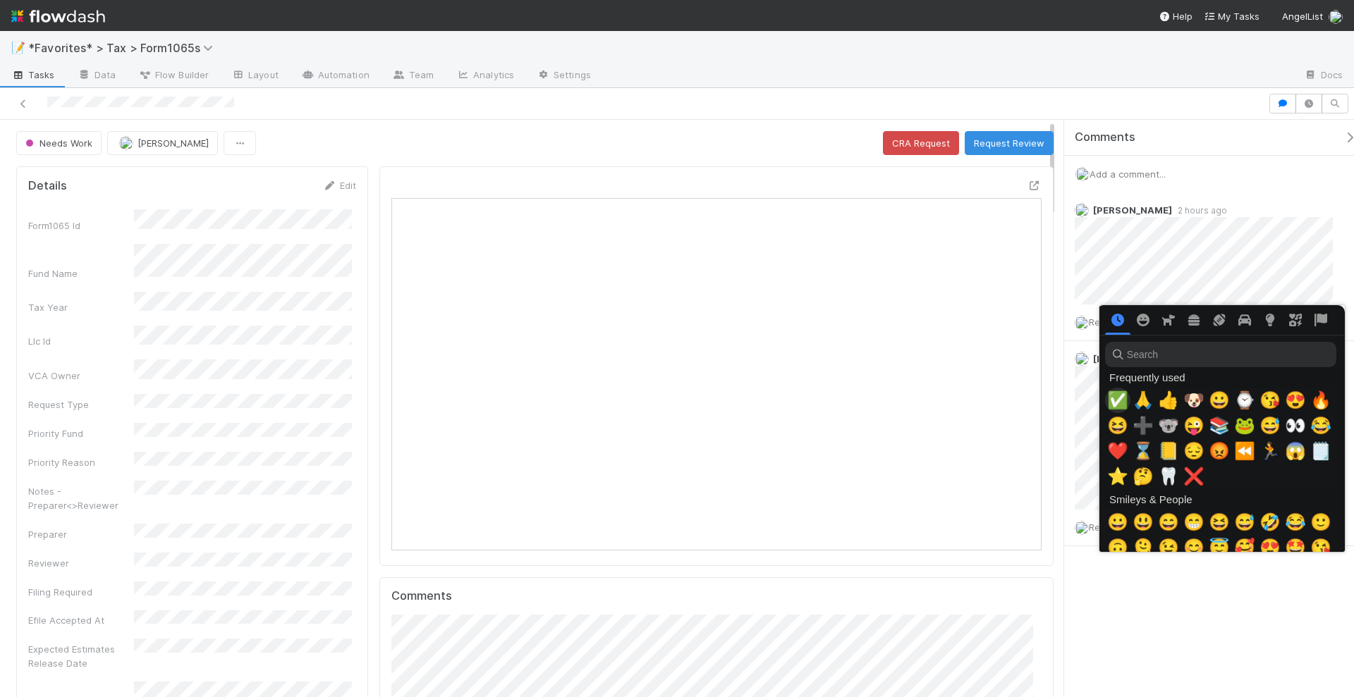
click at [1113, 401] on span "✅" at bounding box center [1117, 401] width 21 height 20
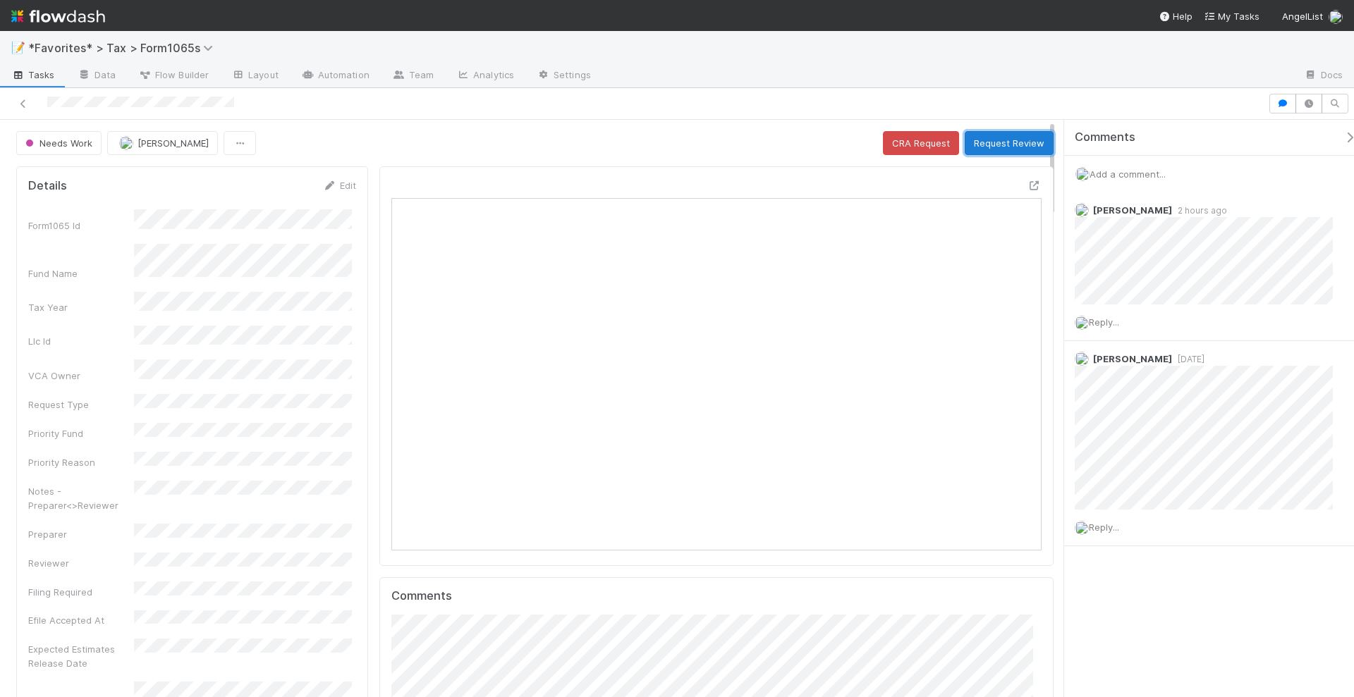
click at [996, 140] on button "Request Review" at bounding box center [1008, 143] width 89 height 24
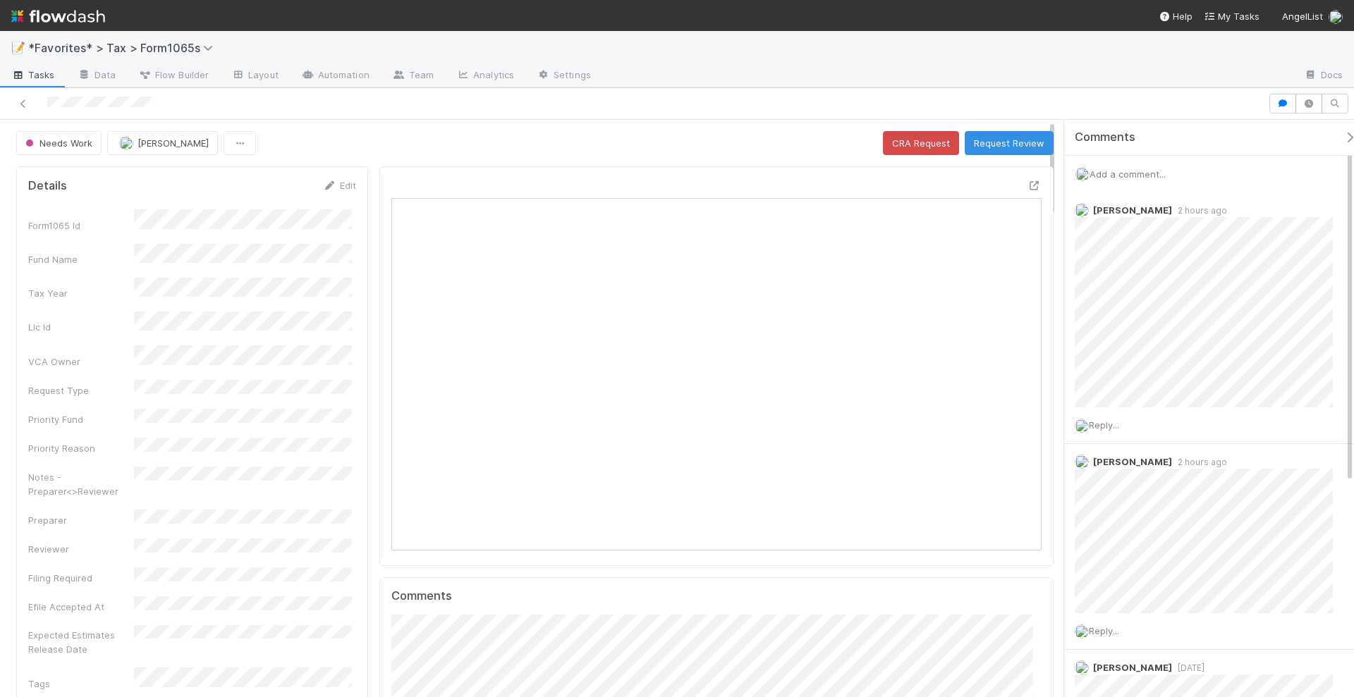
scroll to position [274, 628]
click at [1027, 183] on icon at bounding box center [1034, 185] width 14 height 9
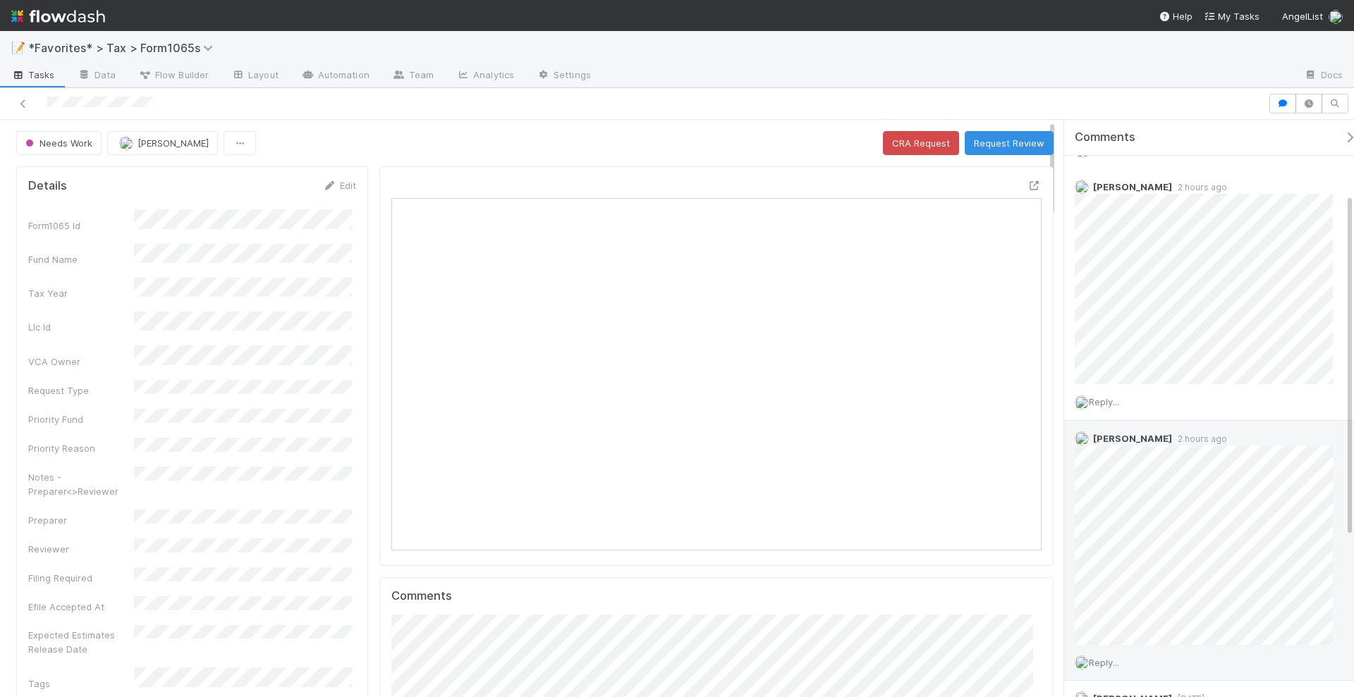
scroll to position [0, 0]
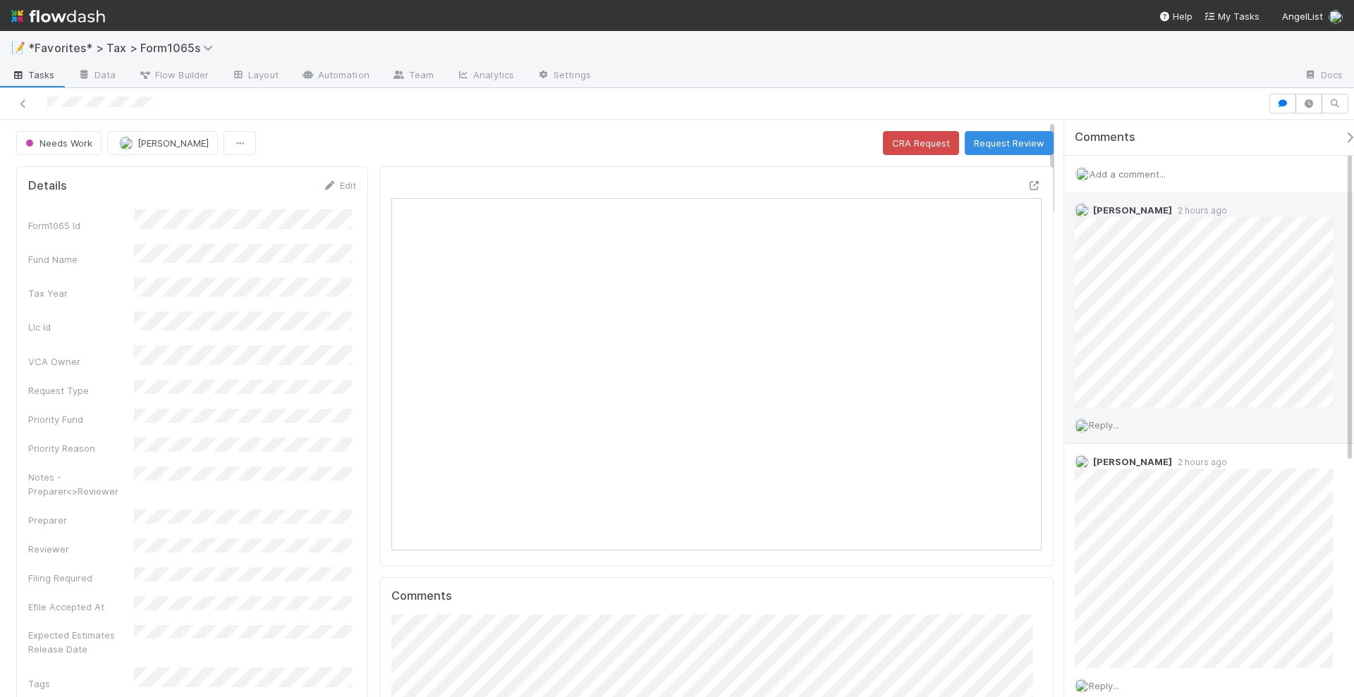
click at [1110, 417] on div "Reply..." at bounding box center [1210, 425] width 293 height 35
click at [1117, 426] on span "Reply..." at bounding box center [1104, 424] width 30 height 11
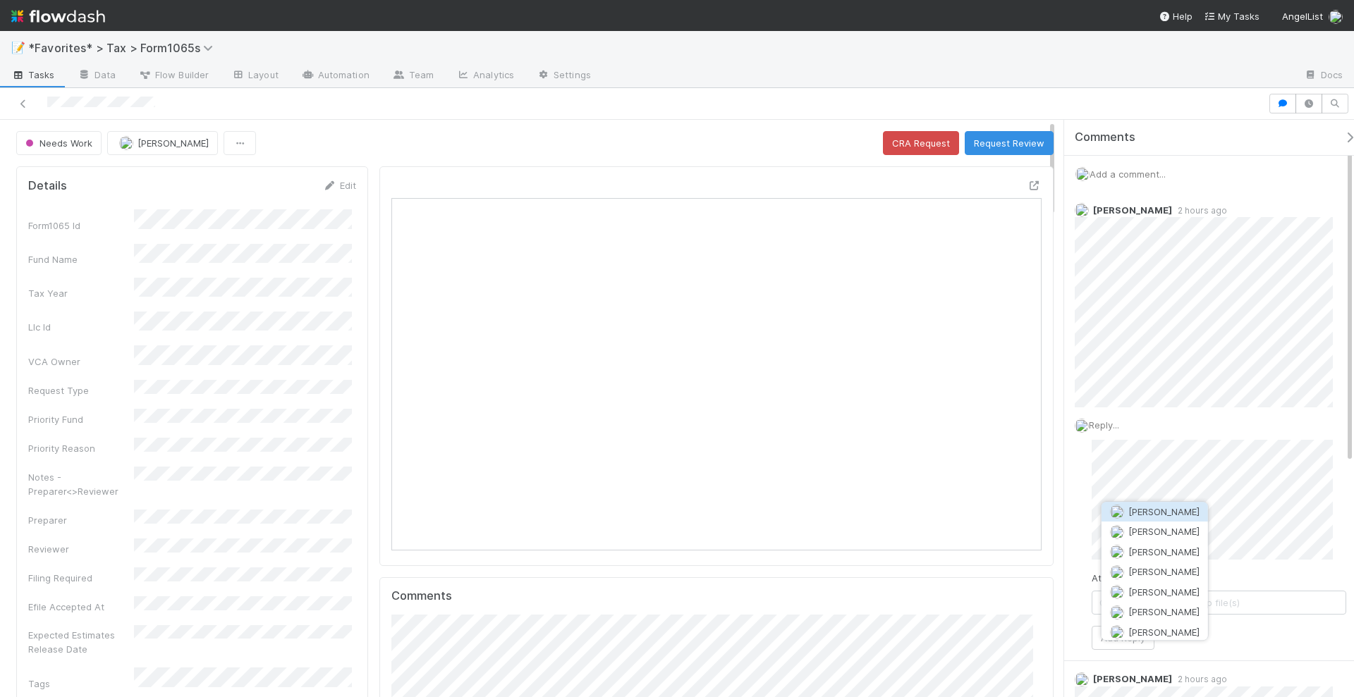
click at [1157, 508] on span "[PERSON_NAME]" at bounding box center [1163, 511] width 71 height 11
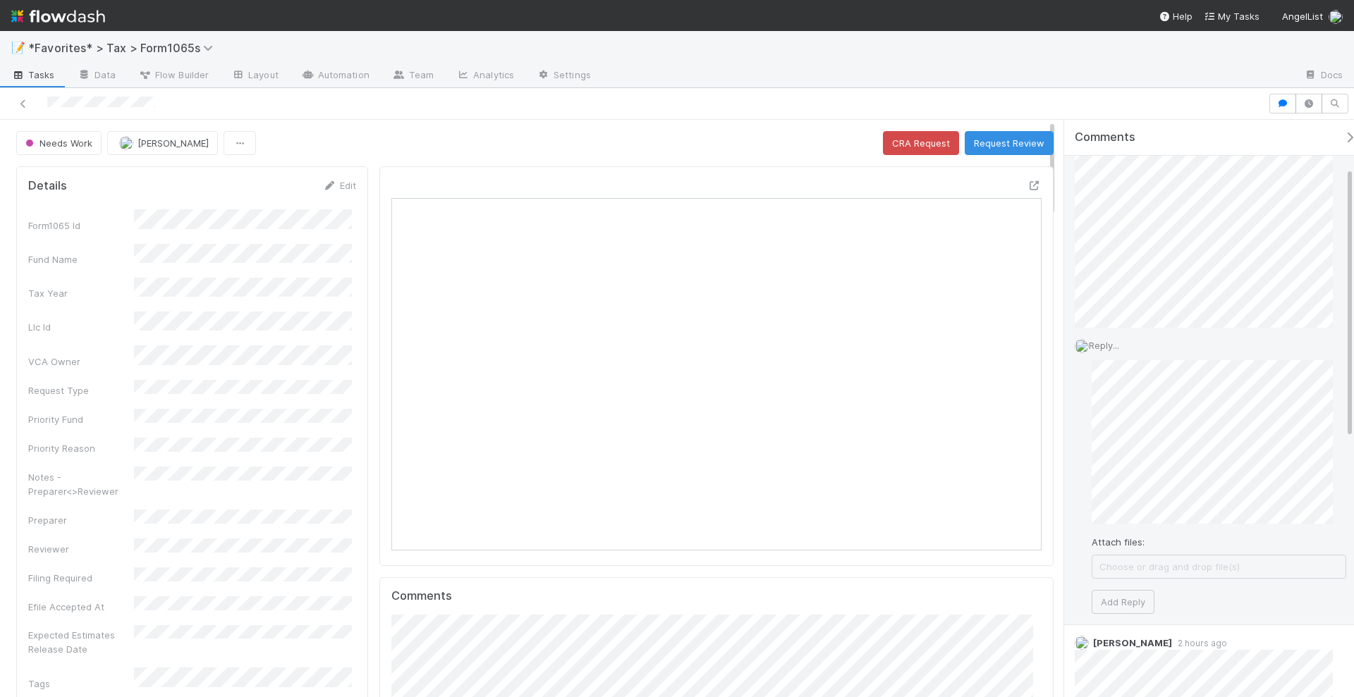
scroll to position [176, 0]
click at [1071, 299] on div "Reply... Attach files: Choose or drag and drop file(s) Add Reply" at bounding box center [1210, 379] width 293 height 297
click at [1182, 418] on div "Attach files: Choose or drag and drop file(s) Add Reply" at bounding box center [1218, 384] width 255 height 240
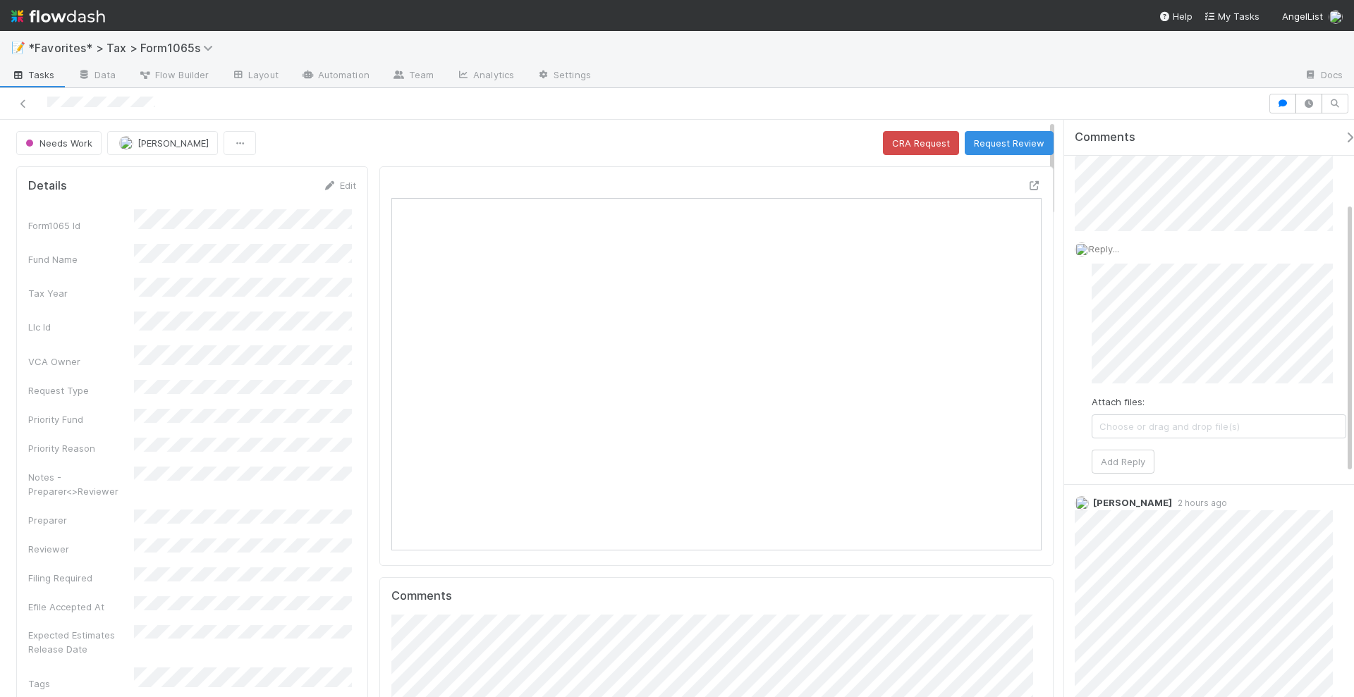
click at [1156, 81] on div at bounding box center [947, 76] width 690 height 23
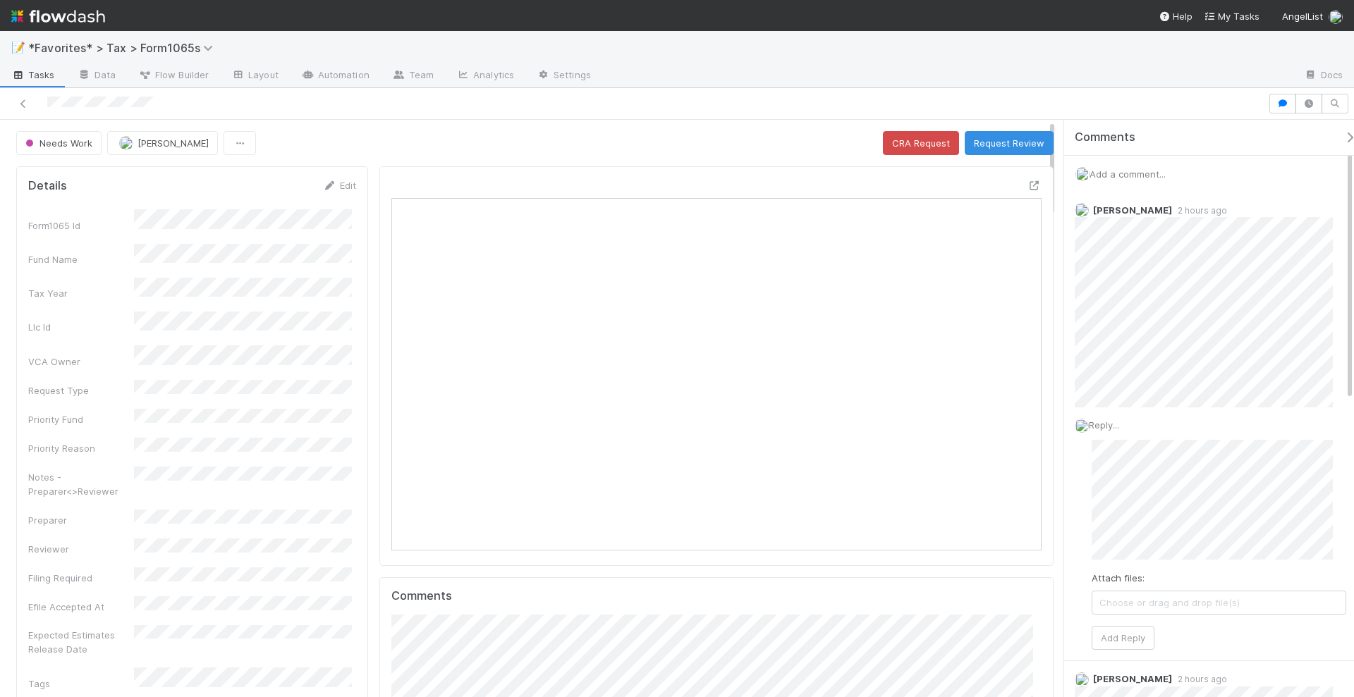
click at [1141, 171] on span "Add a comment..." at bounding box center [1127, 174] width 76 height 11
click at [1146, 383] on button "Add Comment" at bounding box center [1127, 391] width 82 height 24
click at [663, 137] on div "Needs Work Blake Hall CRA Request Request Review" at bounding box center [534, 143] width 1037 height 24
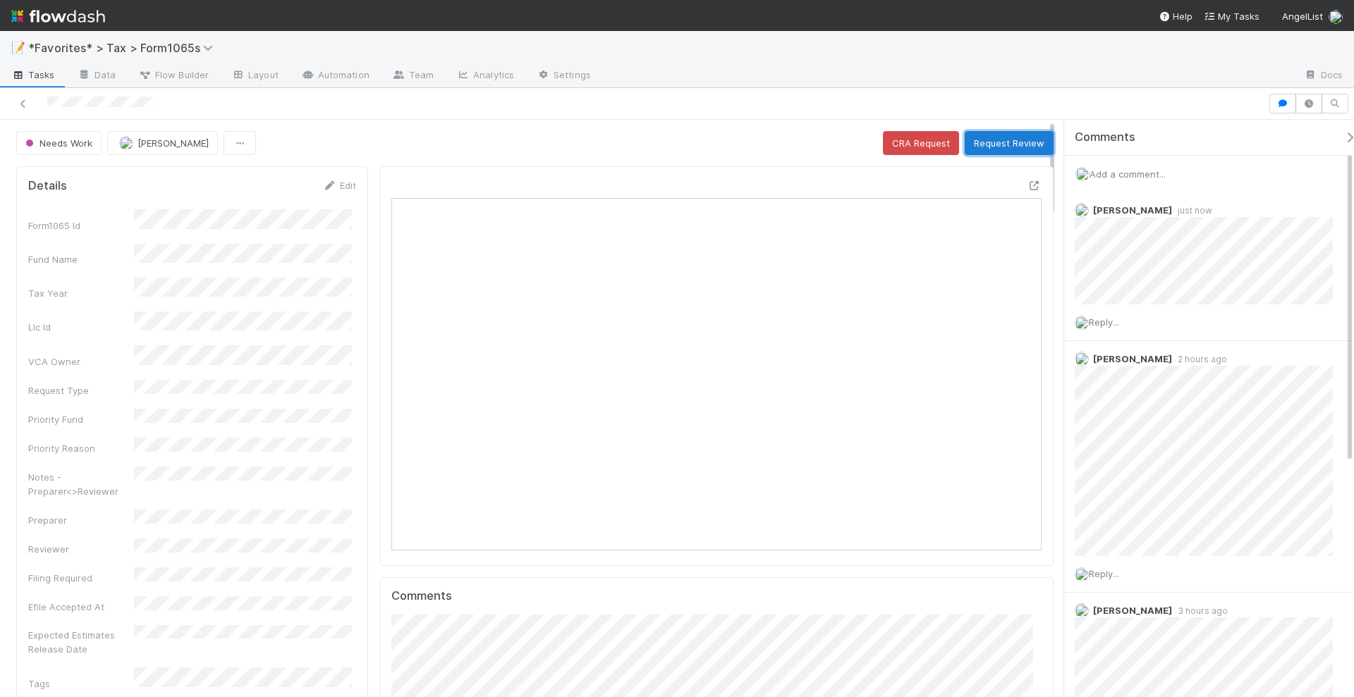
click at [993, 137] on button "Request Review" at bounding box center [1008, 143] width 89 height 24
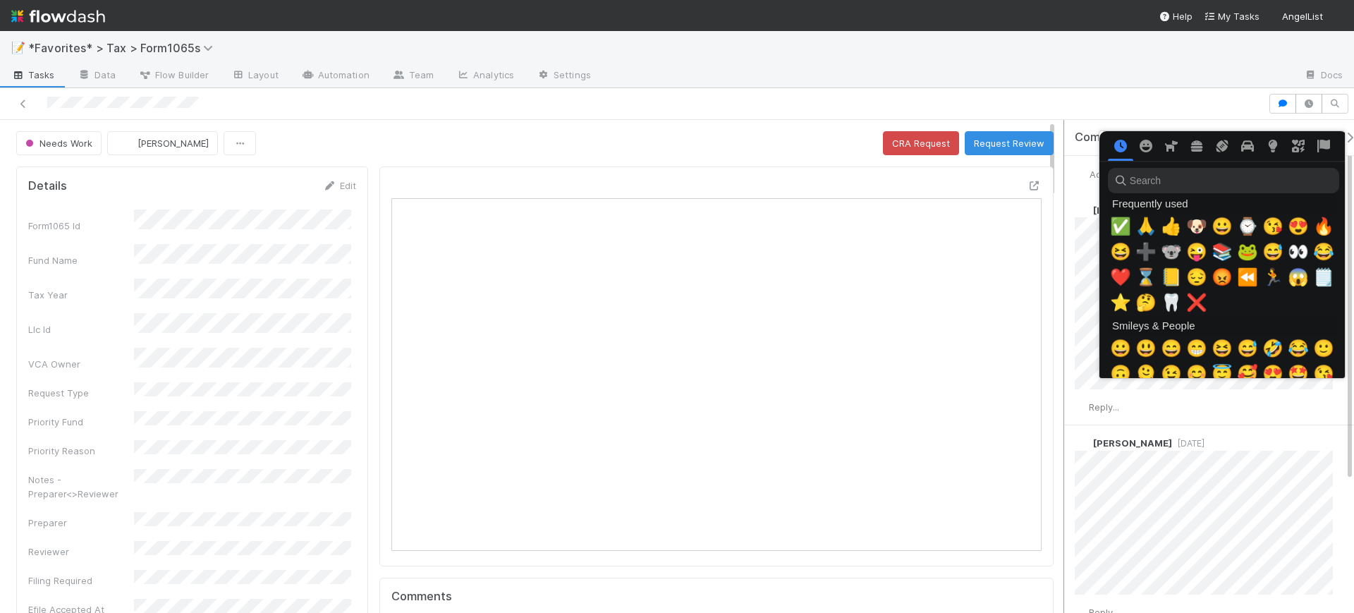
scroll to position [0, 8]
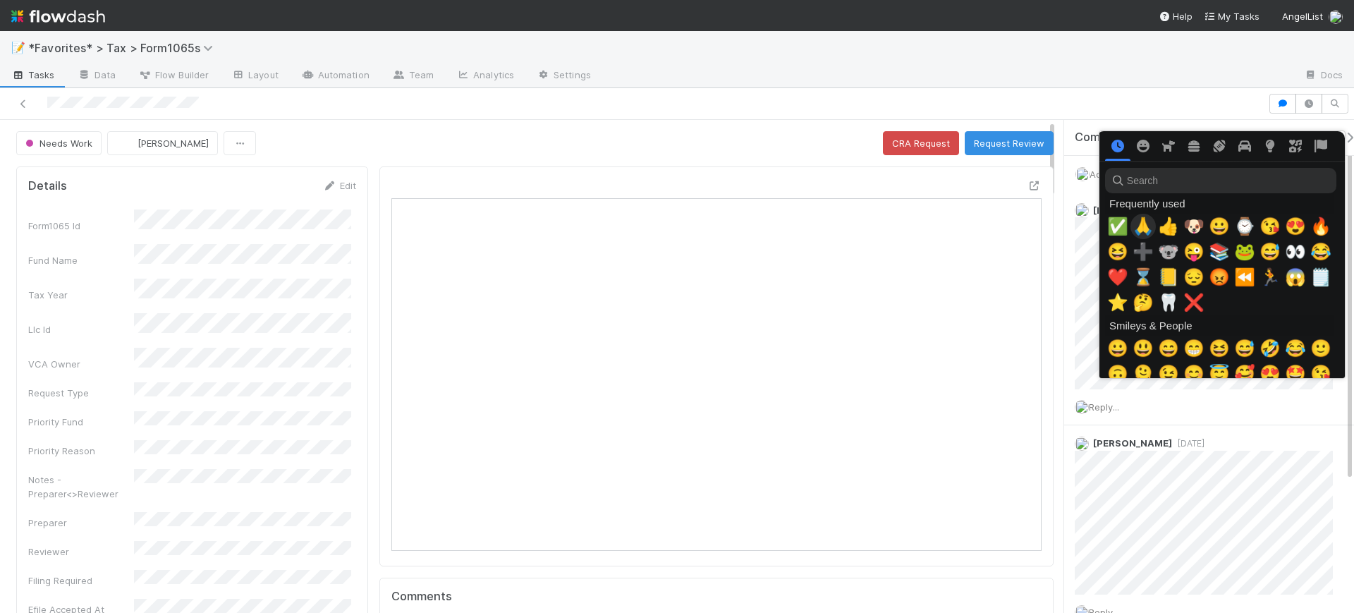
click at [1137, 224] on span "🙏" at bounding box center [1142, 226] width 21 height 20
